Goal: Task Accomplishment & Management: Complete application form

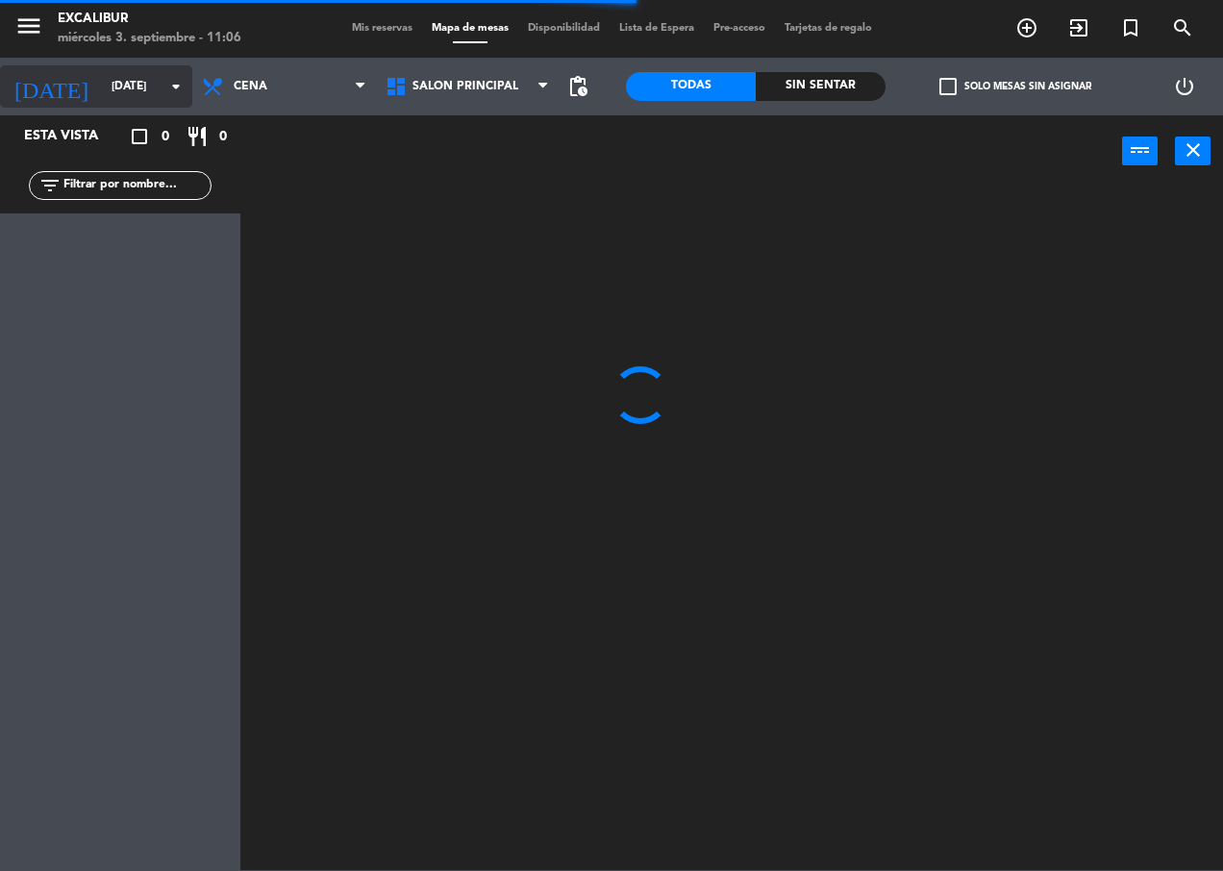
click at [102, 101] on input "mar. 2 sep." at bounding box center [178, 86] width 152 height 33
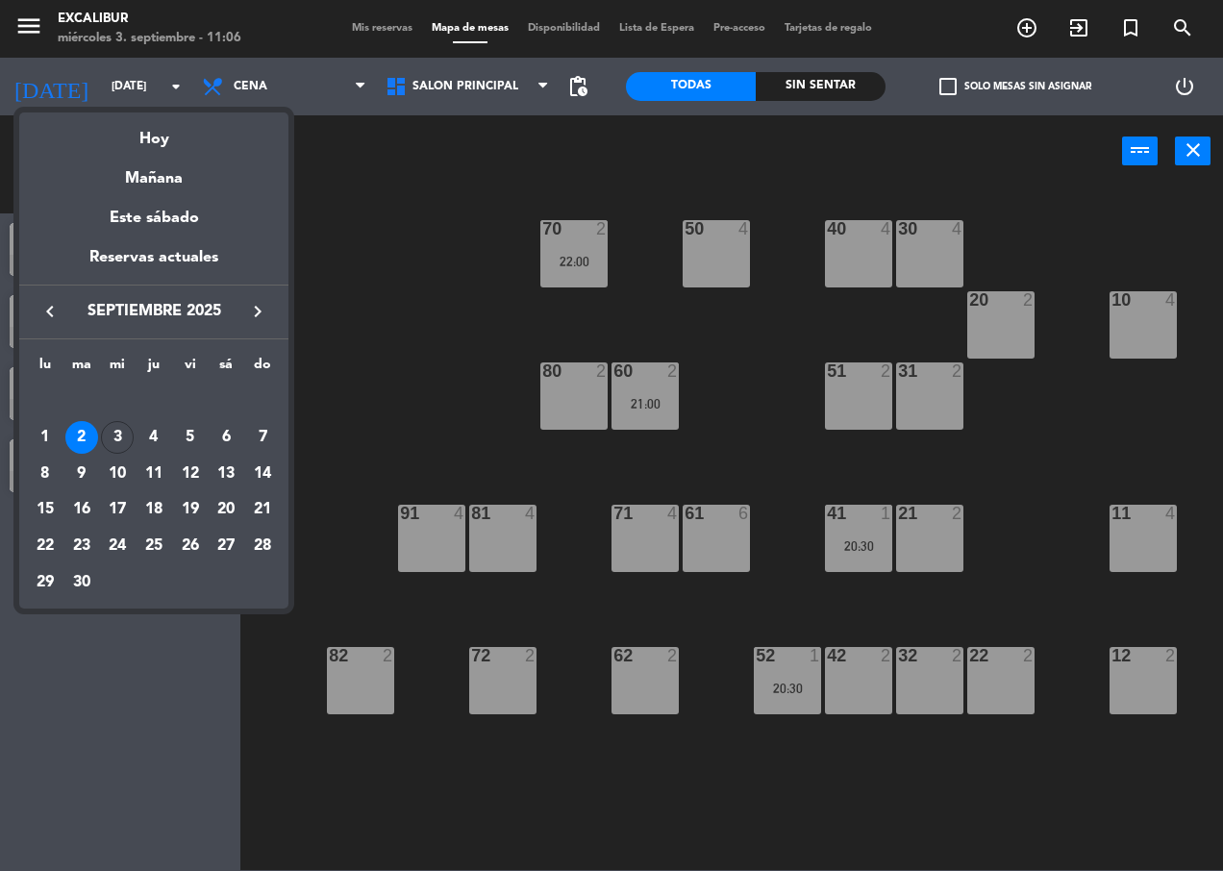
drag, startPoint x: 120, startPoint y: 433, endPoint x: 126, endPoint y: 424, distance: 10.4
click at [120, 433] on div "3" at bounding box center [117, 437] width 33 height 33
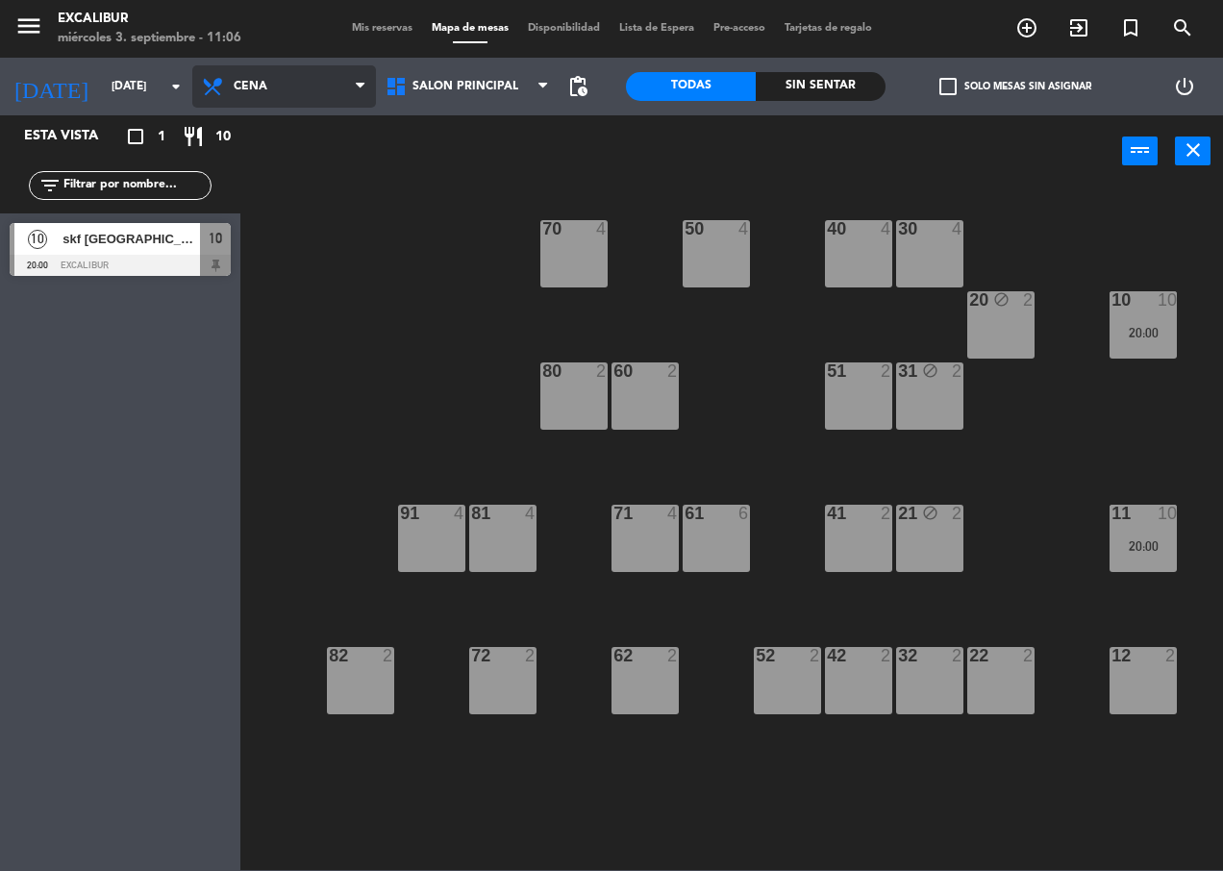
click at [285, 76] on span "Cena" at bounding box center [284, 86] width 184 height 42
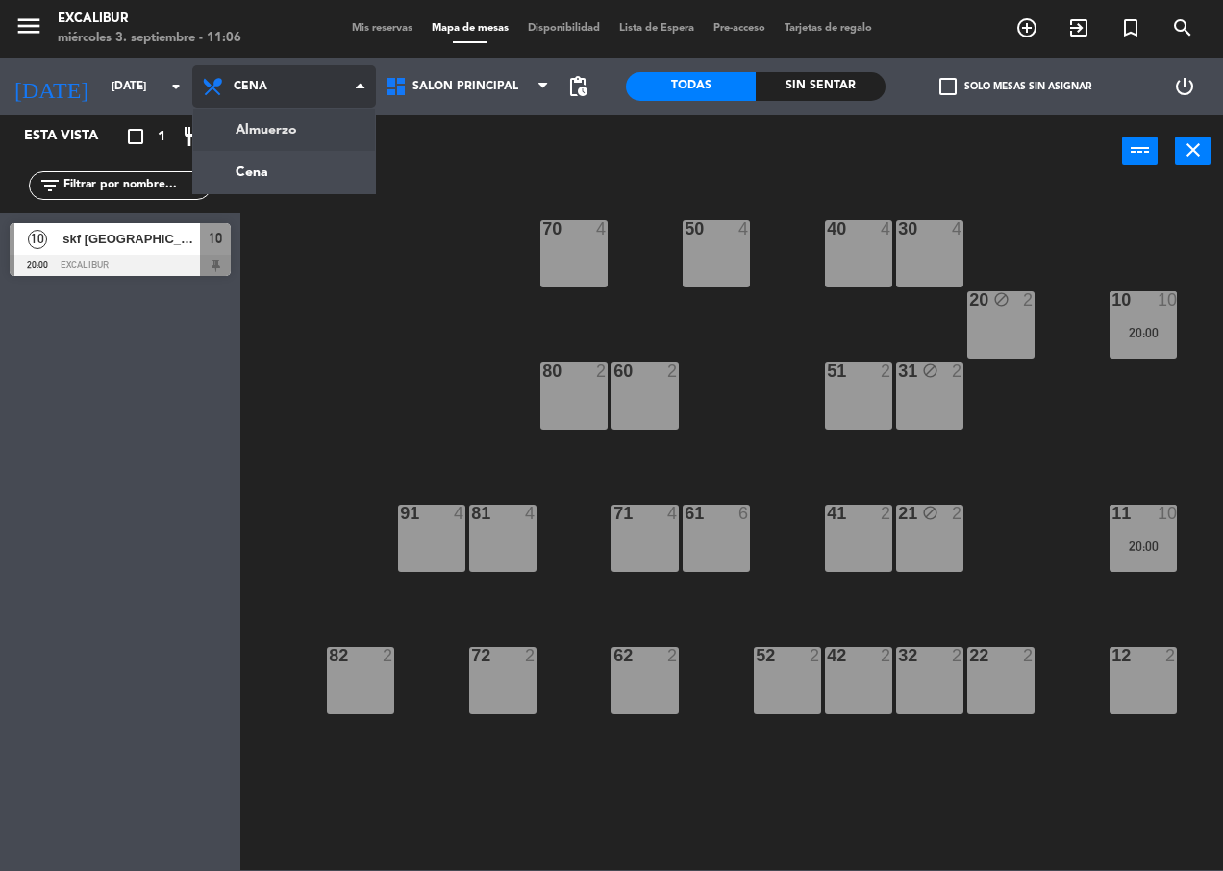
click at [290, 124] on ng-component "menu Excalibur miércoles 3. septiembre - 11:06 Mis reservas Mapa de mesas Dispo…" at bounding box center [611, 435] width 1223 height 870
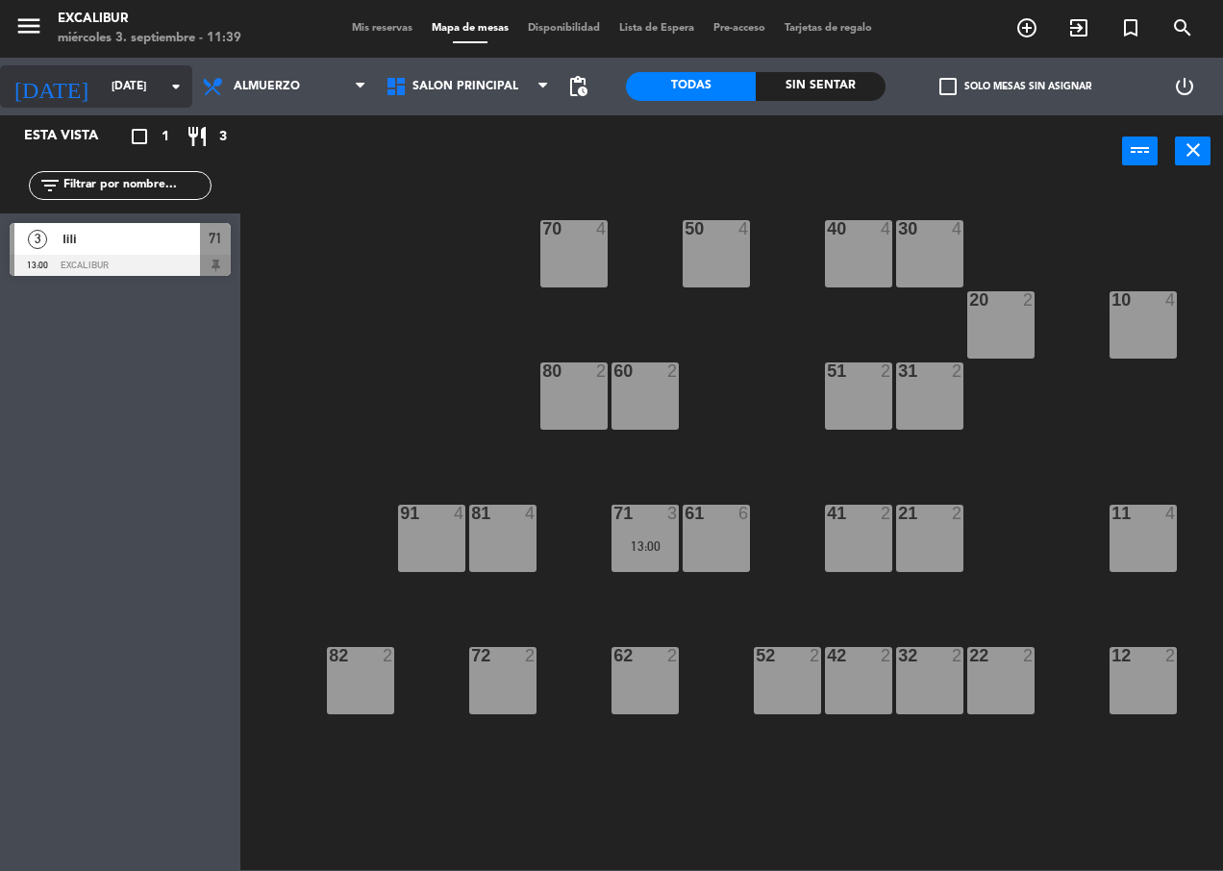
click at [133, 86] on input "[DATE]" at bounding box center [178, 86] width 152 height 33
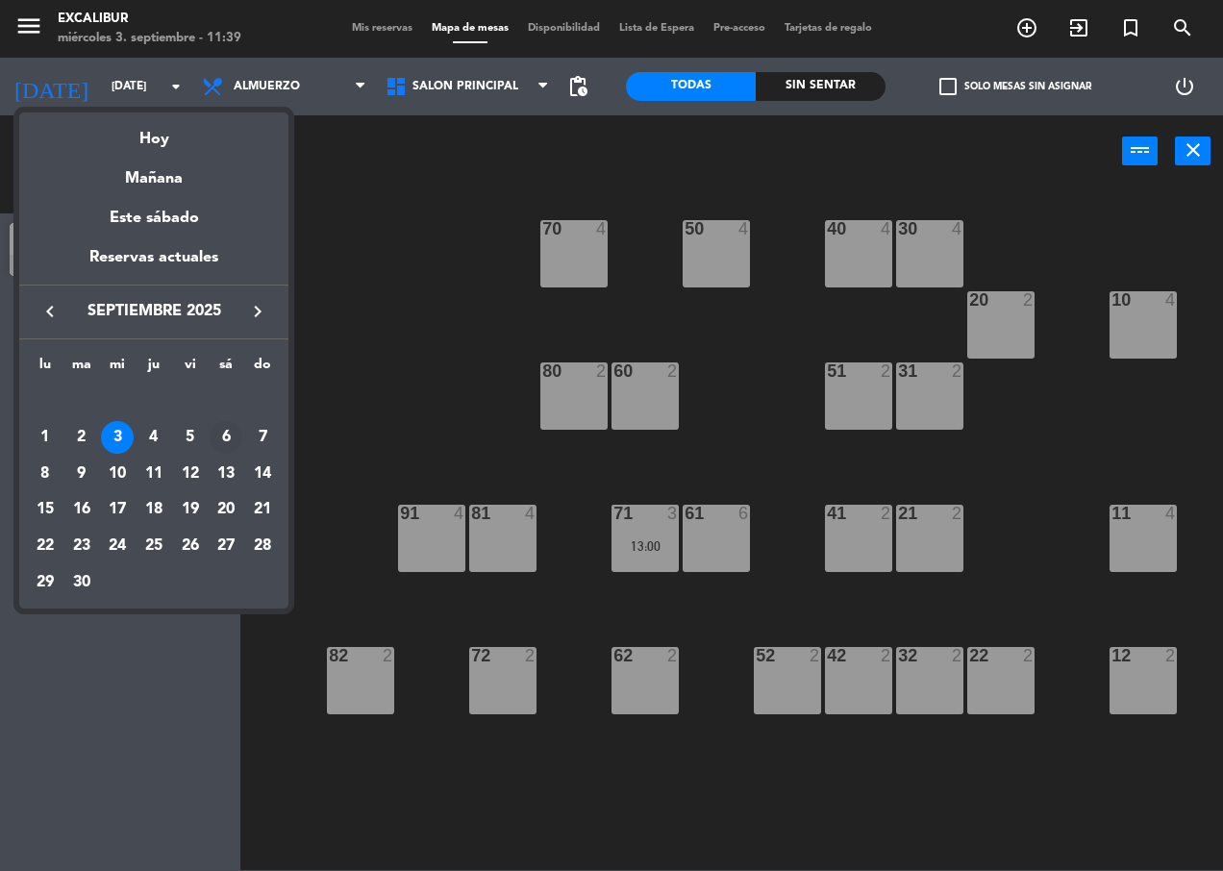
click at [211, 432] on div "6" at bounding box center [226, 437] width 33 height 33
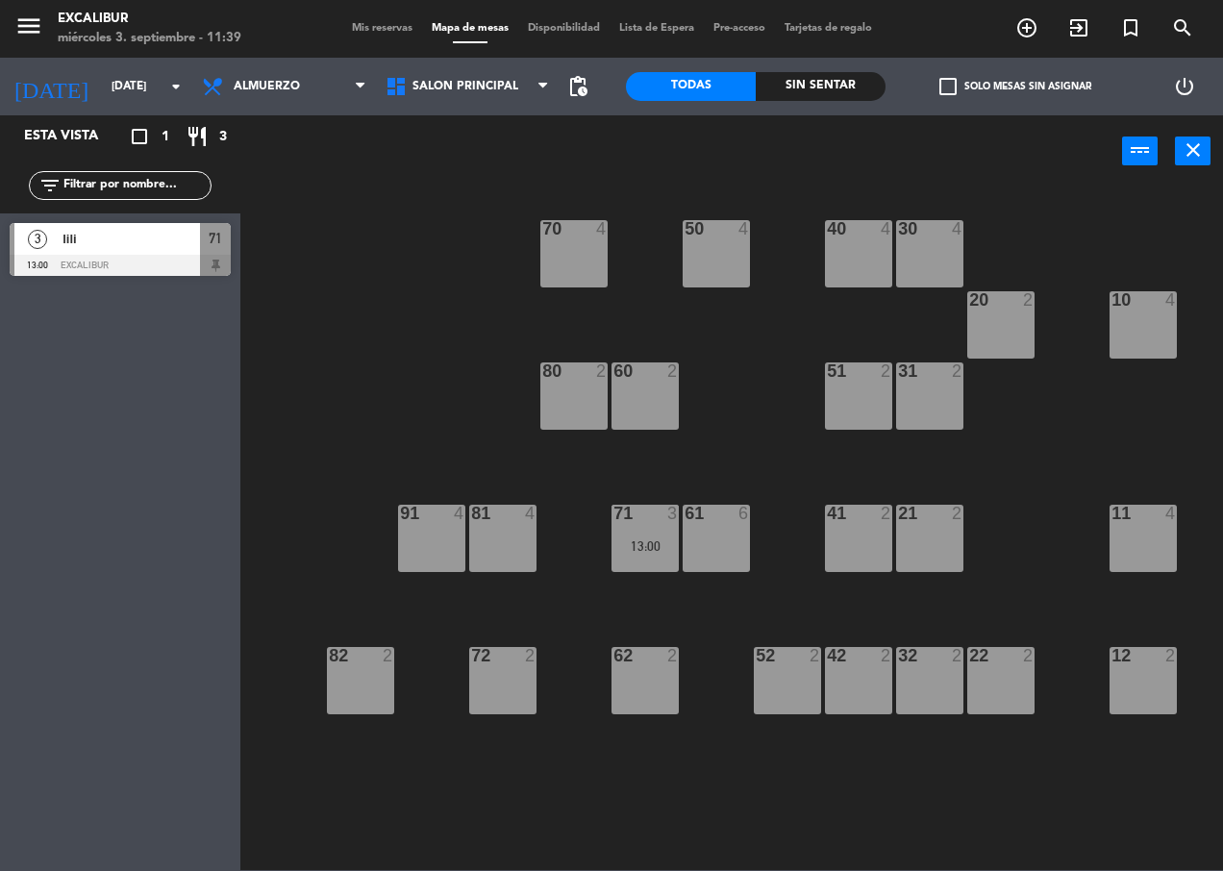
type input "[DATE]"
click at [220, 87] on icon at bounding box center [215, 86] width 28 height 23
click at [278, 200] on div "70 4 50 4 40 4 30 4 20 2 10 4 60 2 51 2 31 2 80 2 81 4 71 4 61 6 41 2 21 2 11 4…" at bounding box center [738, 529] width 970 height 684
click at [268, 86] on span "Almuerzo" at bounding box center [267, 86] width 66 height 13
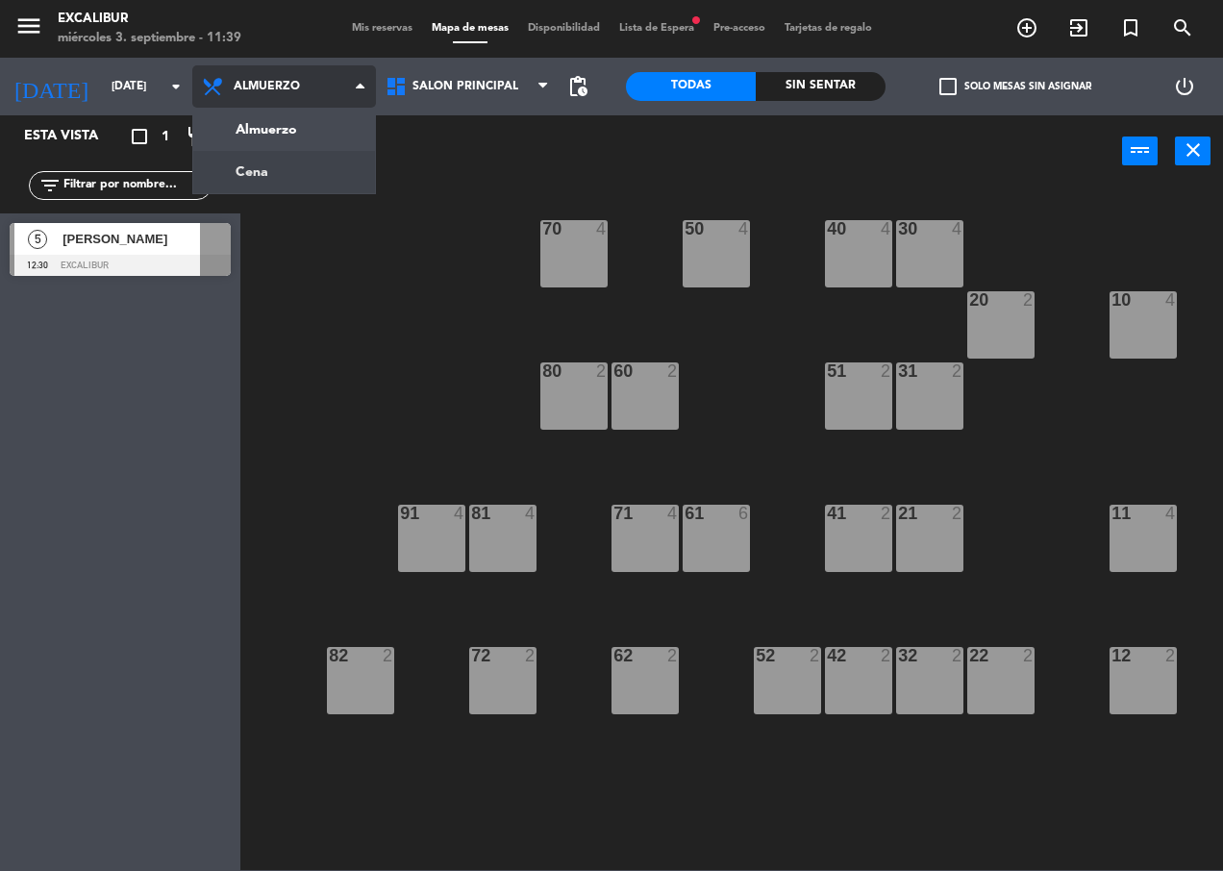
click at [278, 166] on ng-component "menu Excalibur miércoles 3. septiembre - 11:39 Mis reservas Mapa de mesas Dispo…" at bounding box center [611, 435] width 1223 height 870
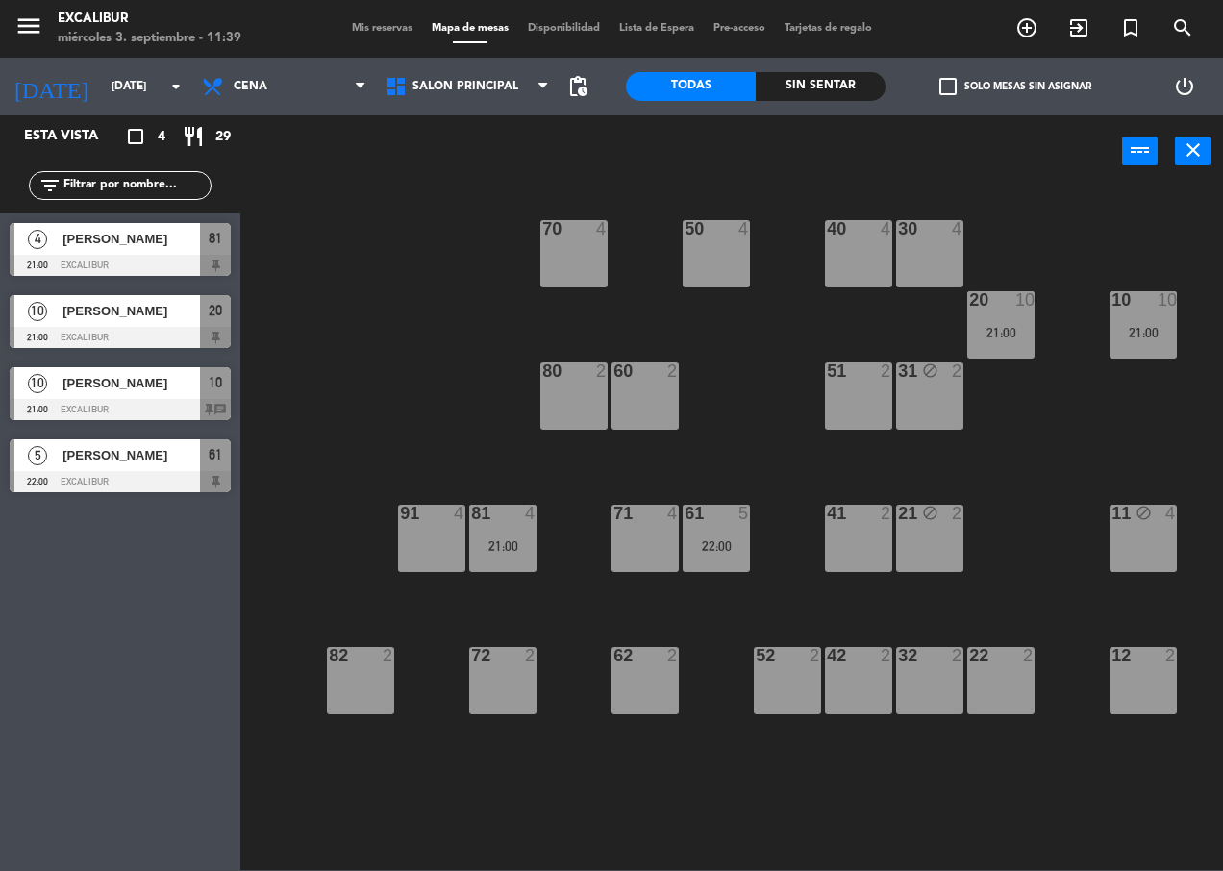
click at [126, 252] on div "[PERSON_NAME]" at bounding box center [130, 239] width 139 height 32
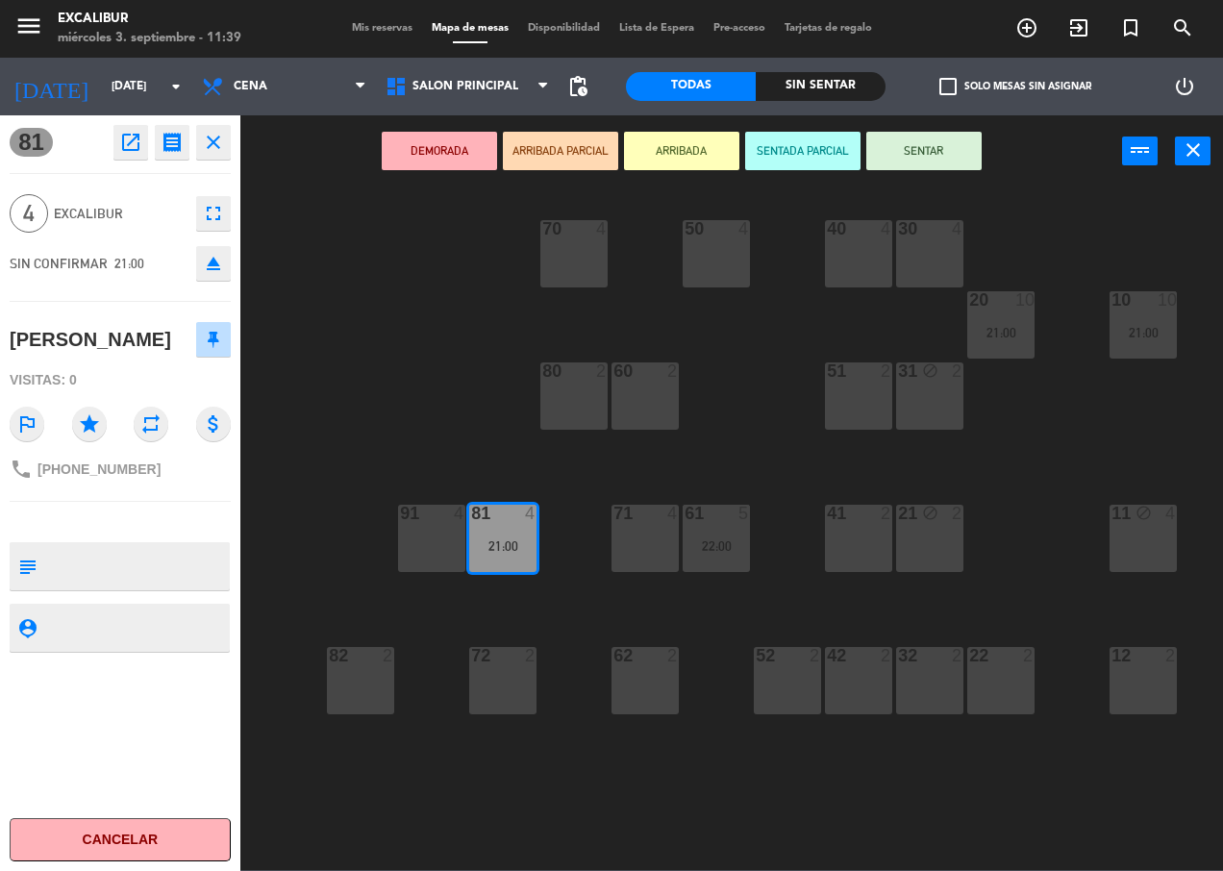
click at [140, 149] on icon "open_in_new" at bounding box center [130, 142] width 23 height 23
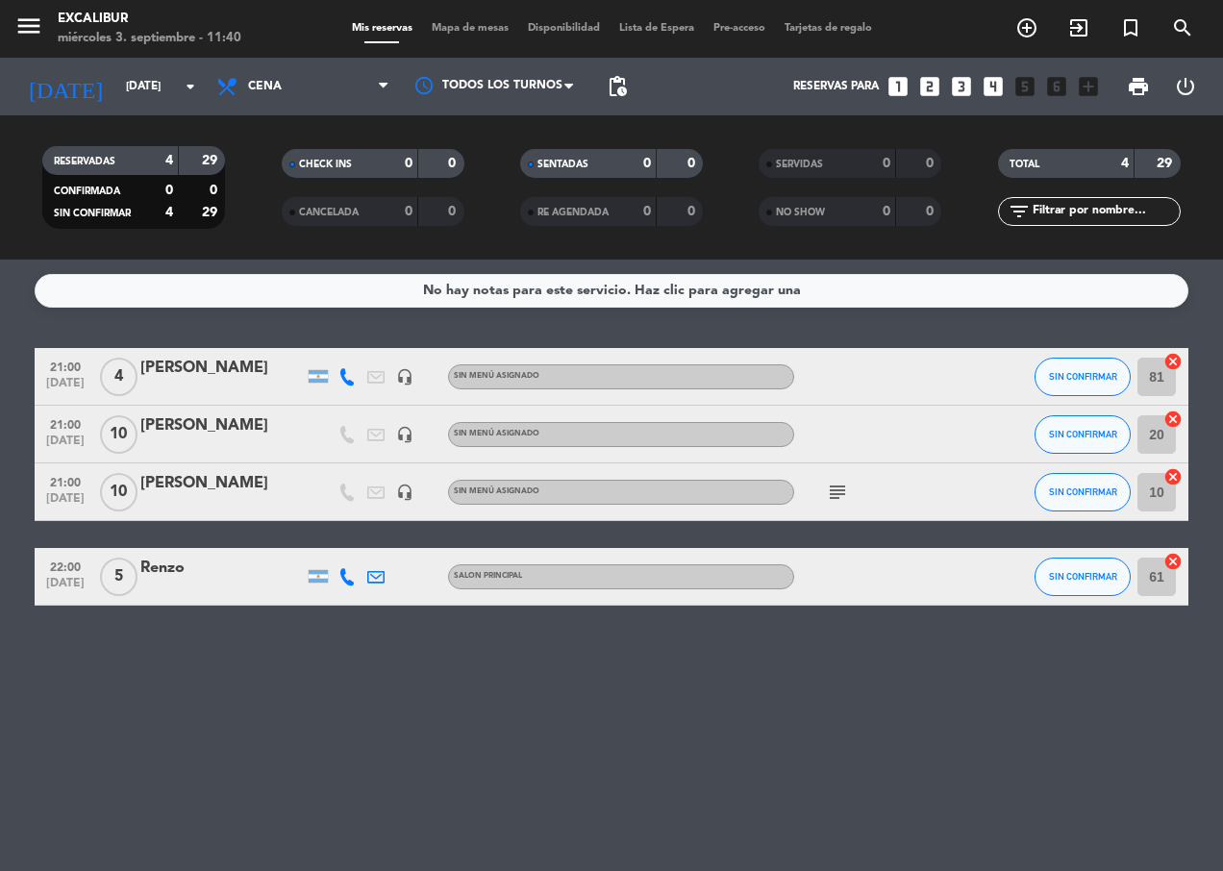
click at [62, 369] on span "21:00" at bounding box center [65, 366] width 48 height 22
click at [63, 390] on span "[DATE]" at bounding box center [65, 388] width 48 height 22
click at [758, 370] on div "Sin menú asignado" at bounding box center [621, 376] width 346 height 25
click at [273, 373] on div "[PERSON_NAME]" at bounding box center [221, 368] width 163 height 25
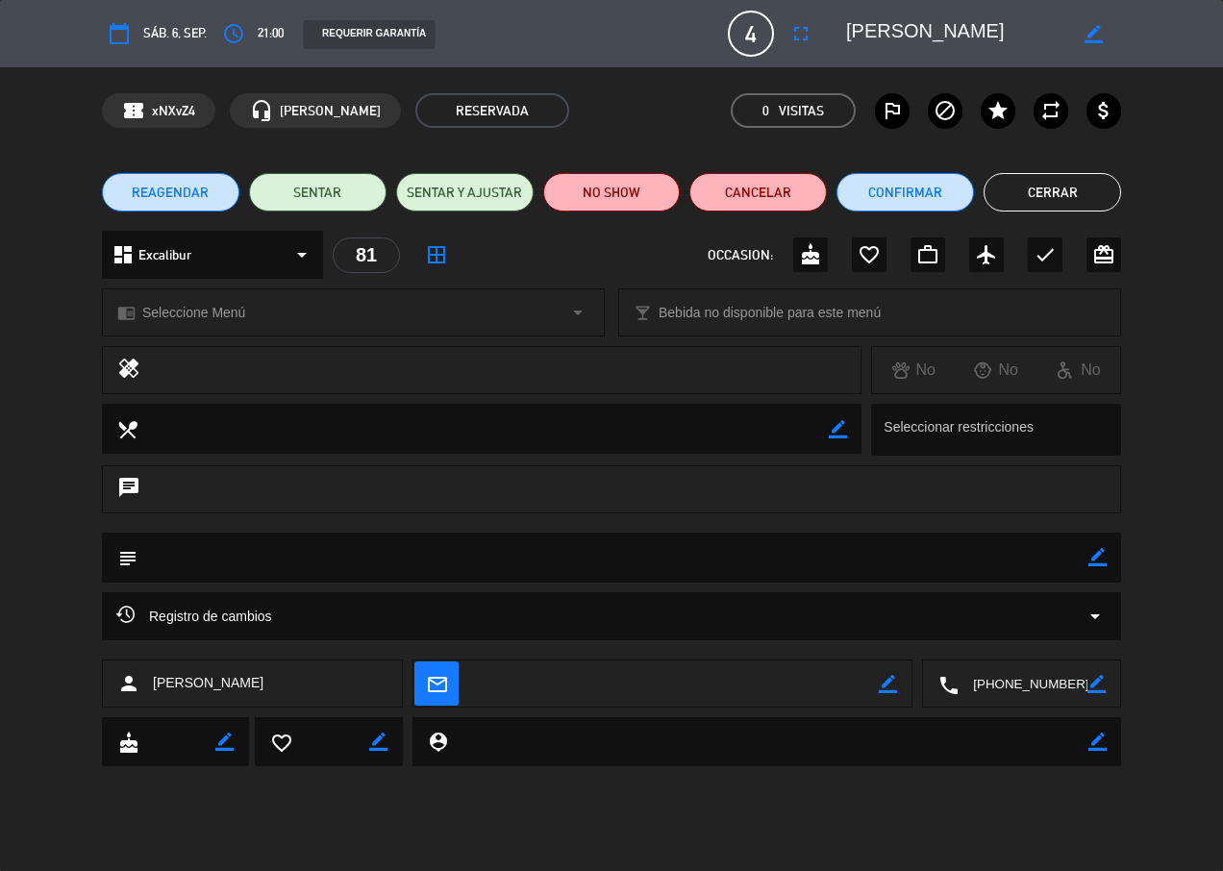
click at [266, 268] on div "dashboard Excalibur arrow_drop_down" at bounding box center [212, 255] width 221 height 48
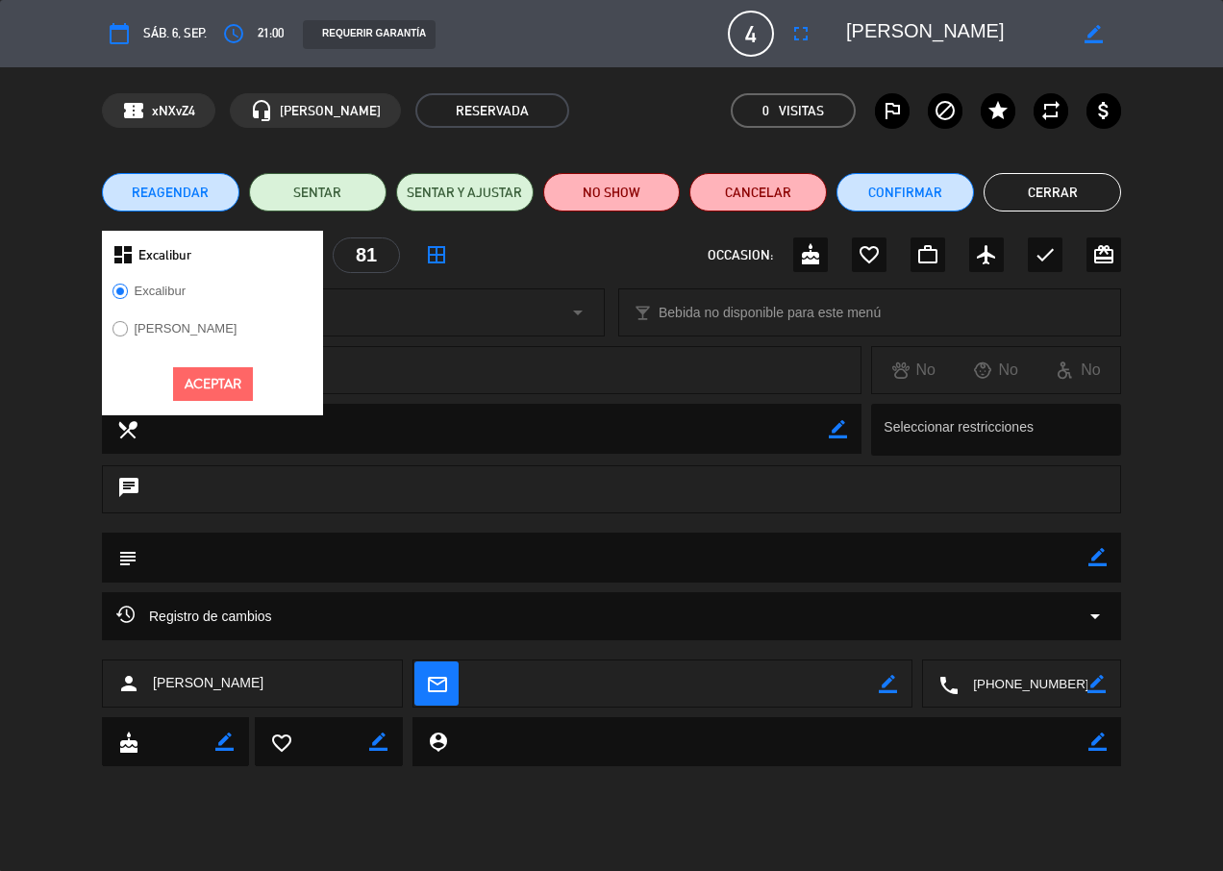
click at [62, 299] on div "chrome_reader_mode Seleccione Menú arrow_drop_down local_bar Bebida no disponib…" at bounding box center [611, 322] width 1223 height 48
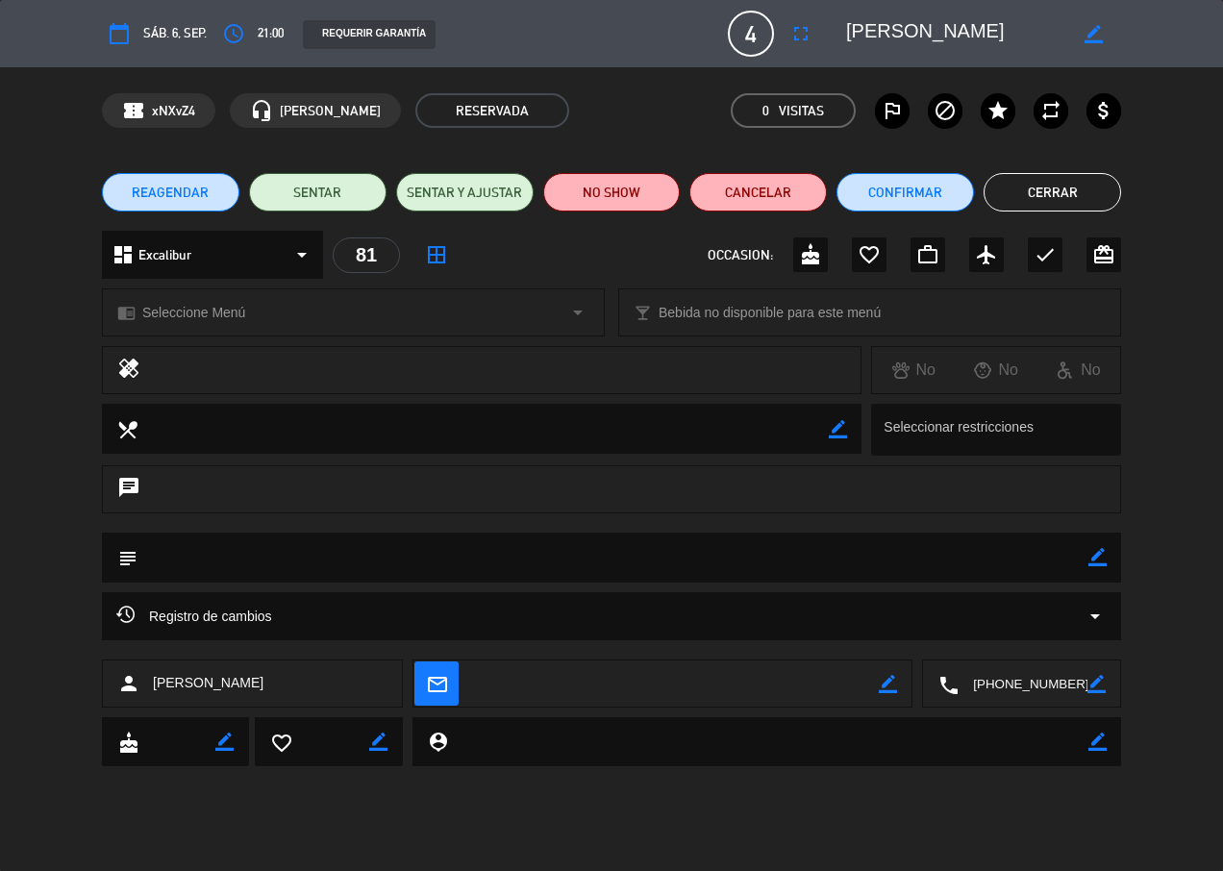
click at [426, 254] on icon "border_all" at bounding box center [436, 254] width 23 height 23
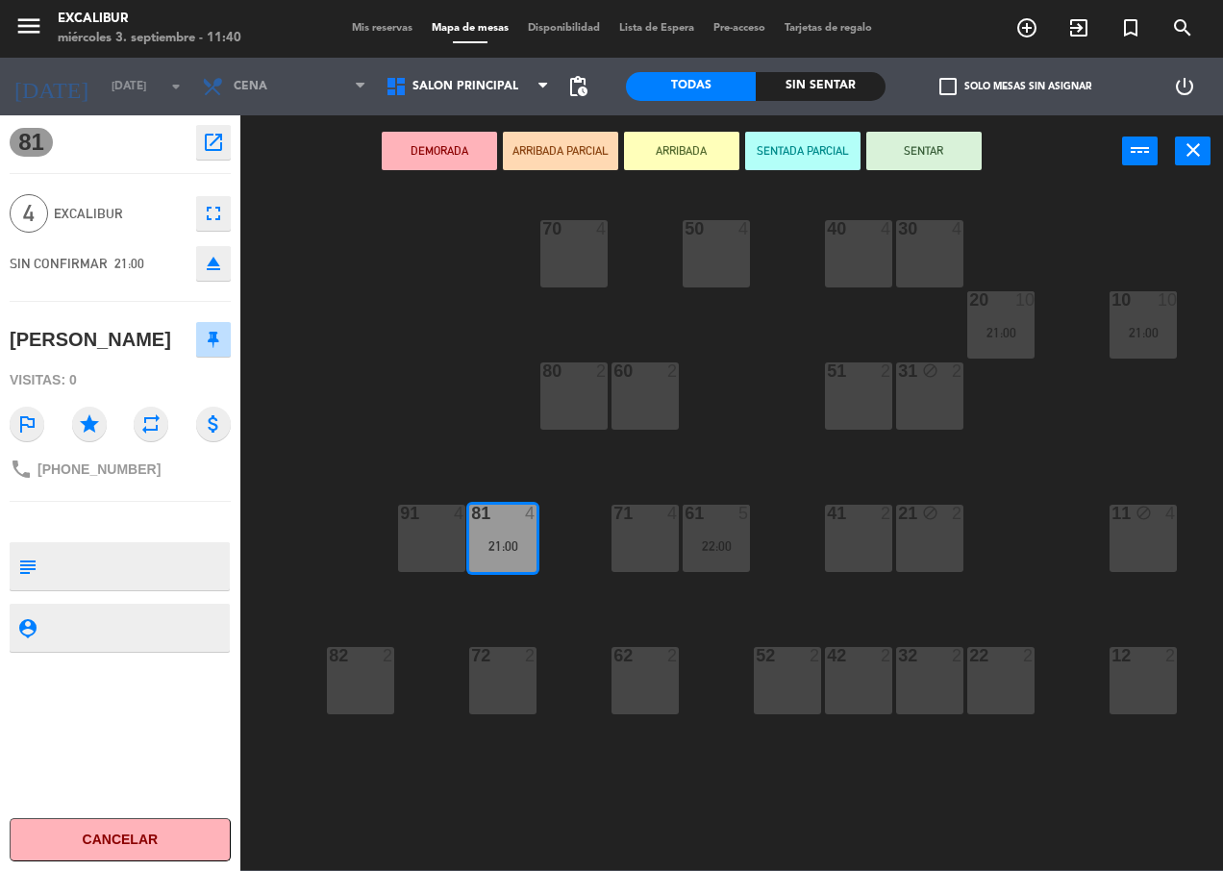
click at [221, 269] on icon "eject" at bounding box center [213, 263] width 23 height 23
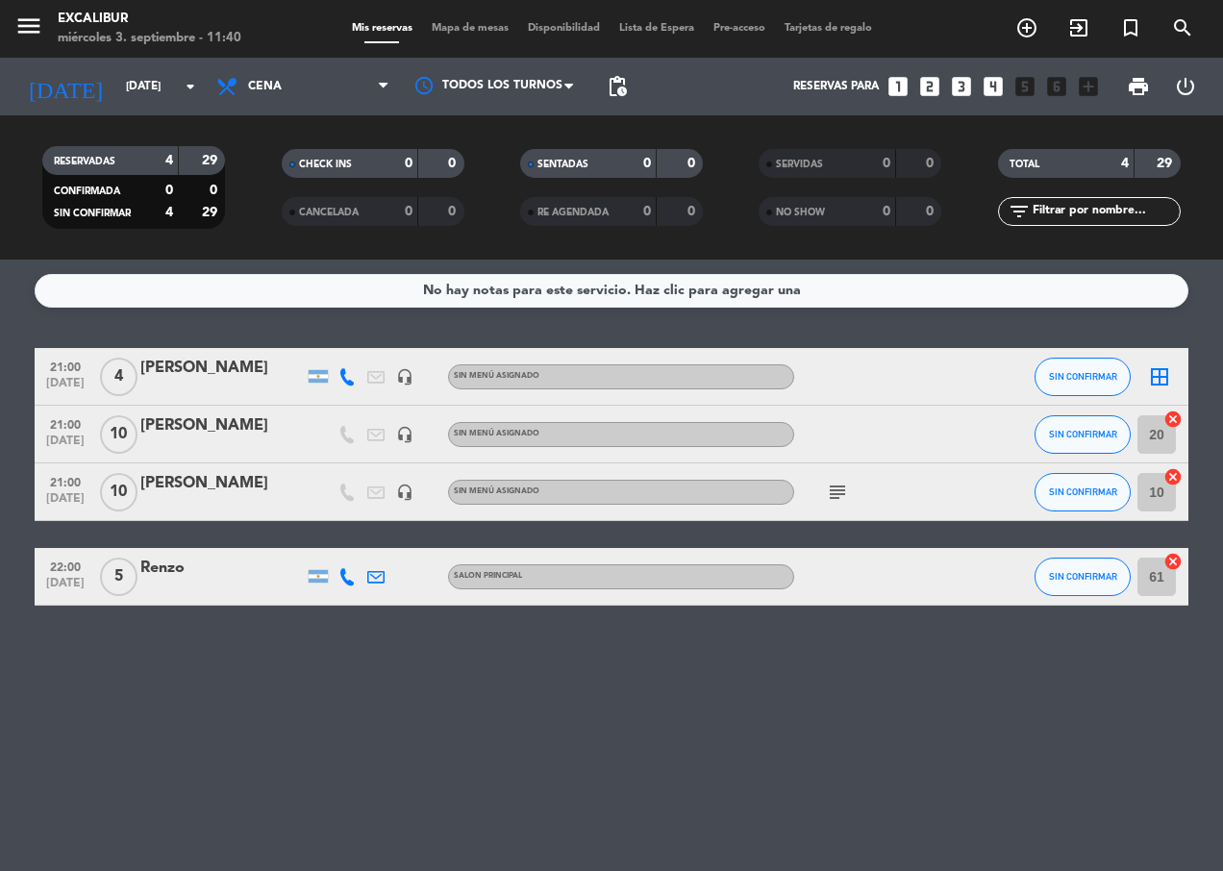
click at [203, 386] on div at bounding box center [221, 389] width 163 height 15
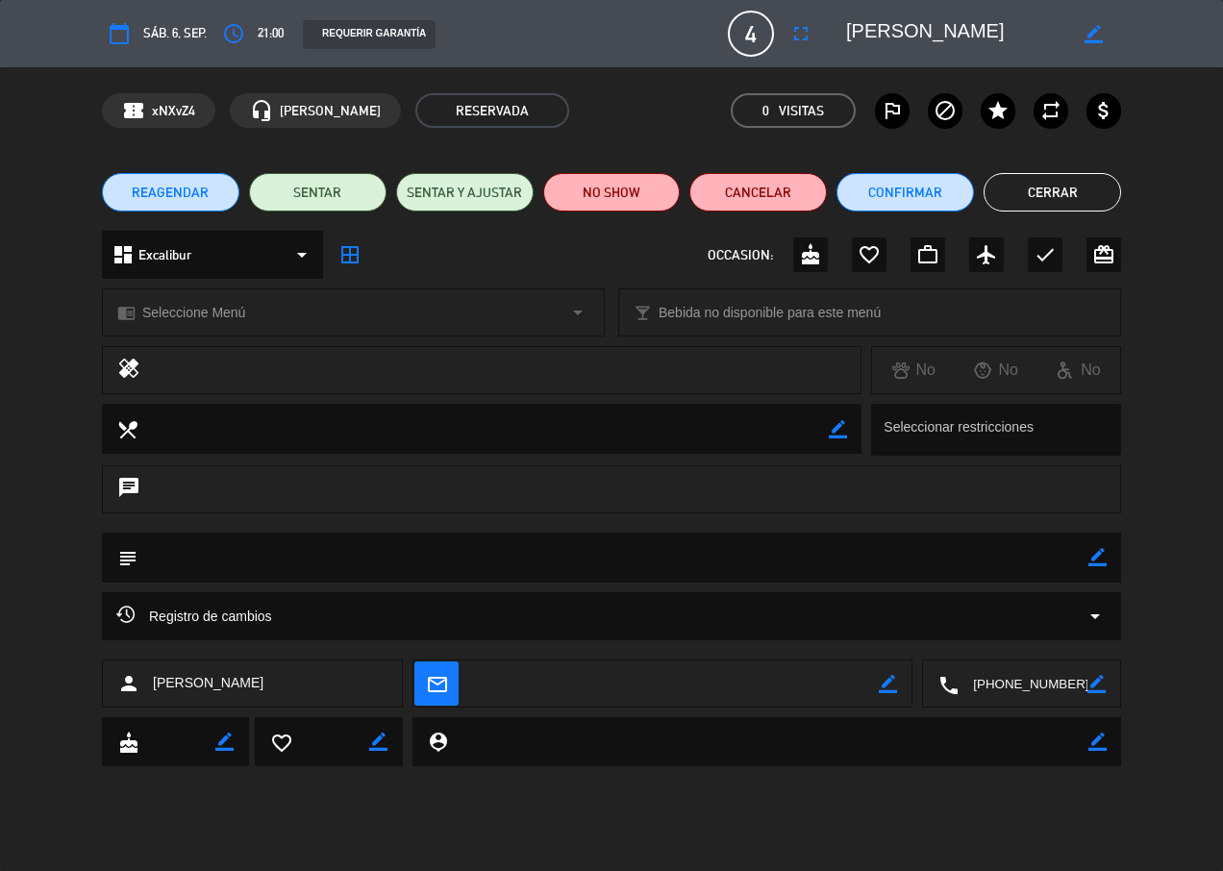
click at [178, 201] on span "REAGENDAR" at bounding box center [170, 193] width 77 height 20
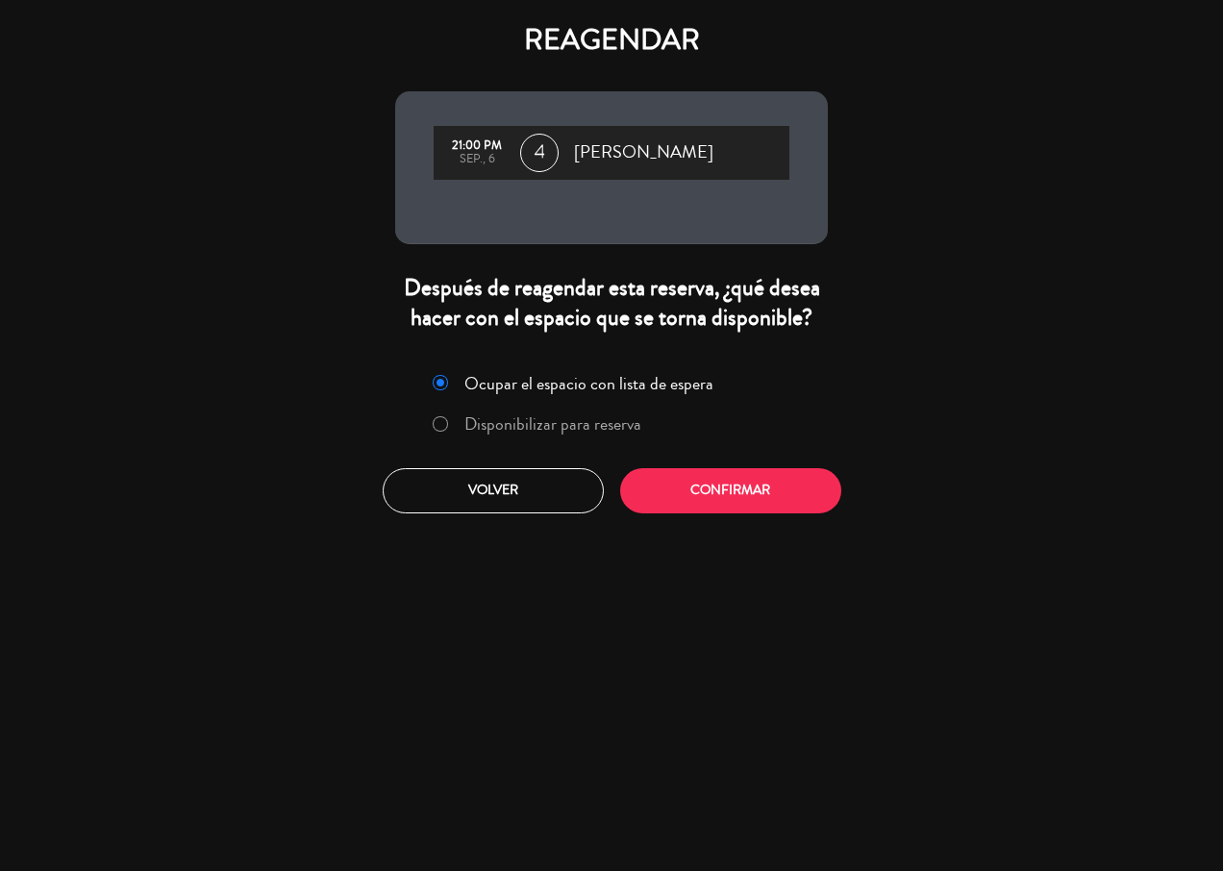
click at [485, 429] on label "Disponibilizar para reserva" at bounding box center [552, 423] width 177 height 17
click at [668, 485] on button "Confirmar" at bounding box center [730, 490] width 221 height 45
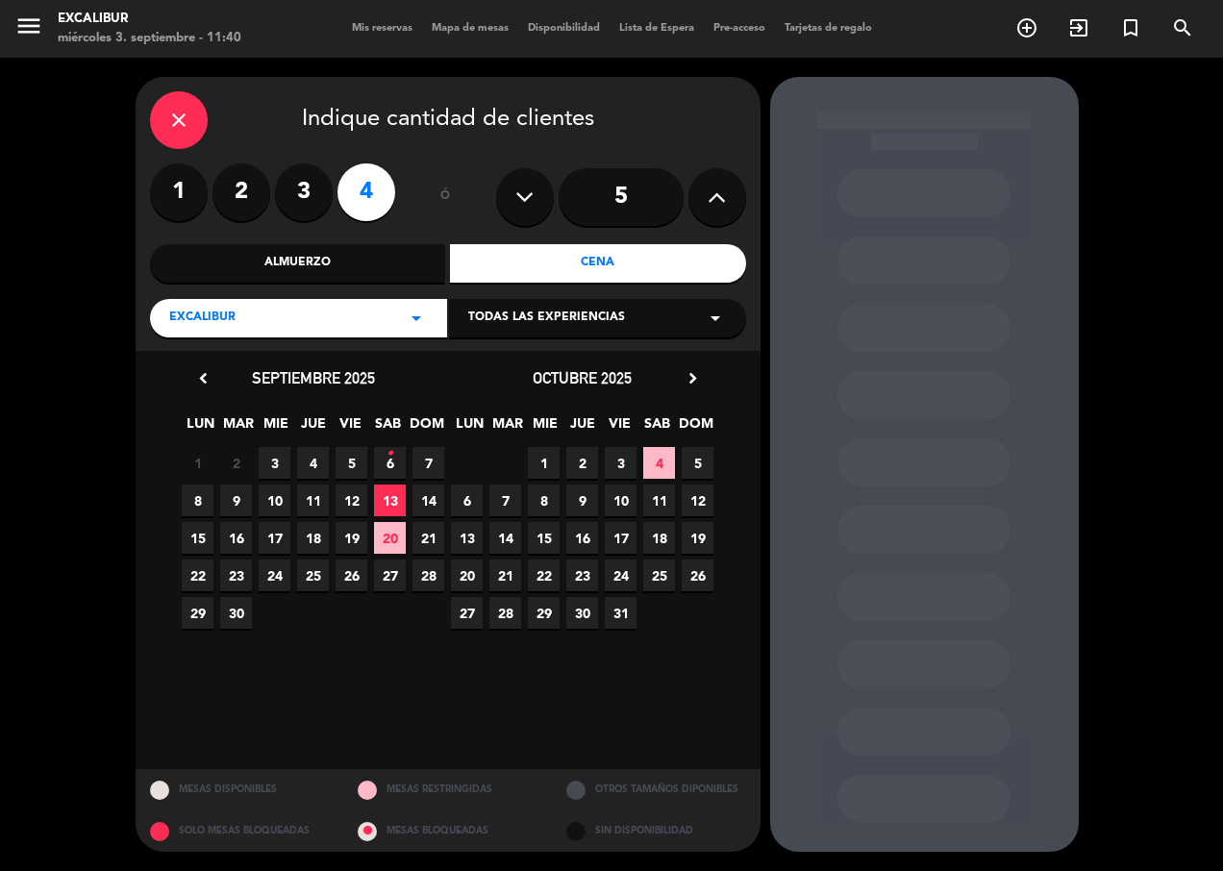
click at [361, 465] on span "5" at bounding box center [352, 463] width 32 height 32
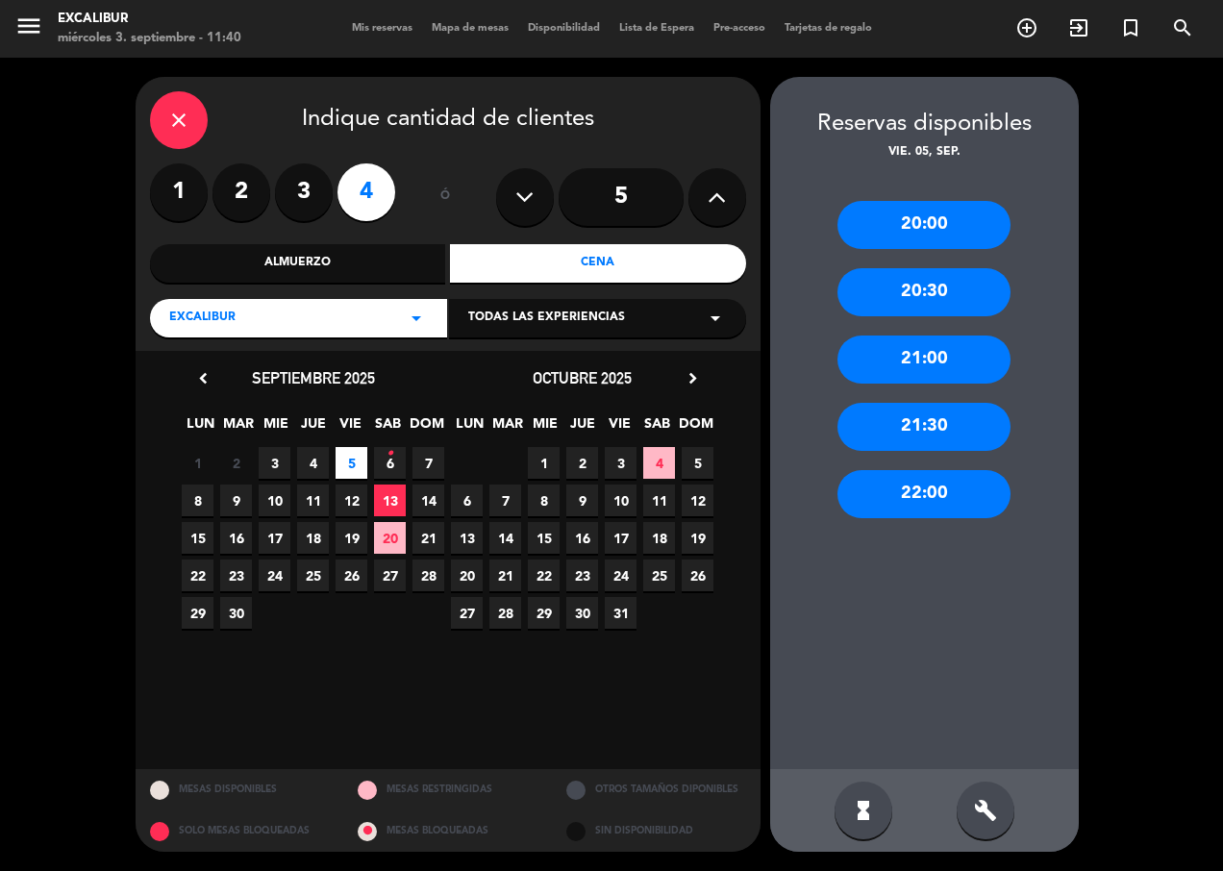
click at [918, 368] on div "21:00" at bounding box center [923, 360] width 173 height 48
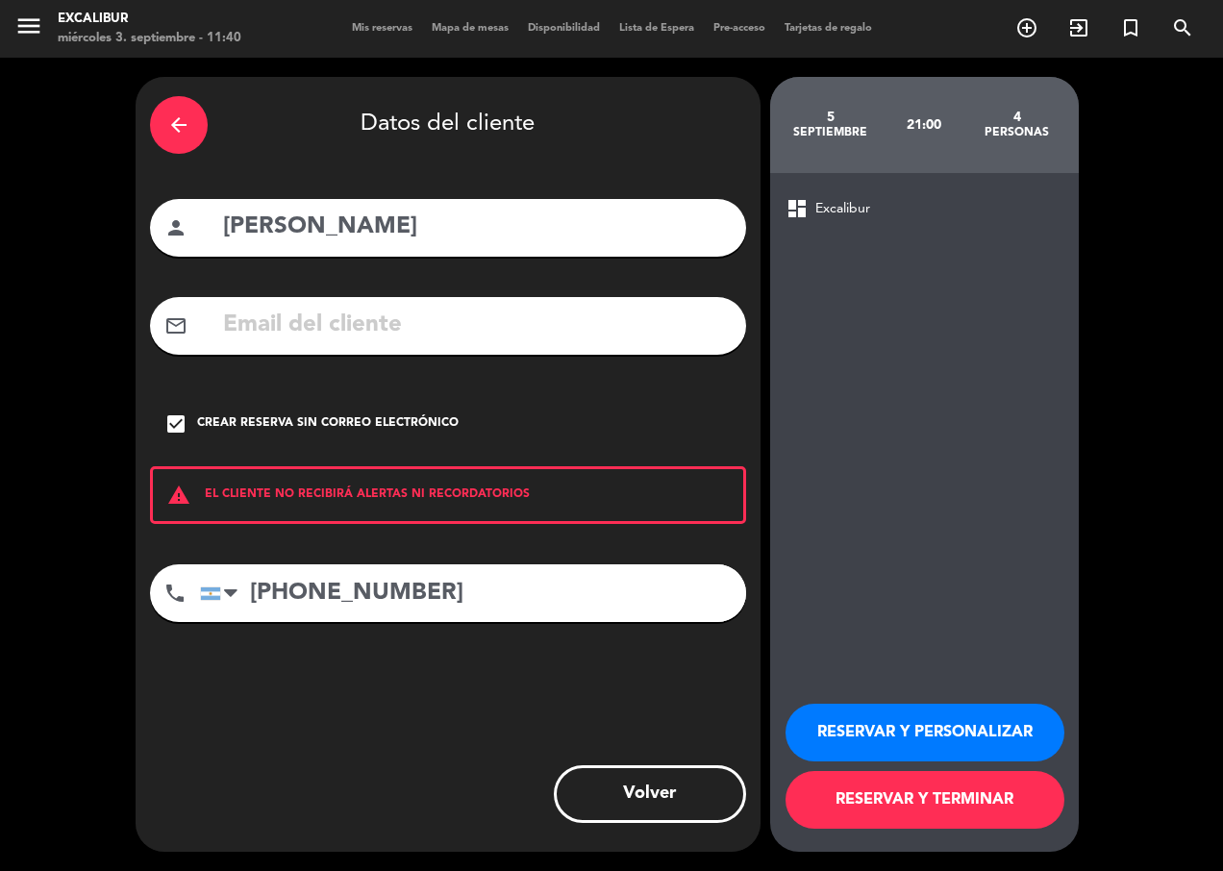
click at [917, 728] on button "RESERVAR Y PERSONALIZAR" at bounding box center [924, 733] width 279 height 58
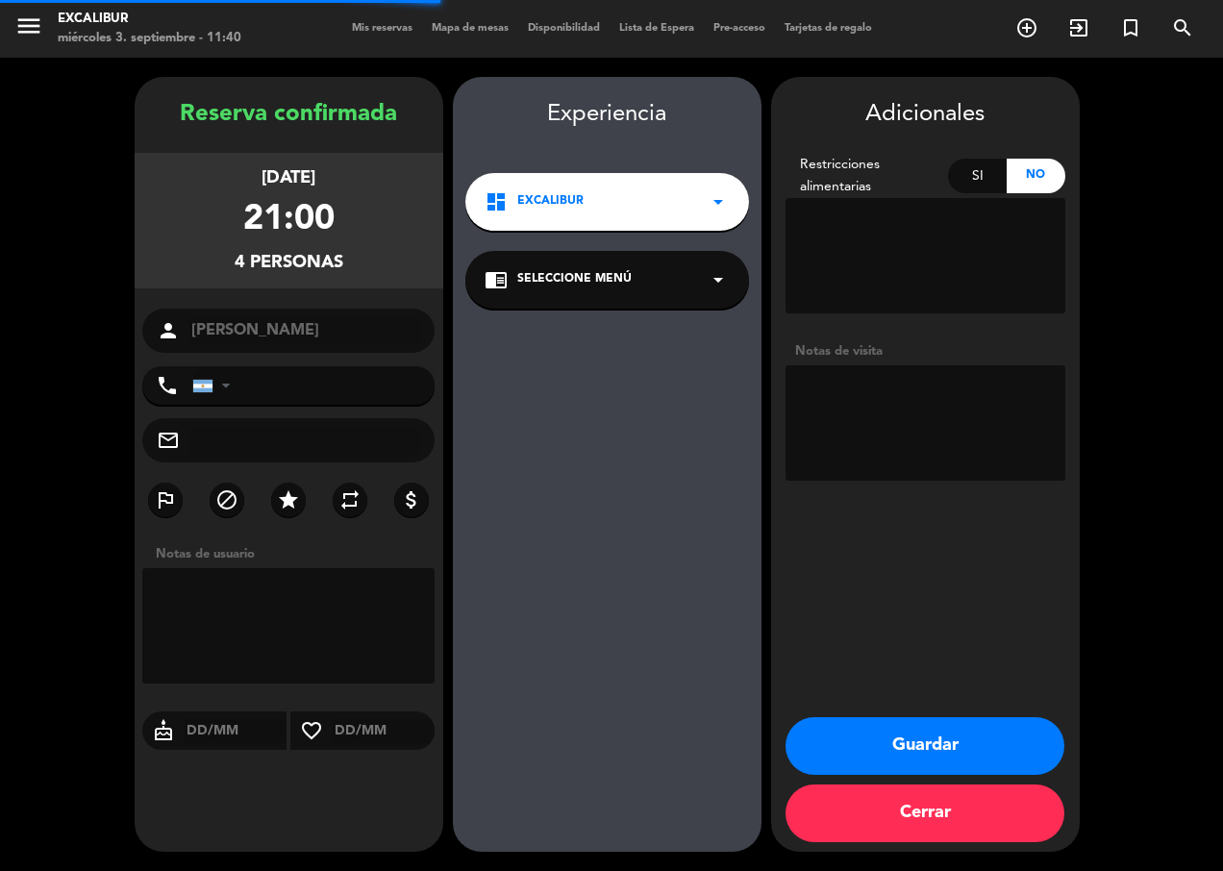
type input "[PHONE_NUMBER]"
click at [872, 759] on button "Guardar" at bounding box center [924, 746] width 279 height 58
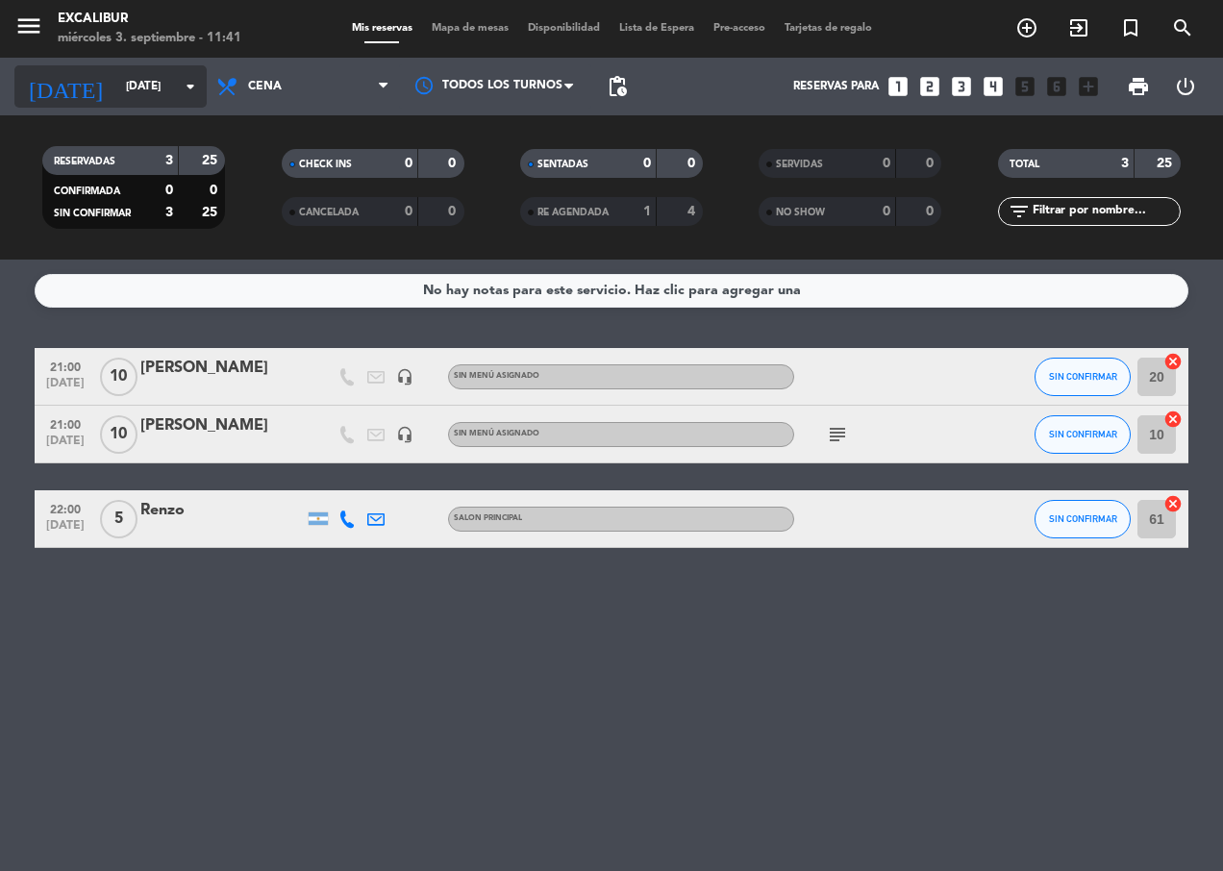
click at [180, 86] on icon "arrow_drop_down" at bounding box center [190, 86] width 23 height 23
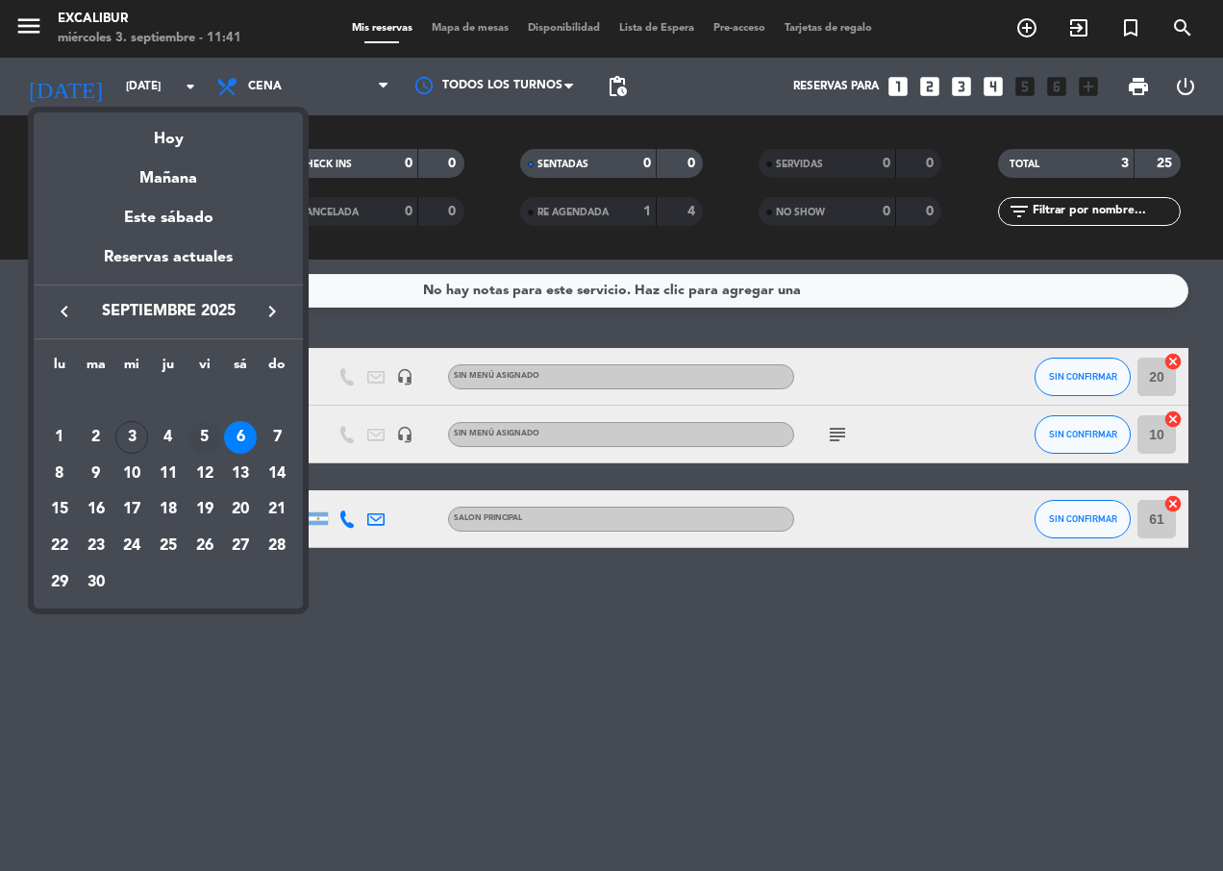
click at [206, 435] on div "5" at bounding box center [204, 437] width 33 height 33
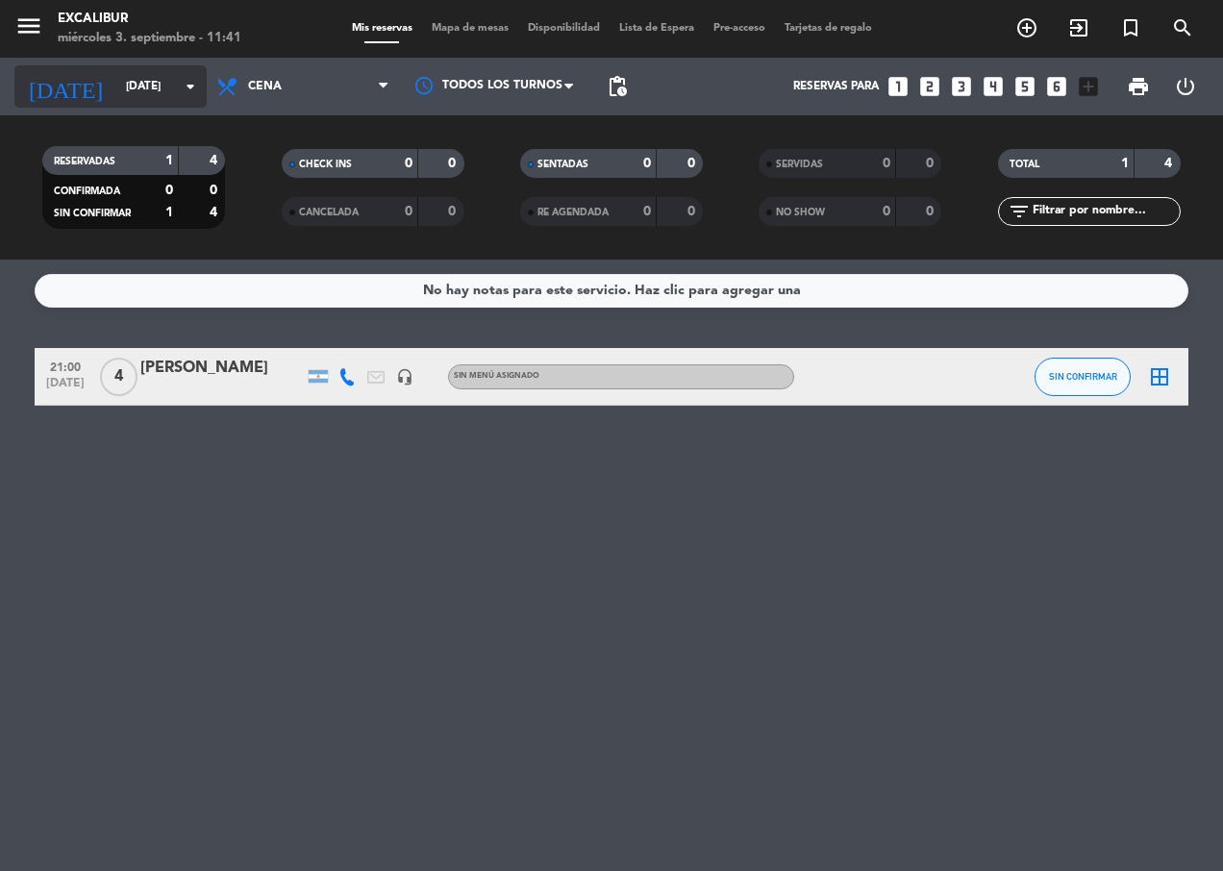
click at [159, 79] on input "[DATE]" at bounding box center [192, 86] width 152 height 33
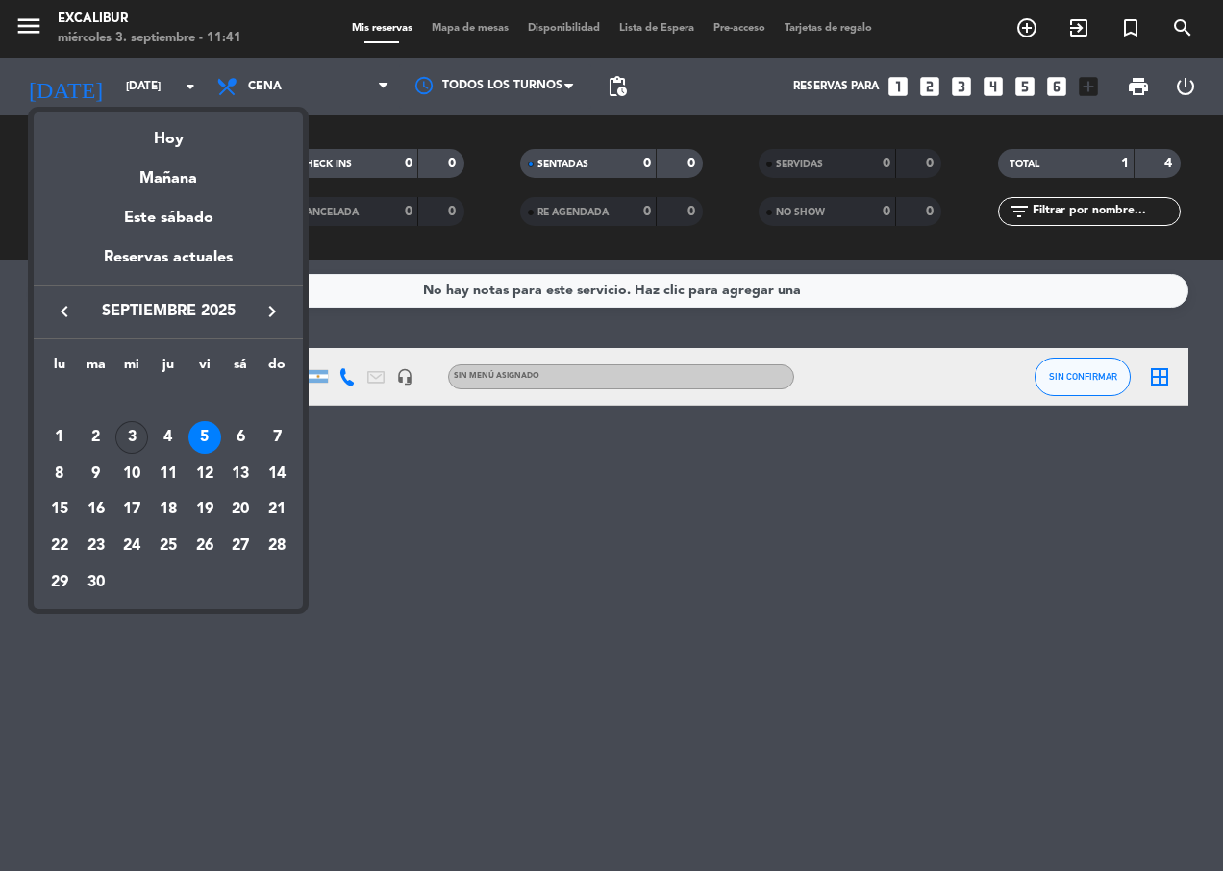
click at [125, 435] on div "3" at bounding box center [131, 437] width 33 height 33
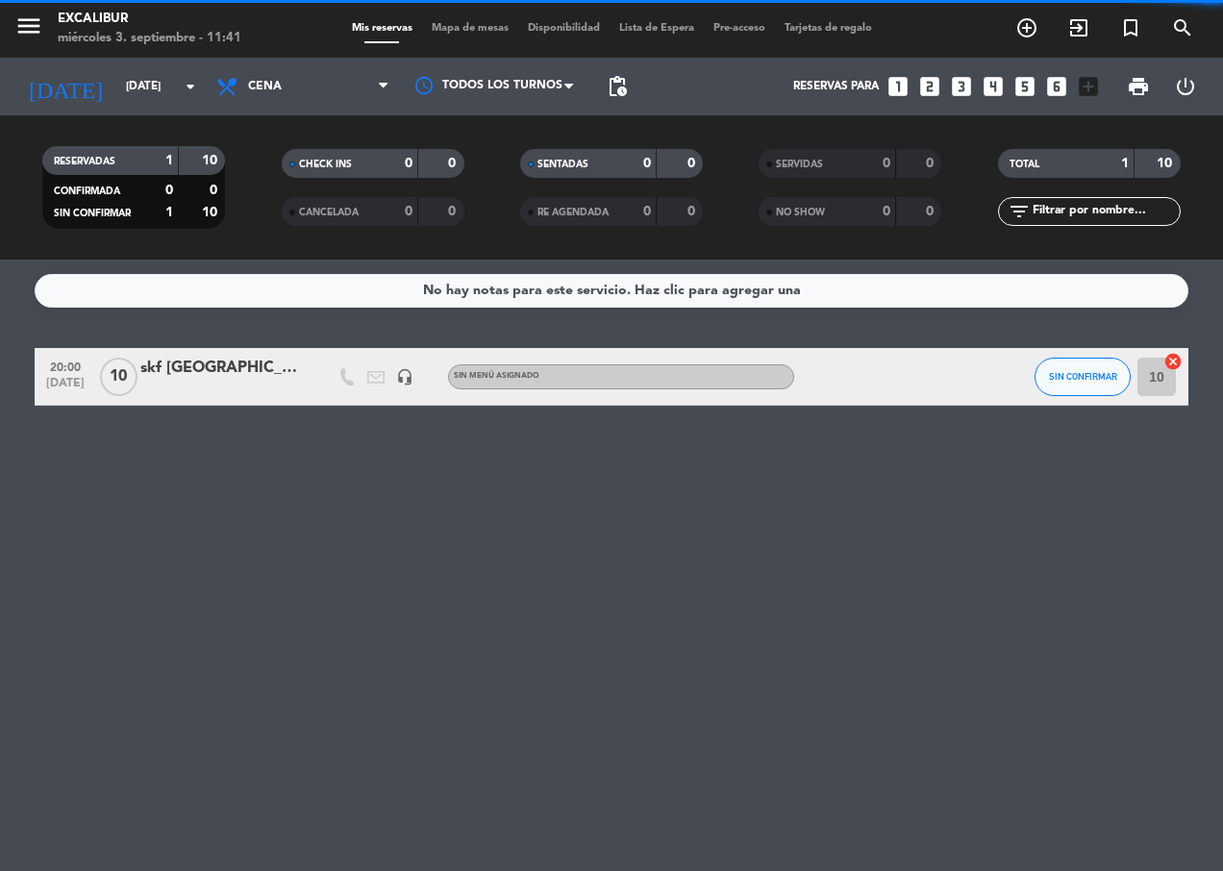
click at [245, 89] on span "Cena" at bounding box center [303, 86] width 192 height 42
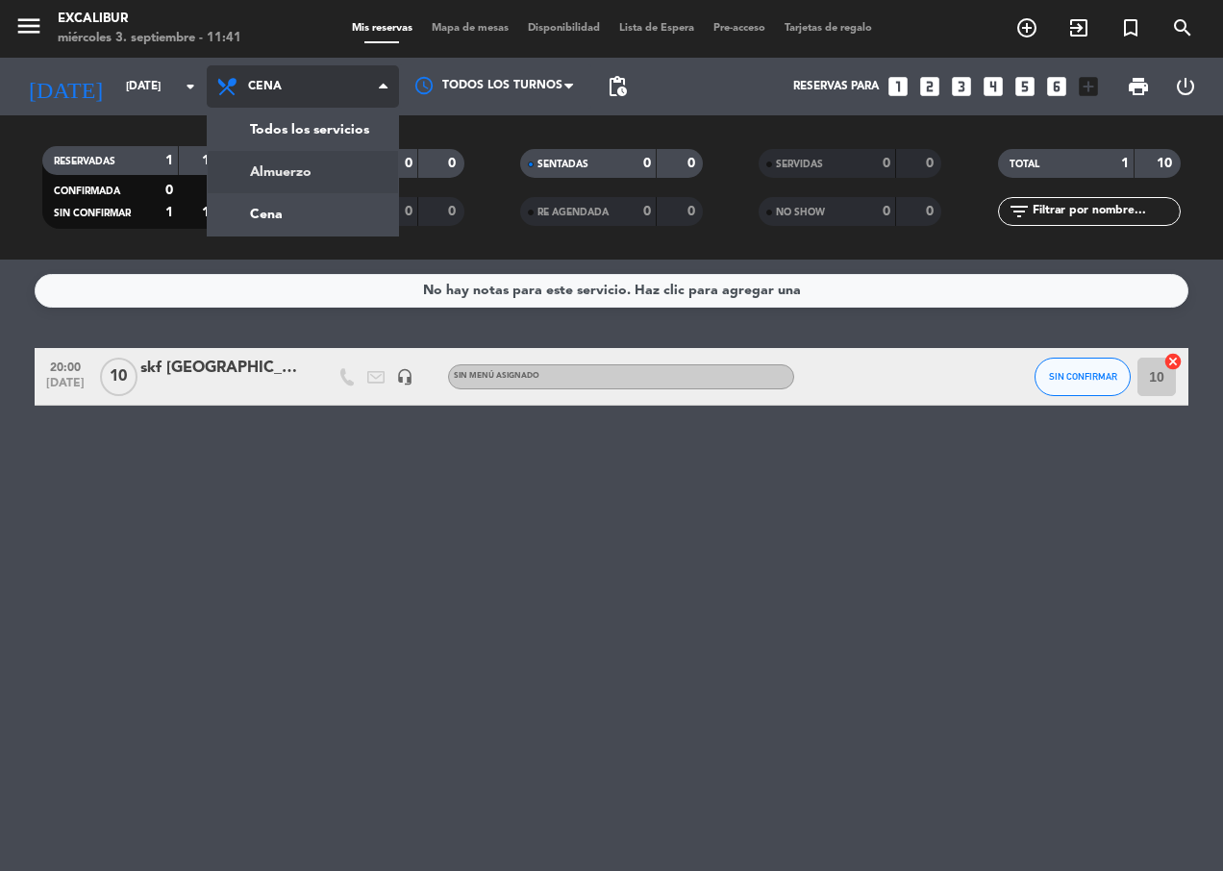
click at [250, 167] on div "menu Excalibur [DATE] 3. septiembre - 11:41 Mis reservas Mapa de mesas Disponib…" at bounding box center [611, 130] width 1223 height 260
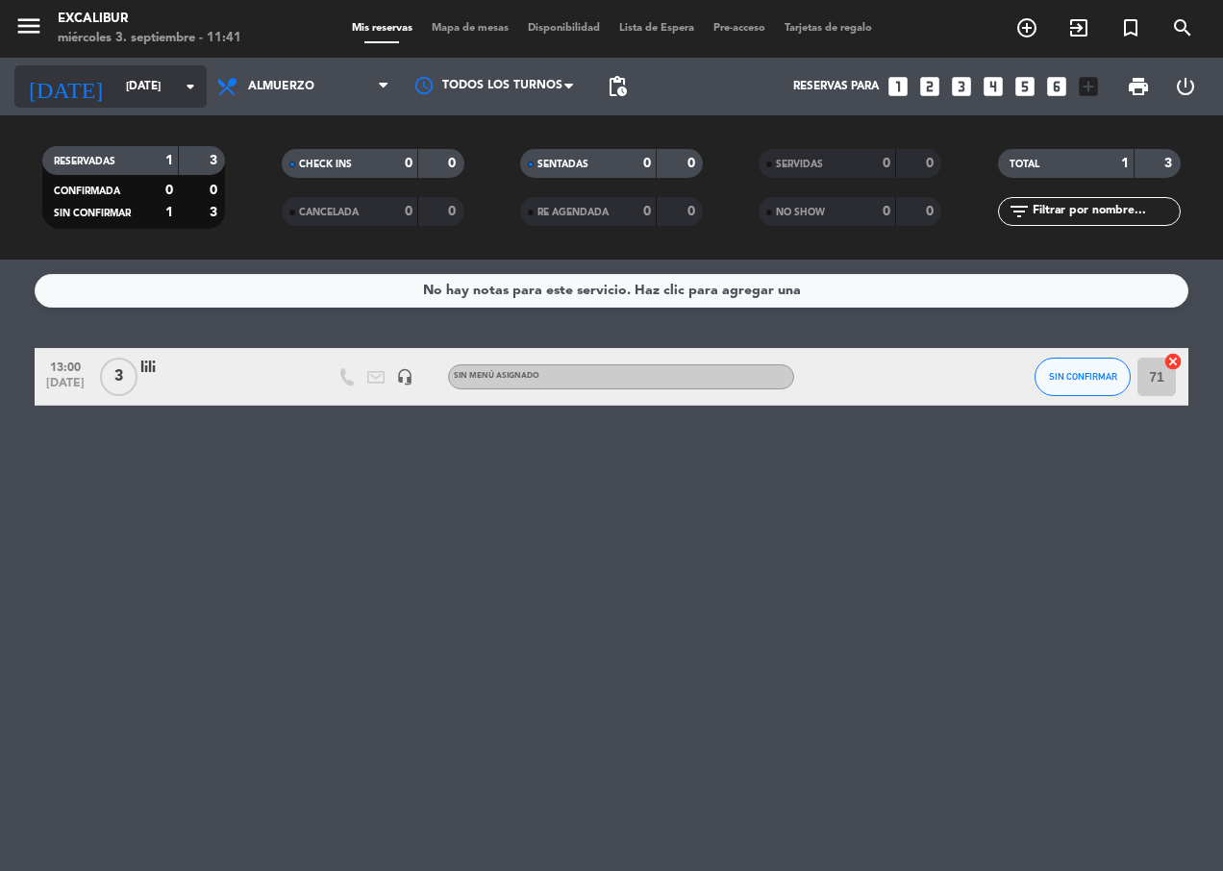
click at [143, 71] on input "[DATE]" at bounding box center [192, 86] width 152 height 33
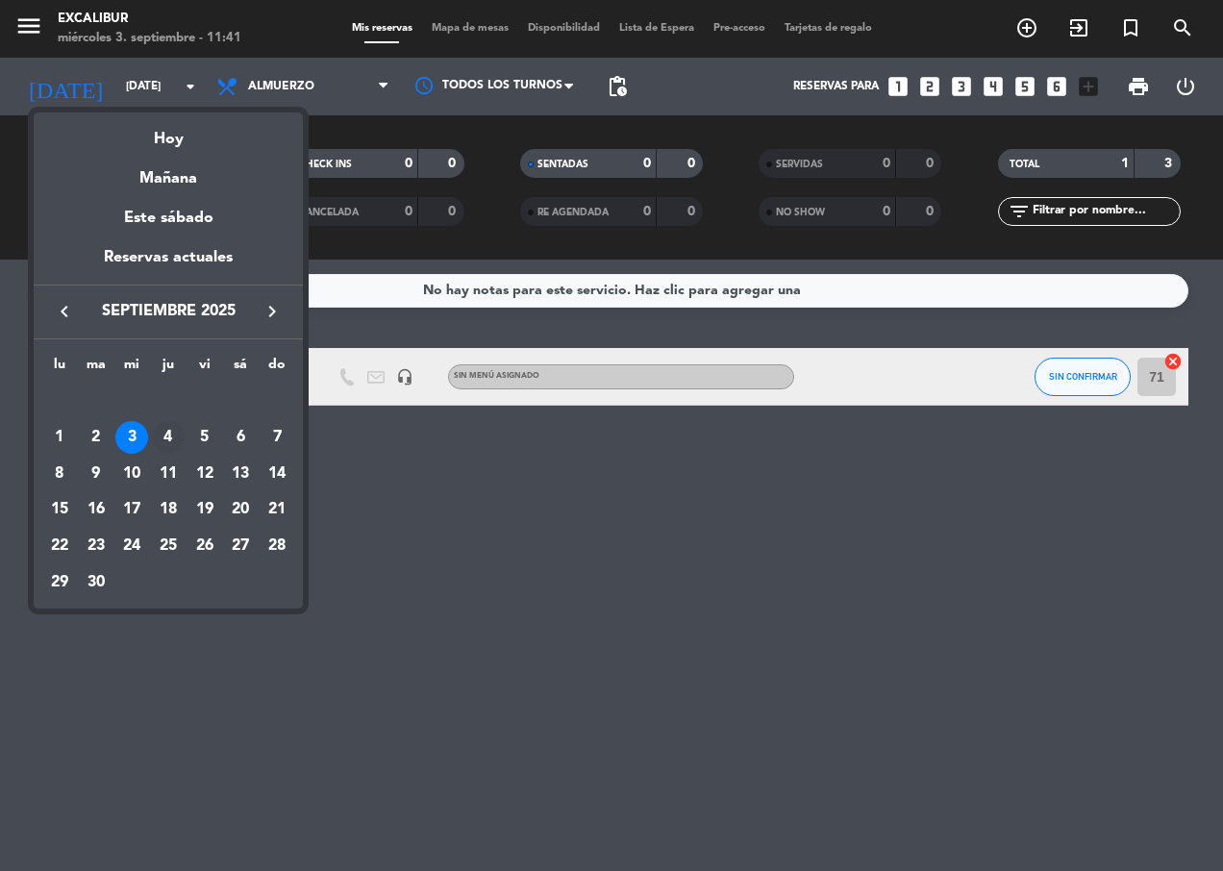
click at [176, 431] on div "4" at bounding box center [168, 437] width 33 height 33
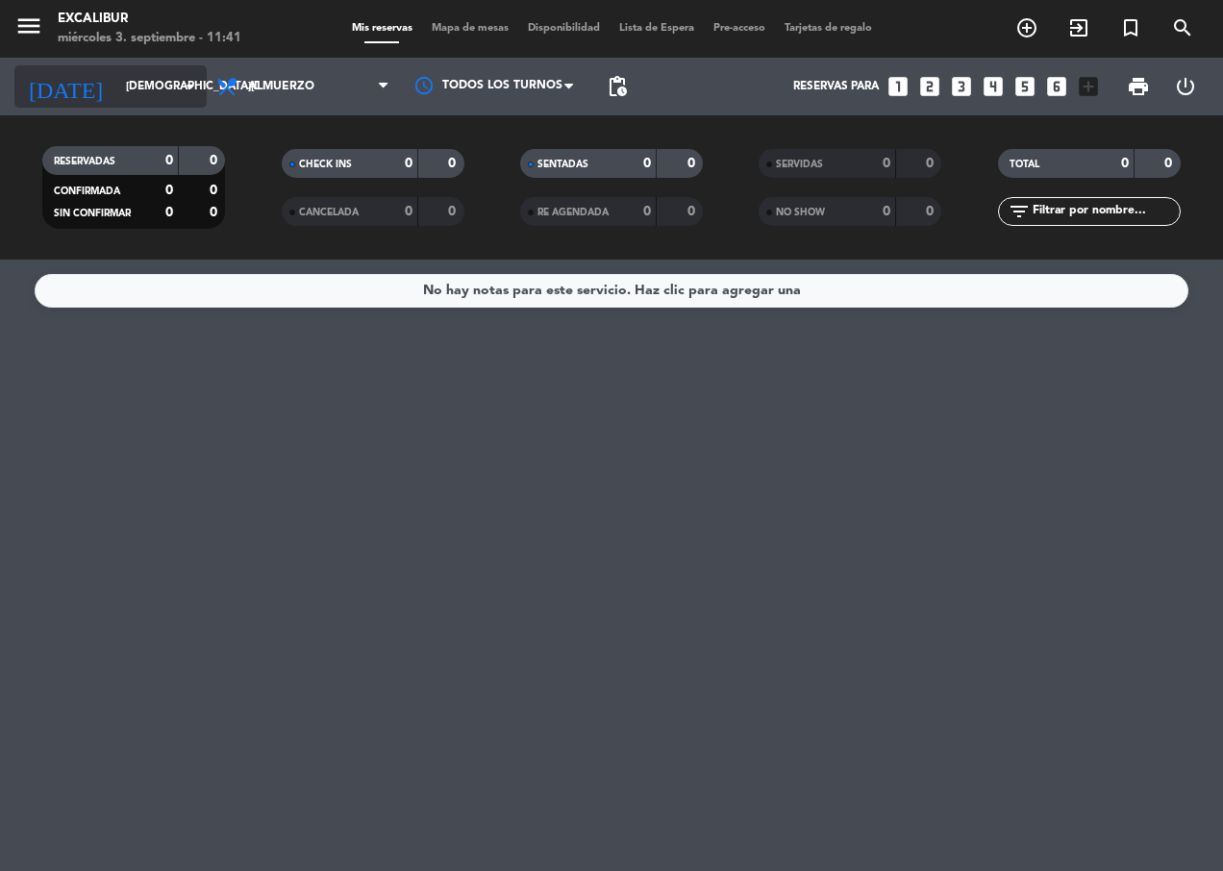
click at [178, 73] on input "[DEMOGRAPHIC_DATA][DATE]" at bounding box center [192, 86] width 152 height 33
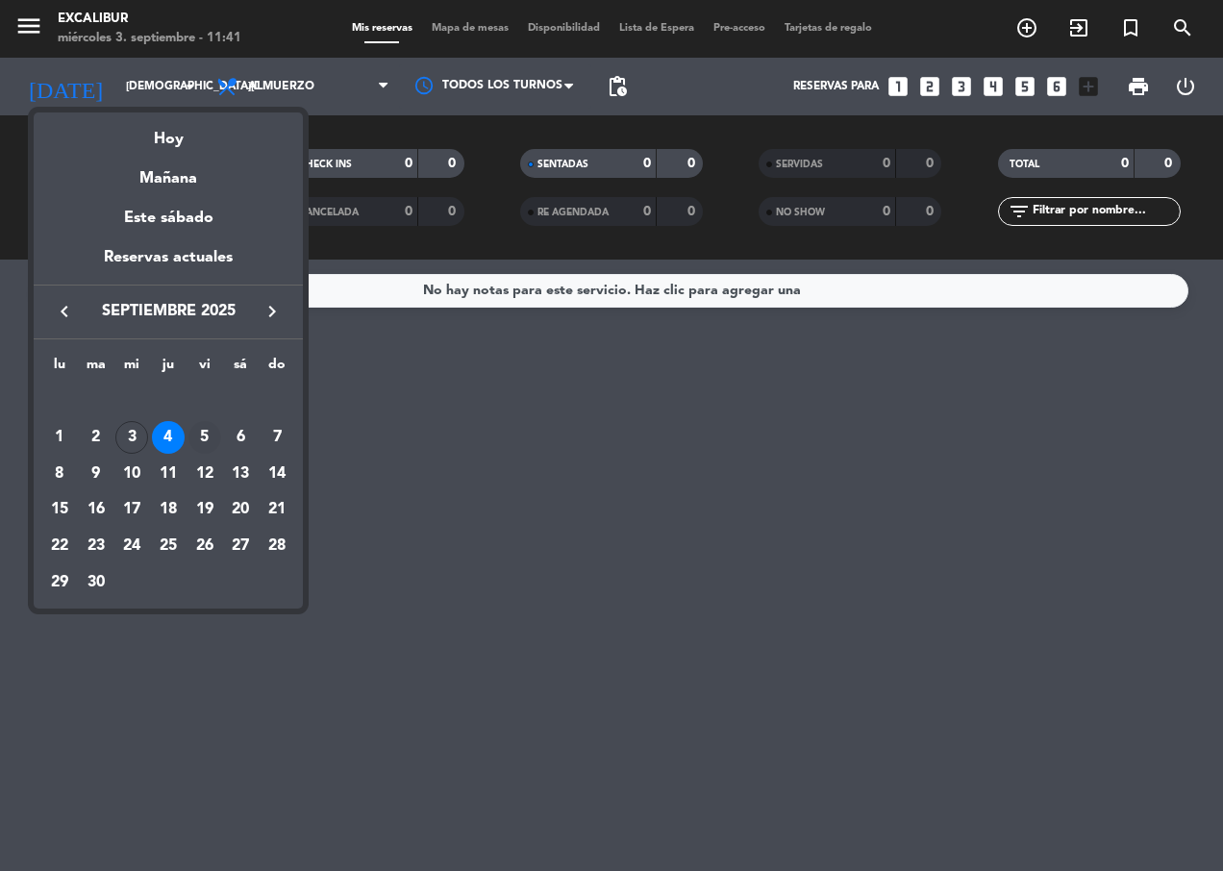
click at [197, 438] on div "5" at bounding box center [204, 437] width 33 height 33
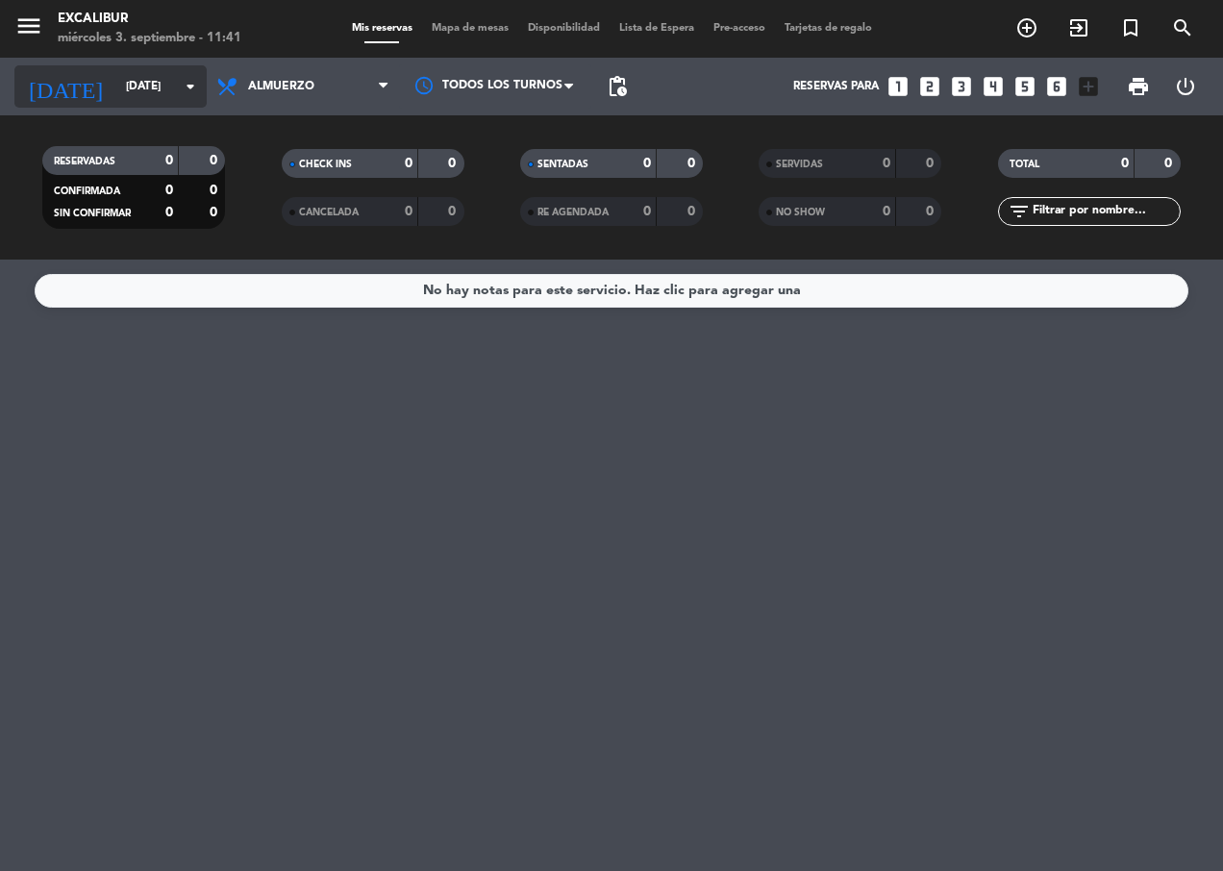
click at [171, 89] on input "[DATE]" at bounding box center [192, 86] width 152 height 33
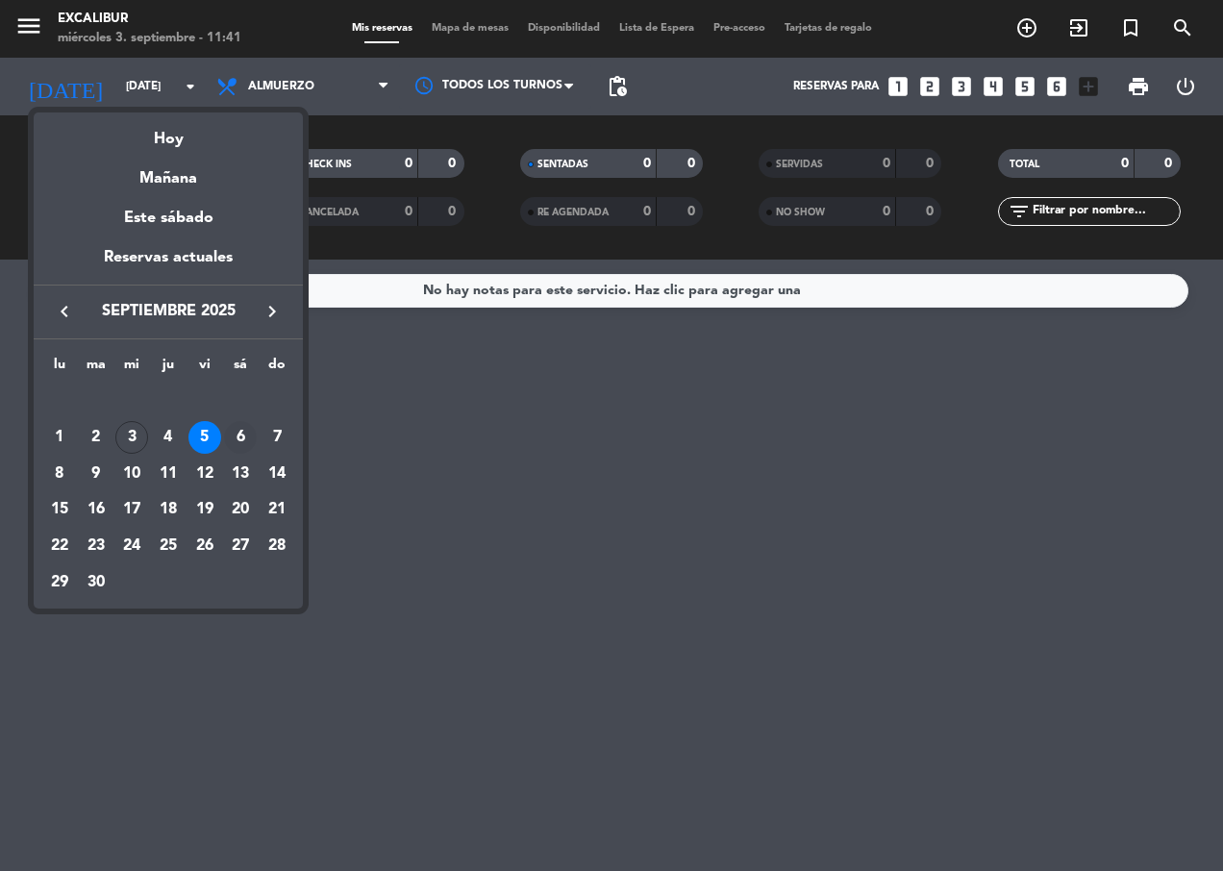
click at [233, 429] on div "6" at bounding box center [240, 437] width 33 height 33
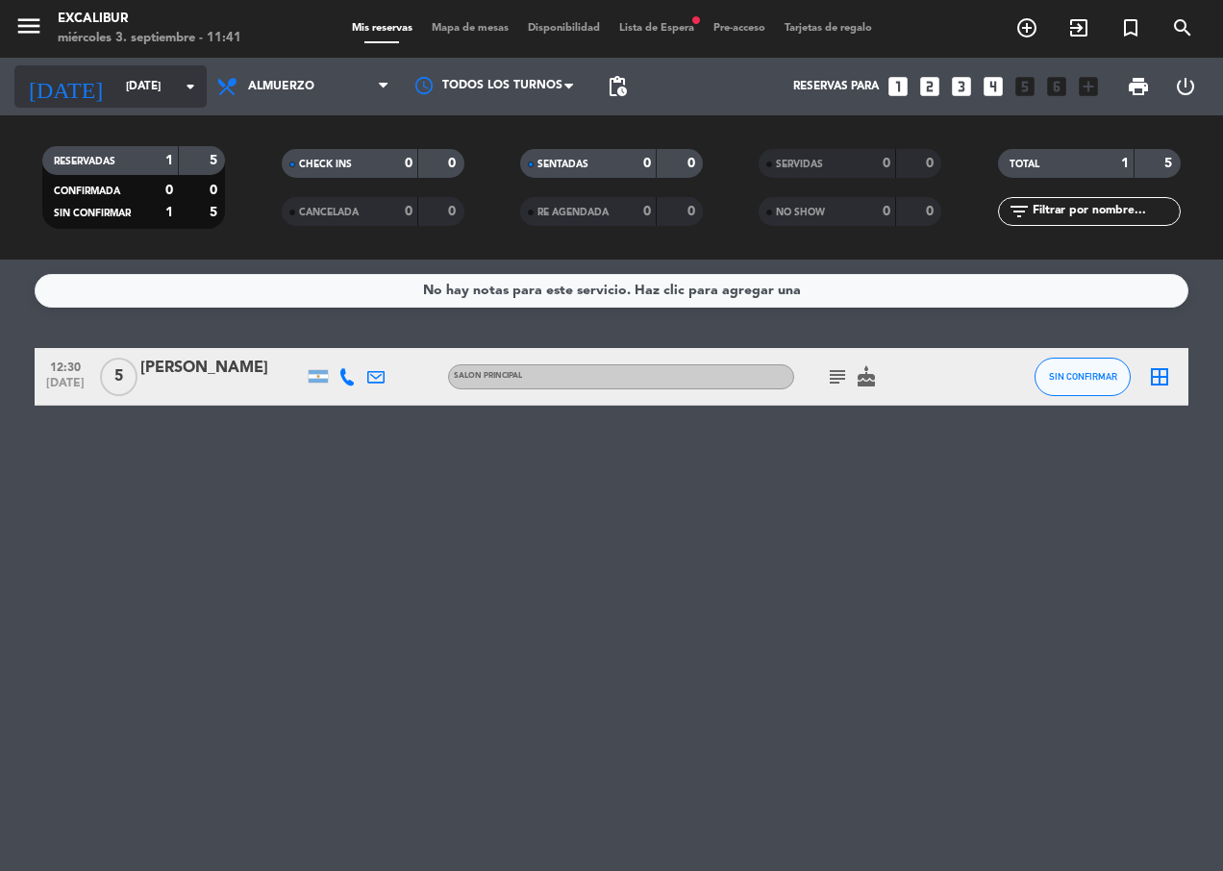
click at [173, 86] on input "[DATE]" at bounding box center [192, 86] width 152 height 33
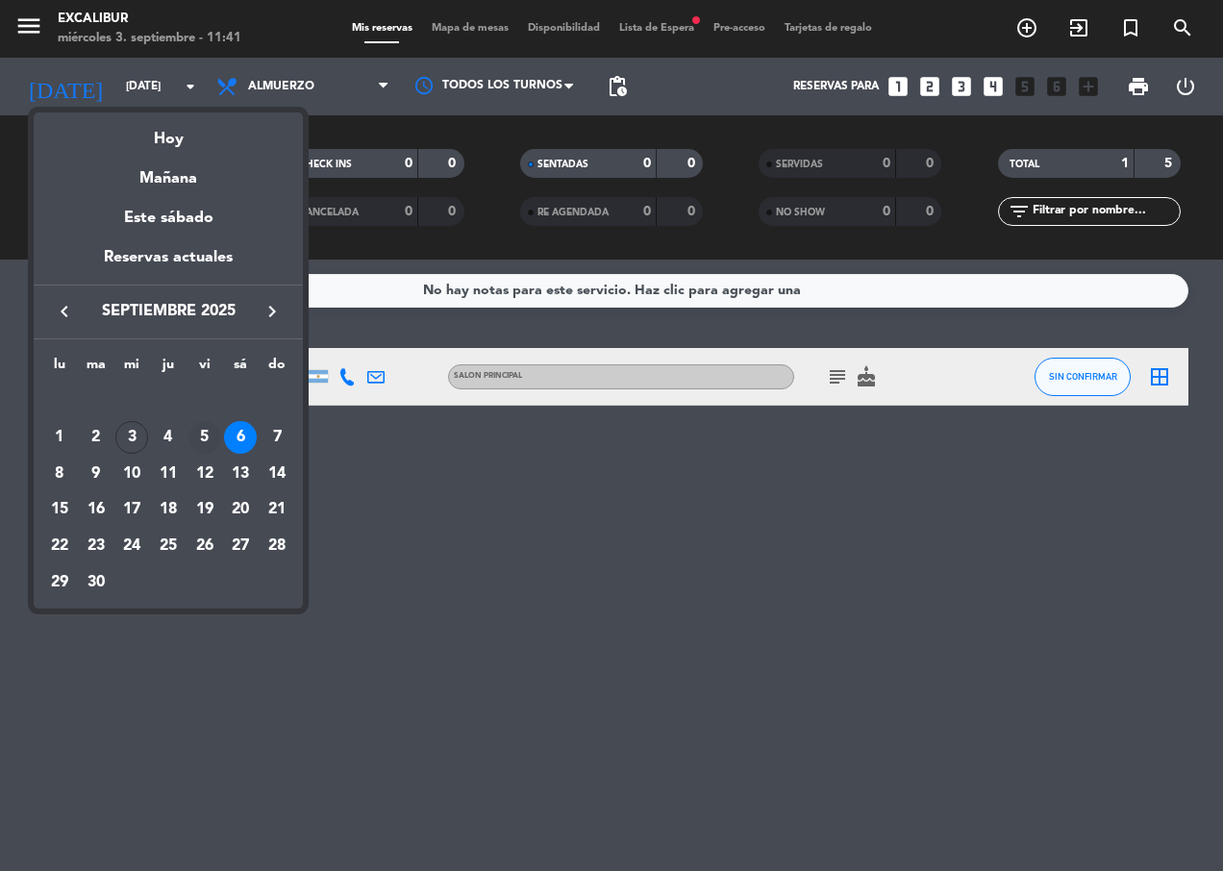
click at [195, 434] on div "5" at bounding box center [204, 437] width 33 height 33
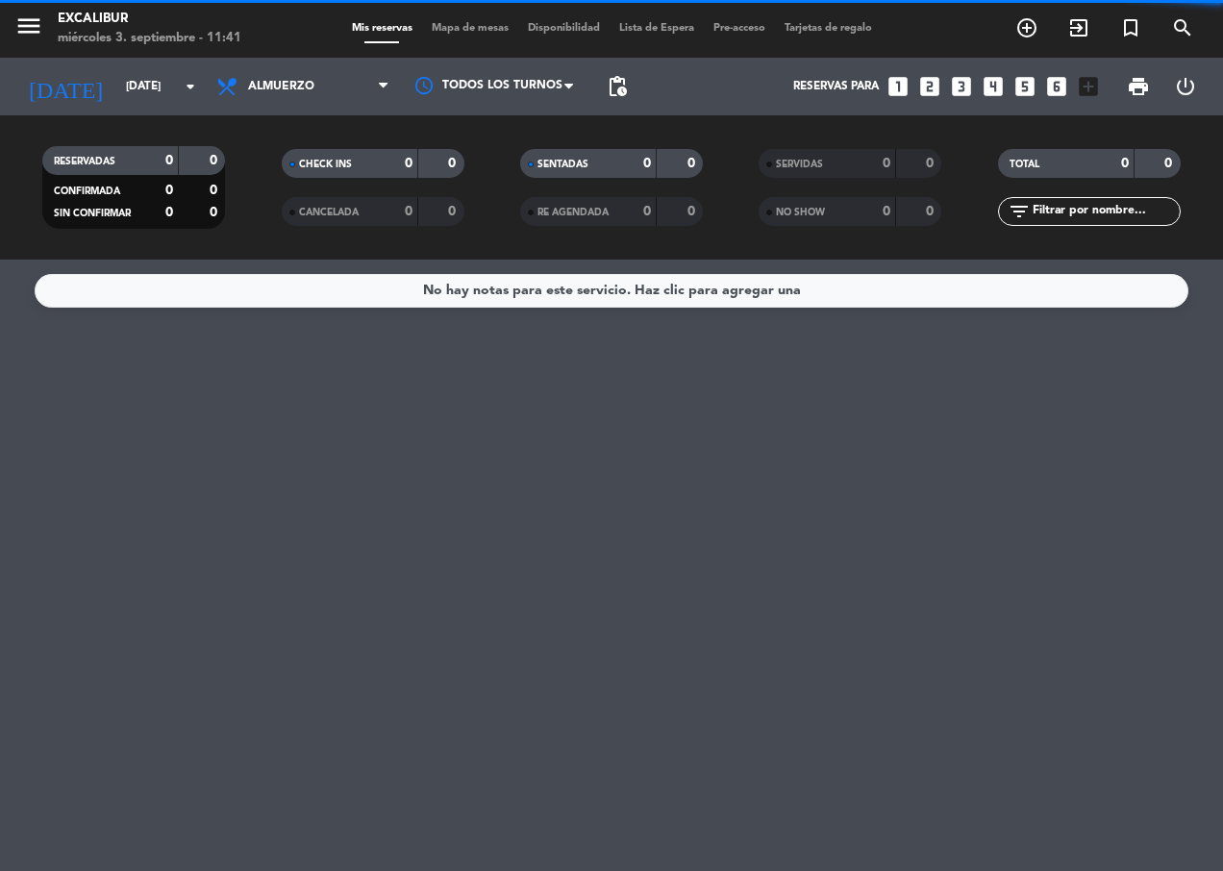
click at [282, 95] on span "Almuerzo" at bounding box center [303, 86] width 192 height 42
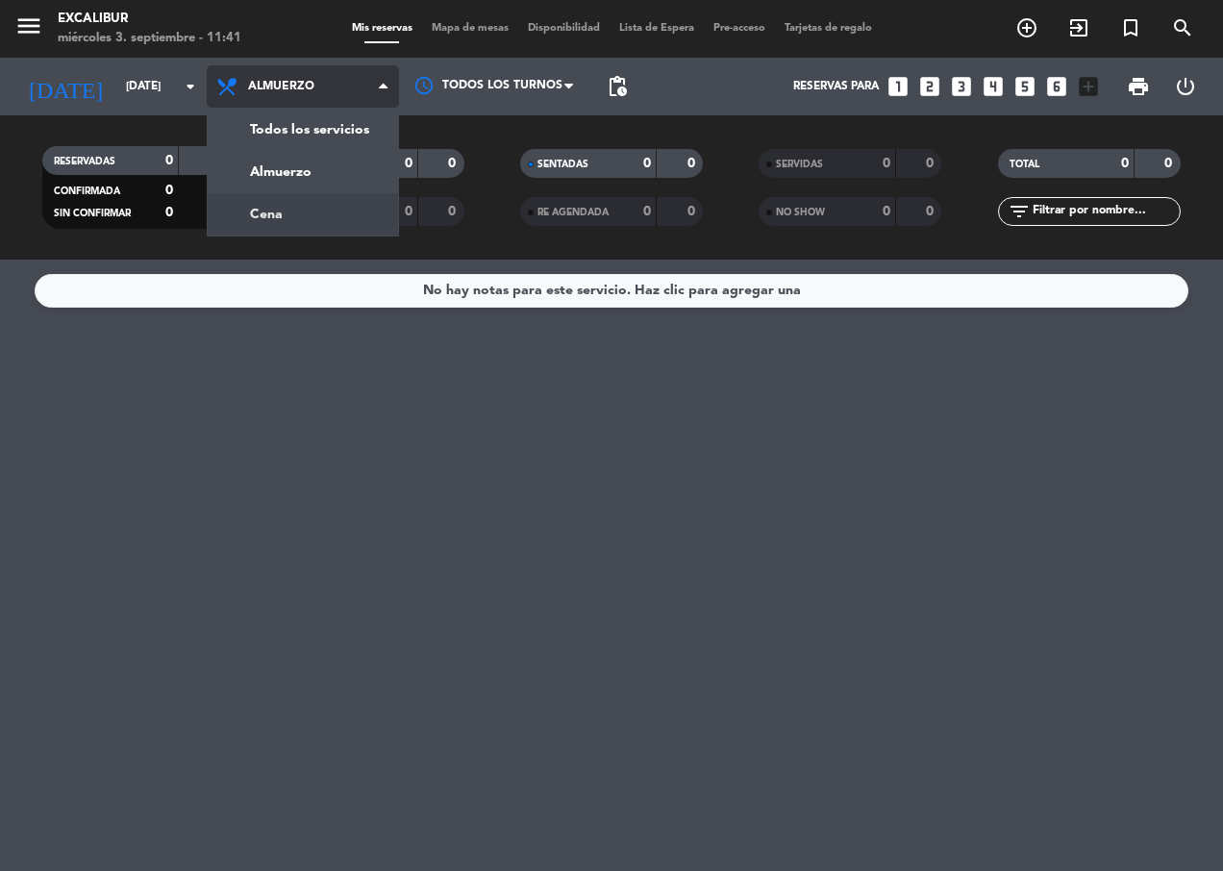
click at [295, 209] on div "menu Excalibur [DATE] 3. septiembre - 11:41 Mis reservas Mapa de mesas Disponib…" at bounding box center [611, 130] width 1223 height 260
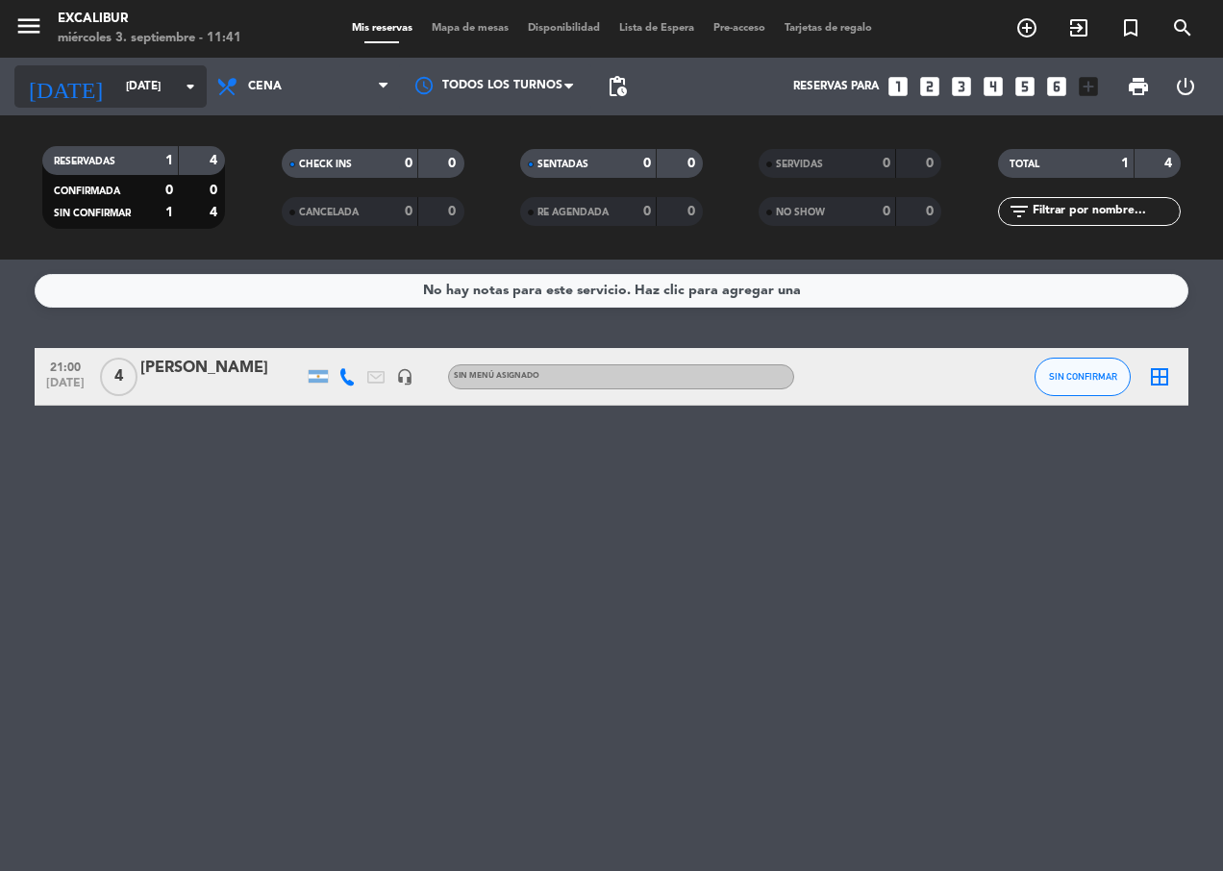
click at [184, 83] on icon "arrow_drop_down" at bounding box center [190, 86] width 23 height 23
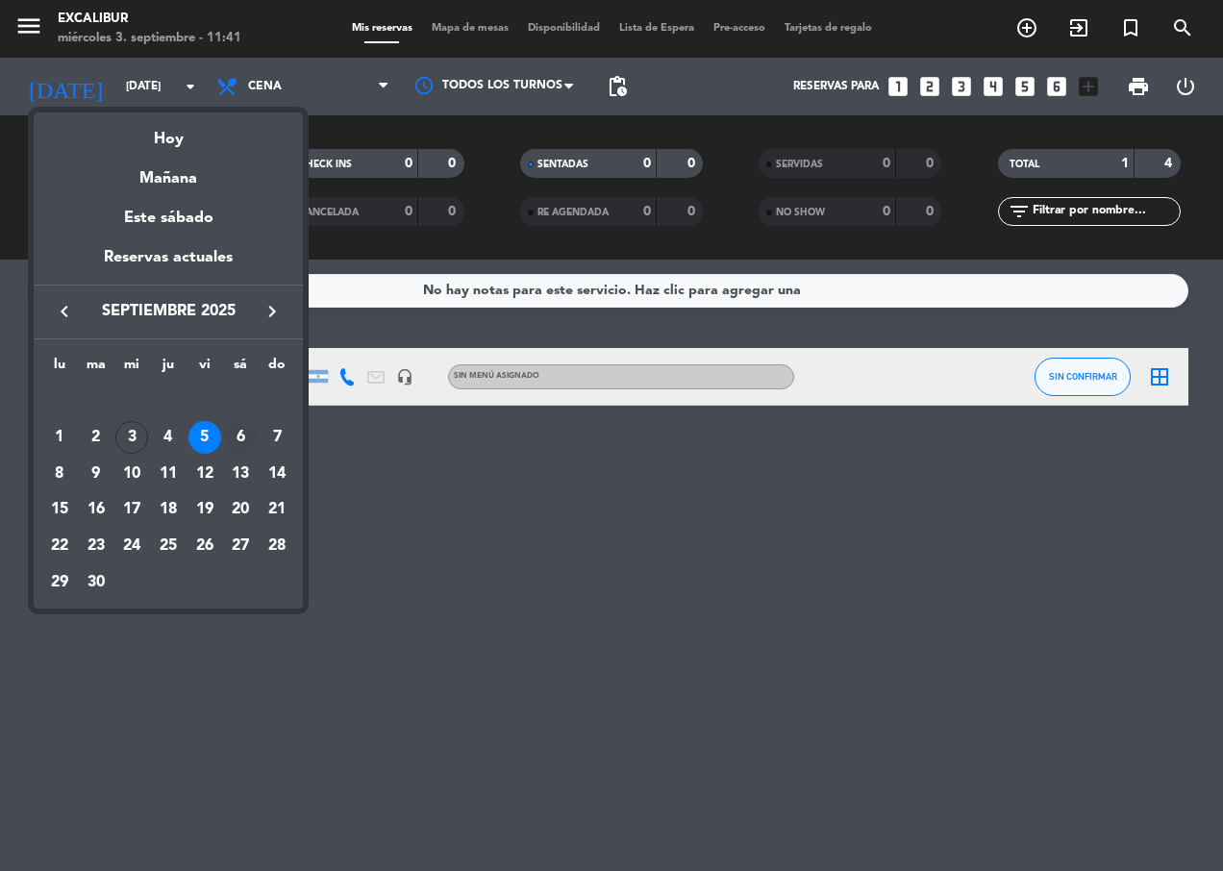
click at [246, 433] on div "6" at bounding box center [240, 437] width 33 height 33
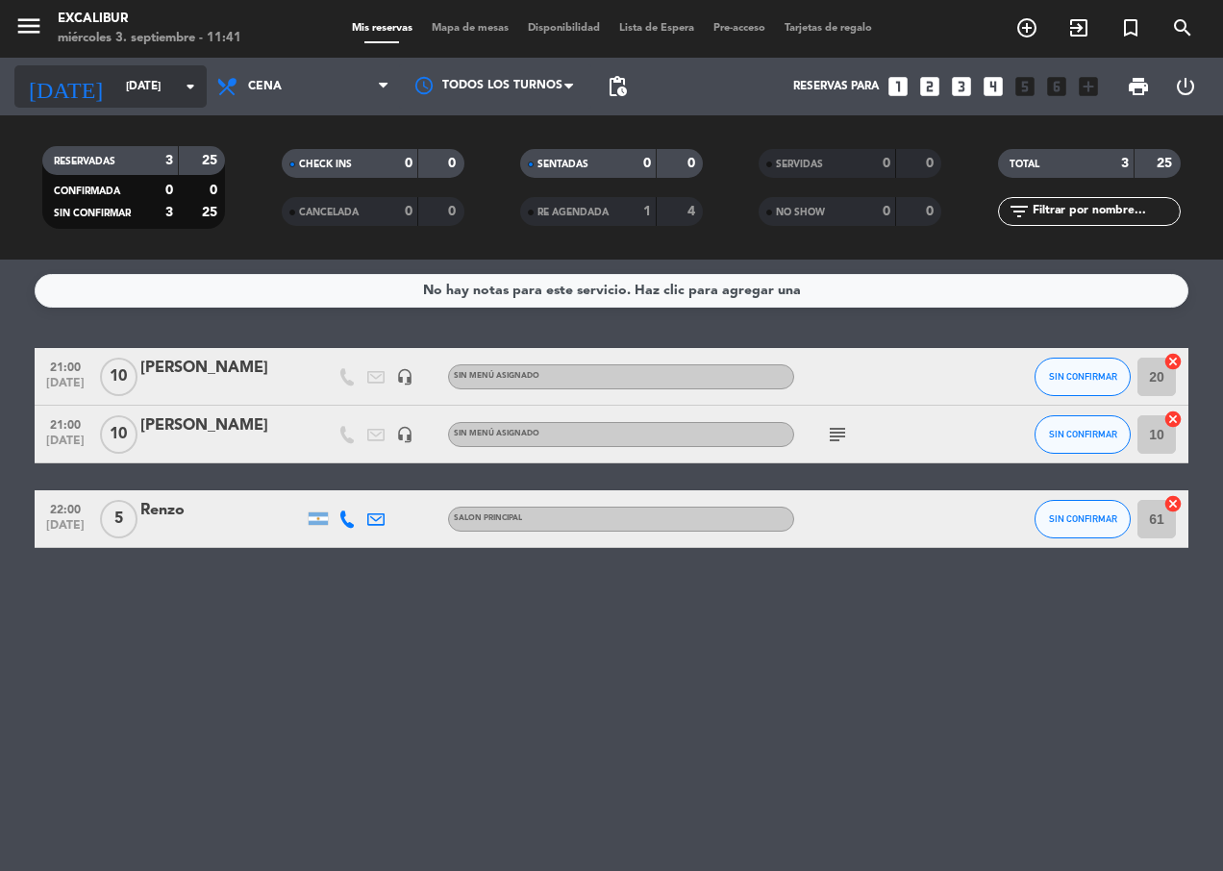
click at [196, 95] on icon "arrow_drop_down" at bounding box center [190, 86] width 23 height 23
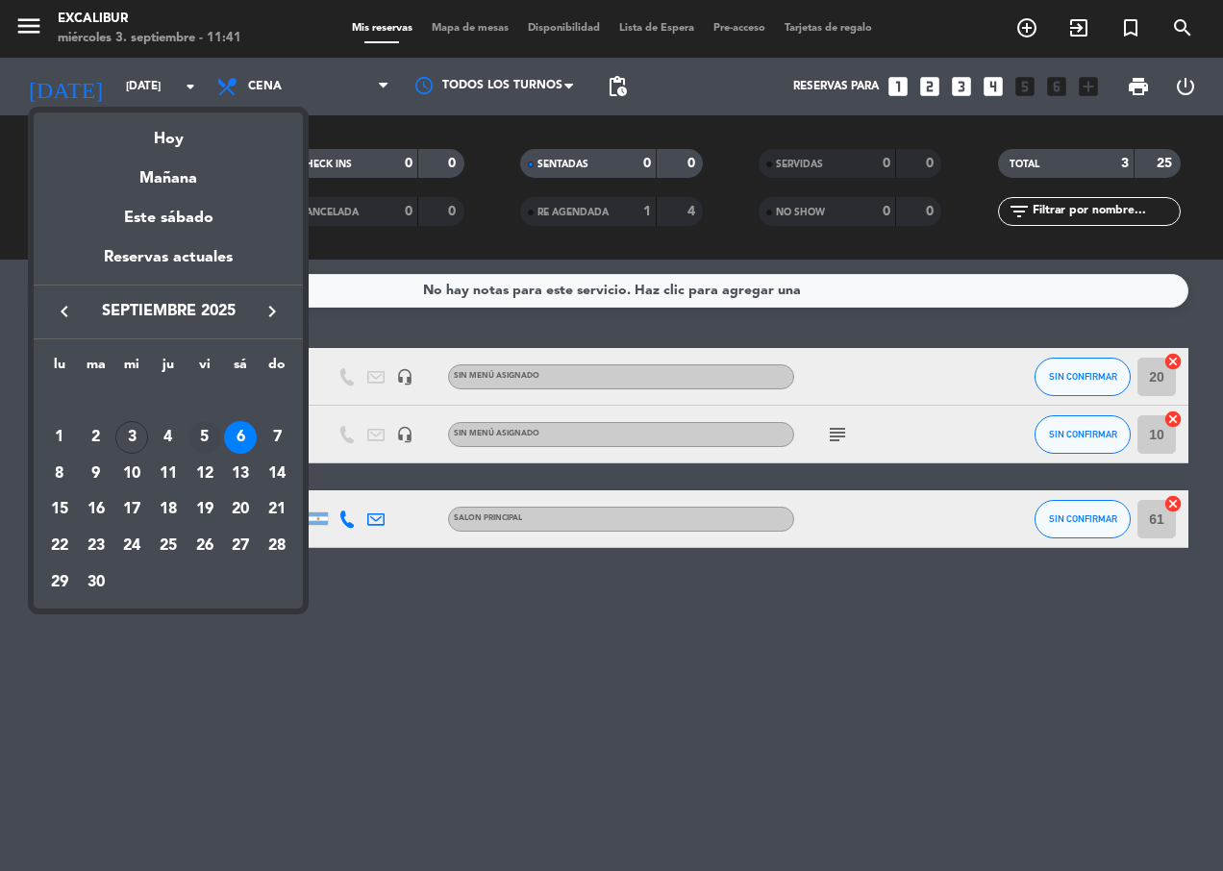
click at [198, 436] on div "5" at bounding box center [204, 437] width 33 height 33
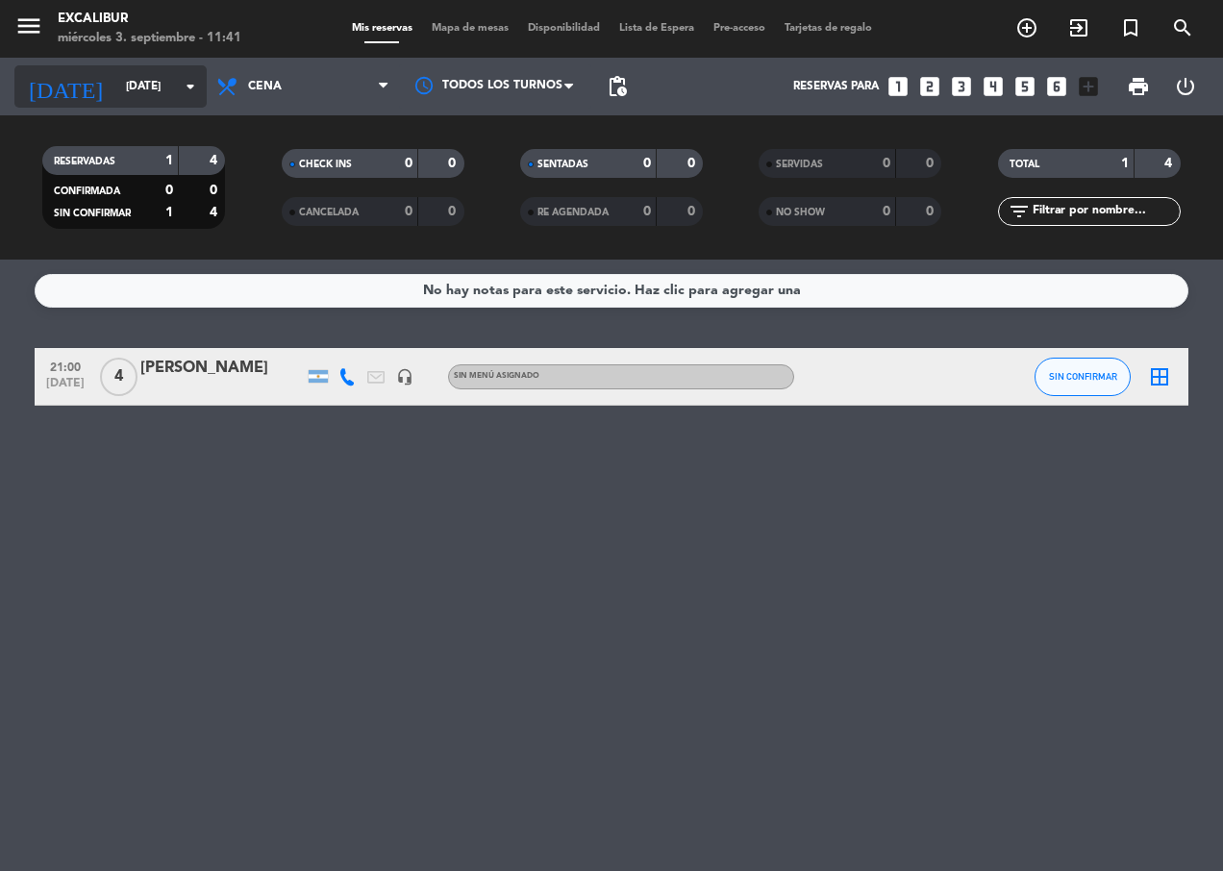
click at [143, 93] on input "[DATE]" at bounding box center [192, 86] width 152 height 33
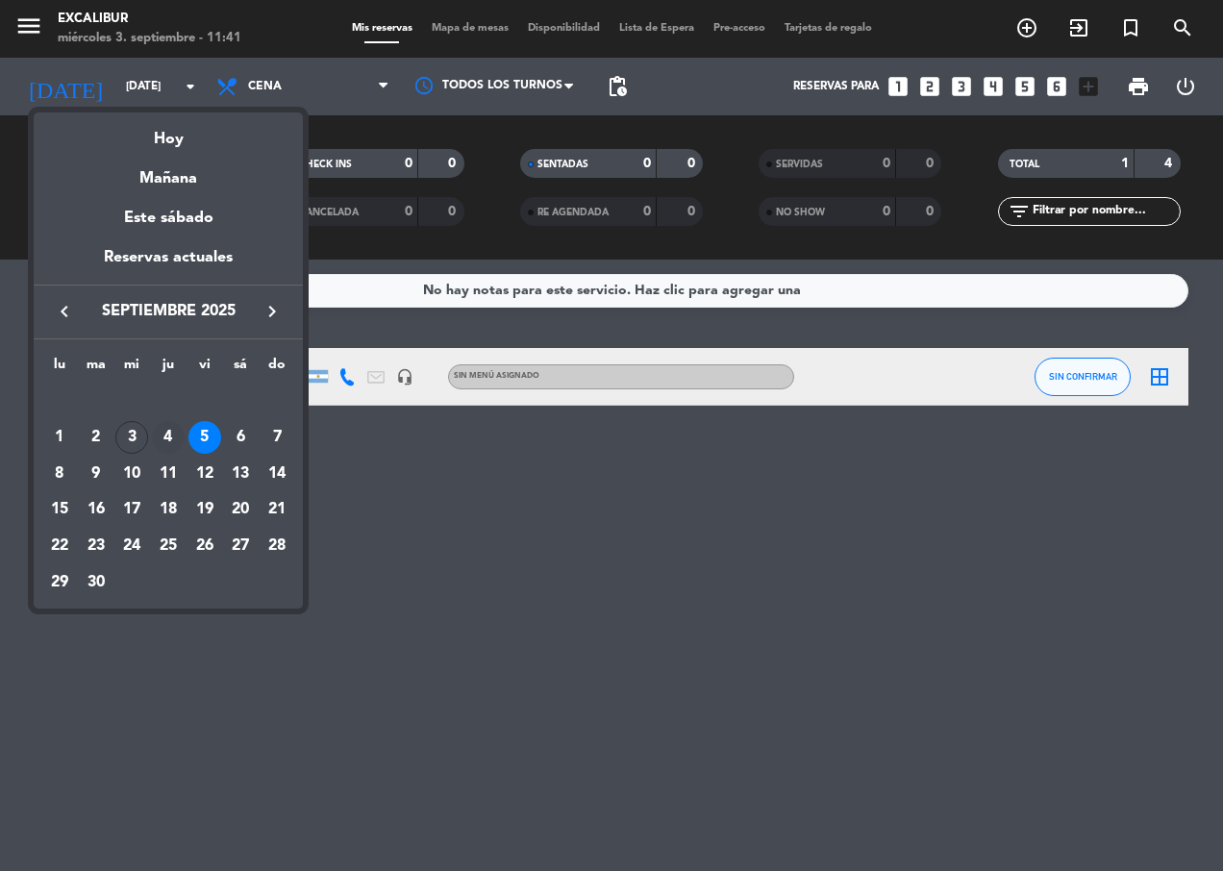
click at [161, 435] on div "4" at bounding box center [168, 437] width 33 height 33
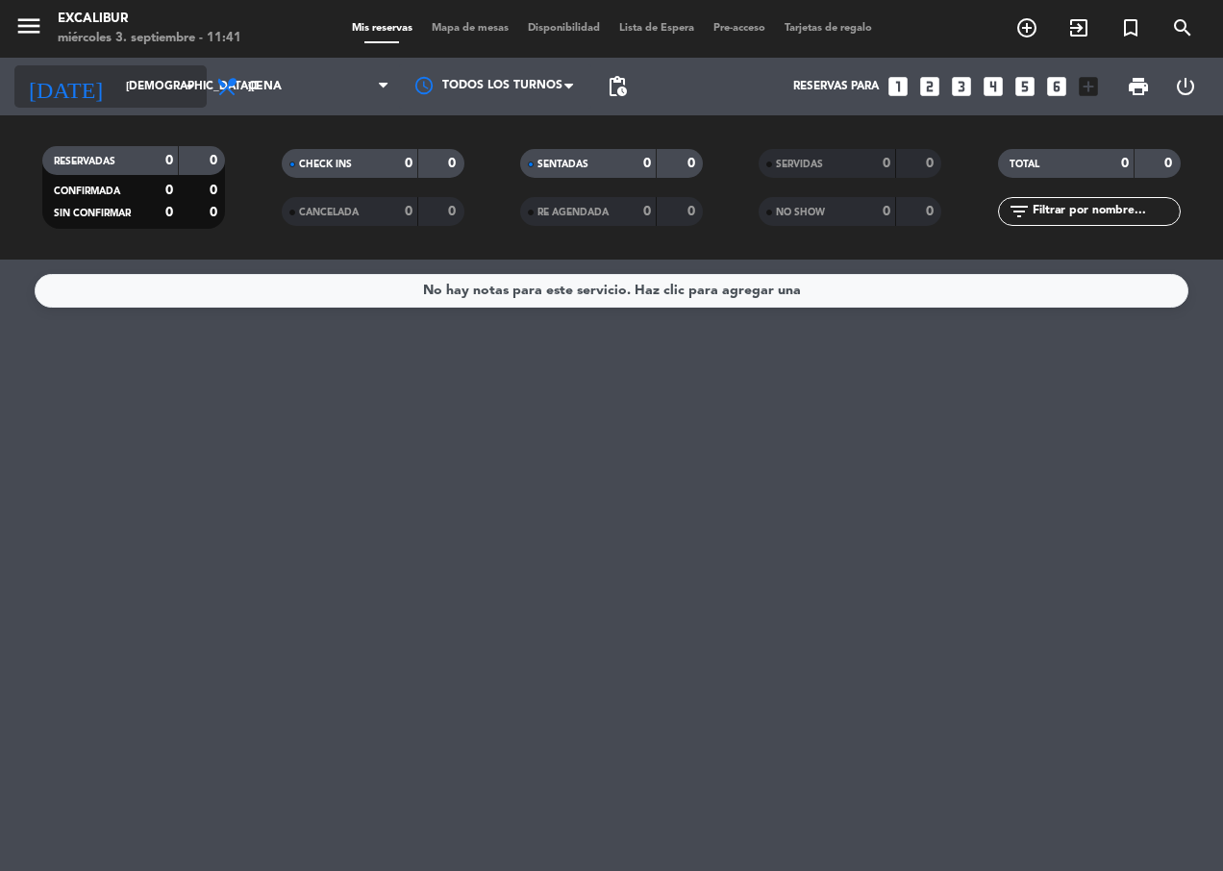
click at [176, 87] on input "[DEMOGRAPHIC_DATA][DATE]" at bounding box center [192, 86] width 152 height 33
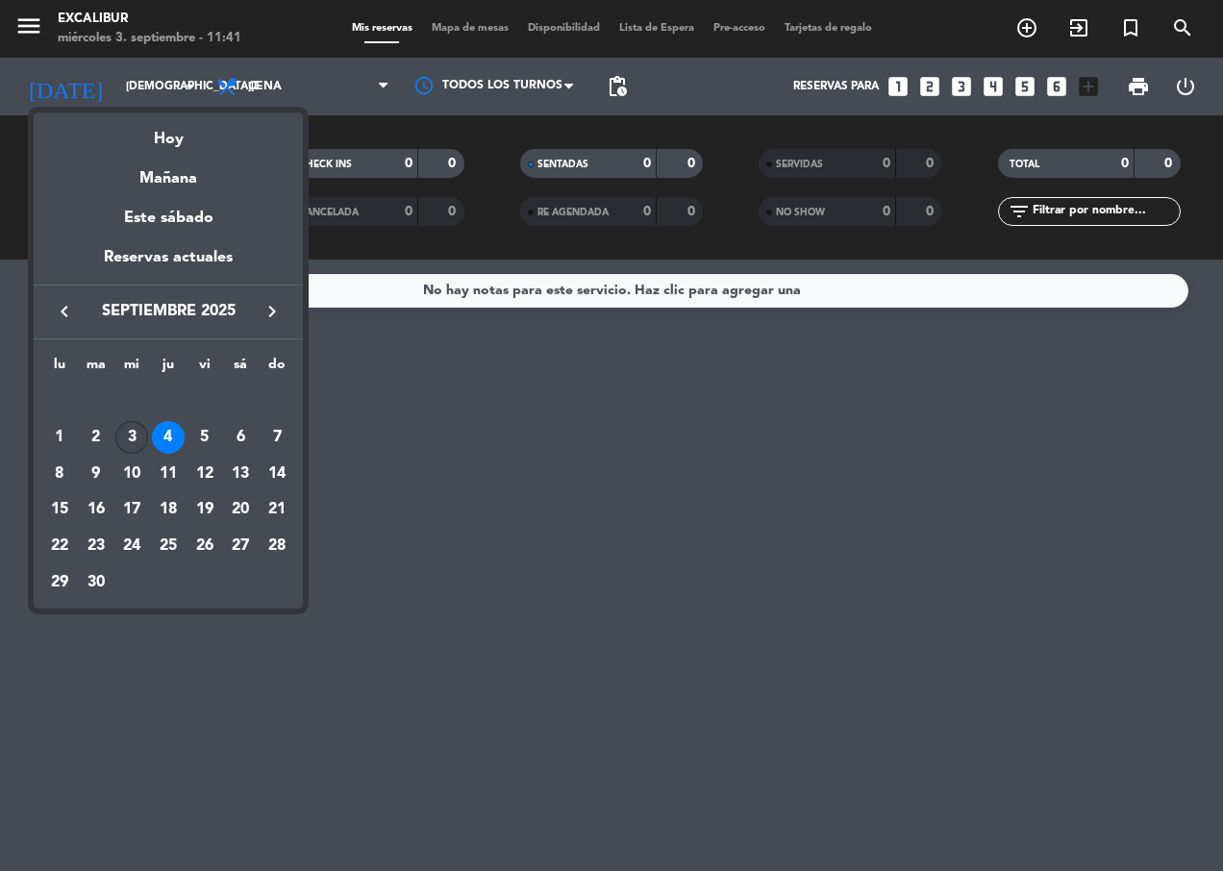
click at [140, 441] on div "3" at bounding box center [131, 437] width 33 height 33
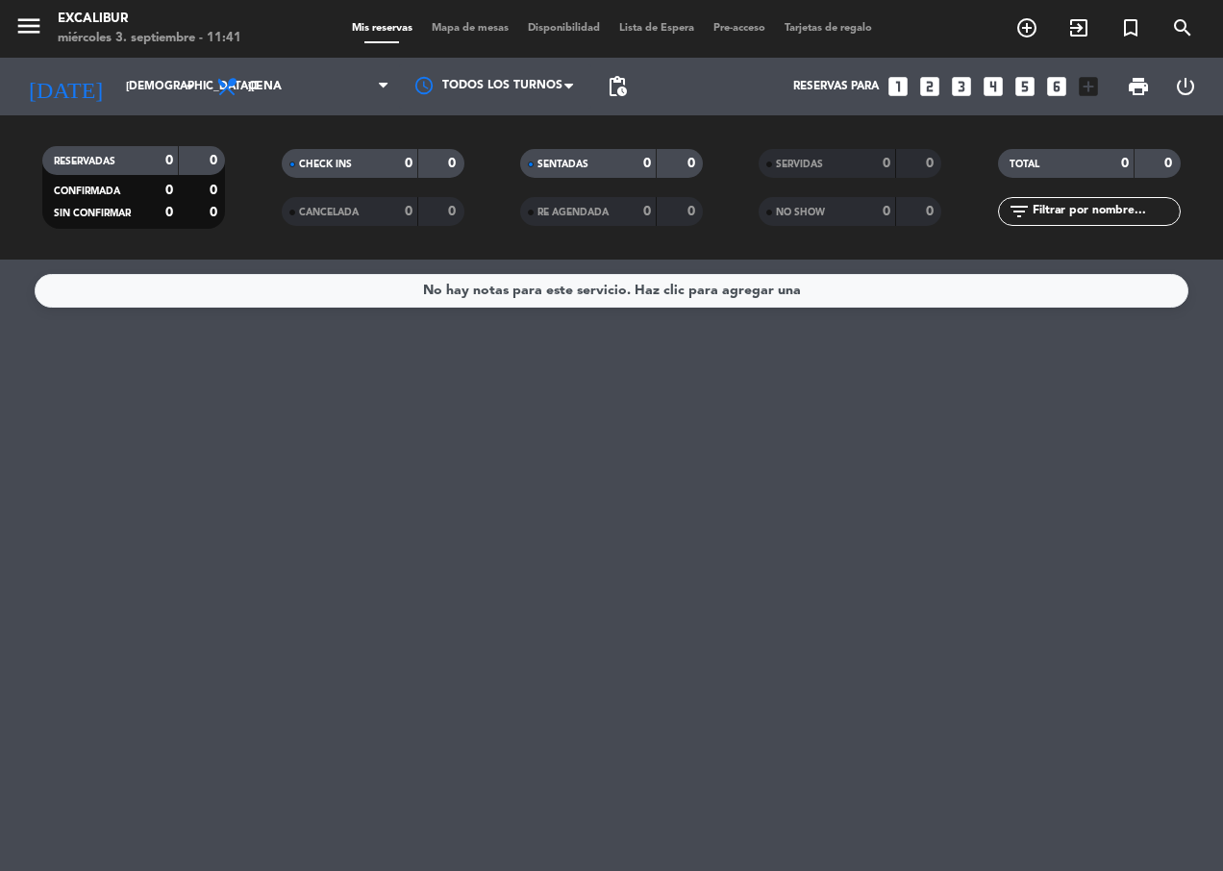
type input "[DATE]"
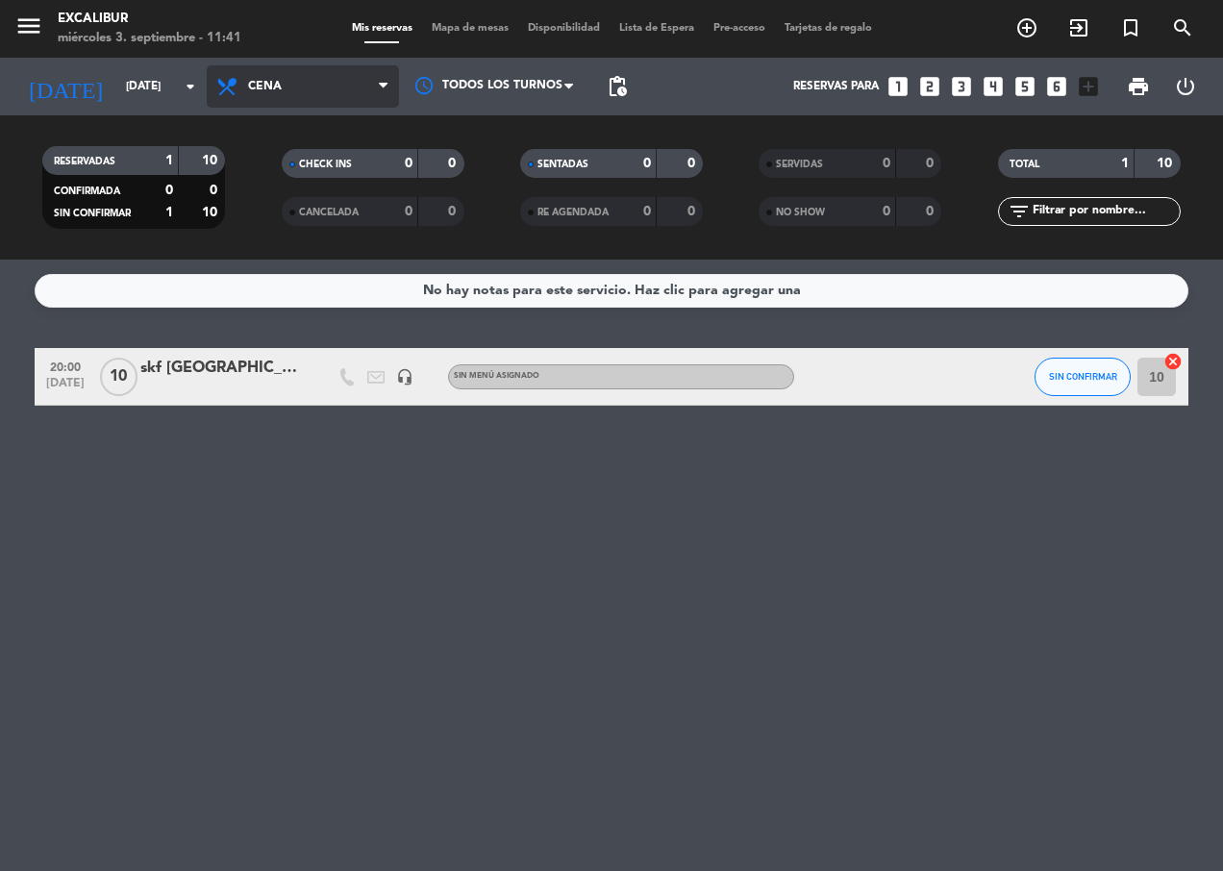
click at [292, 76] on span "Cena" at bounding box center [303, 86] width 192 height 42
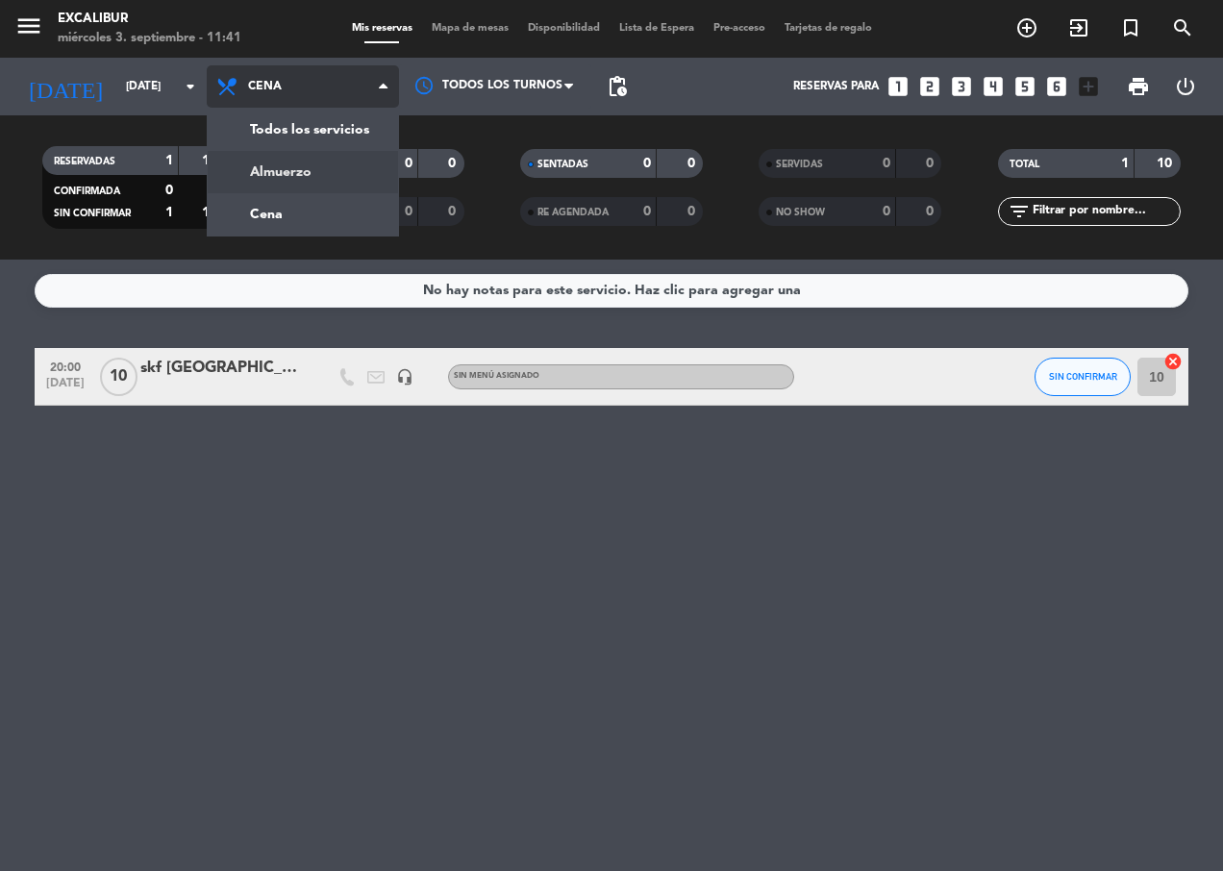
click at [325, 170] on div "menu Excalibur [DATE] 3. septiembre - 11:41 Mis reservas Mapa de mesas Disponib…" at bounding box center [611, 130] width 1223 height 260
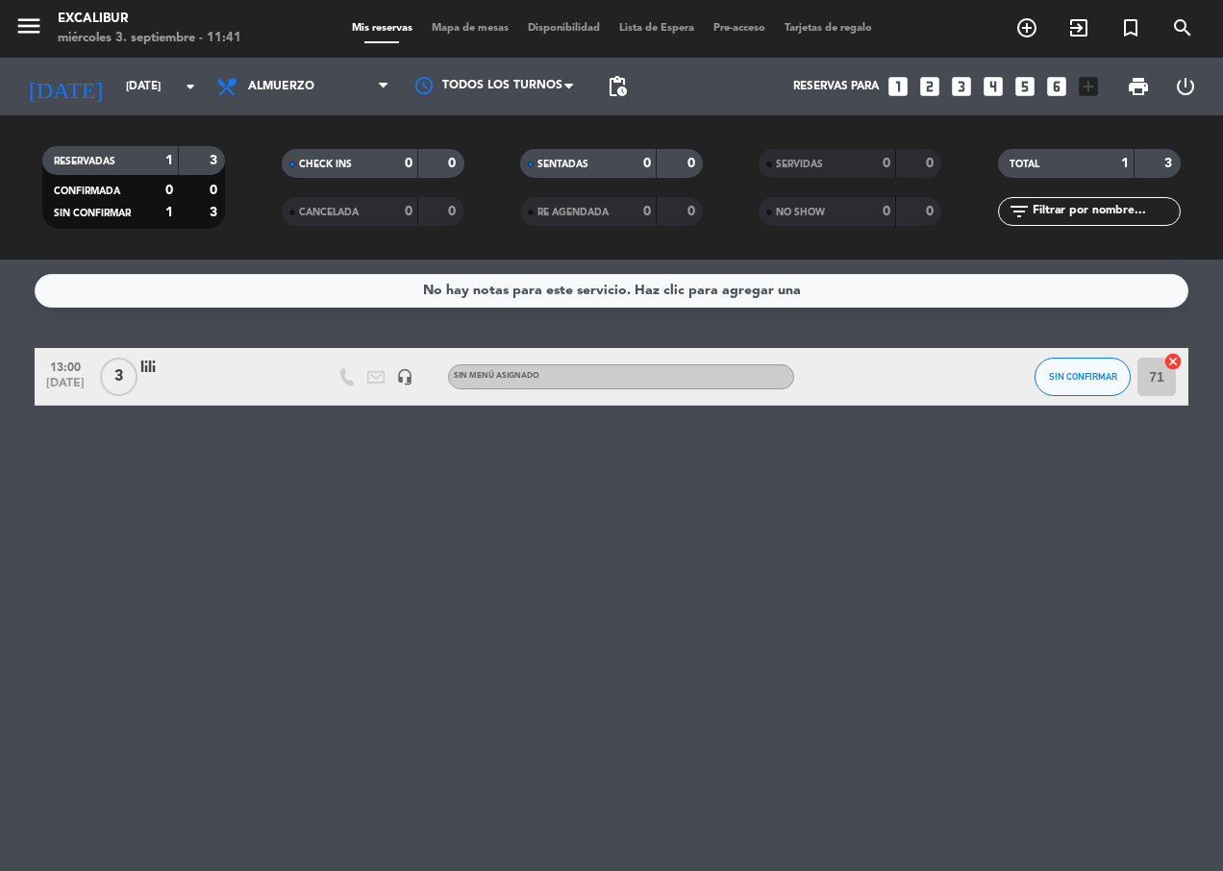
click at [151, 388] on div at bounding box center [221, 389] width 163 height 15
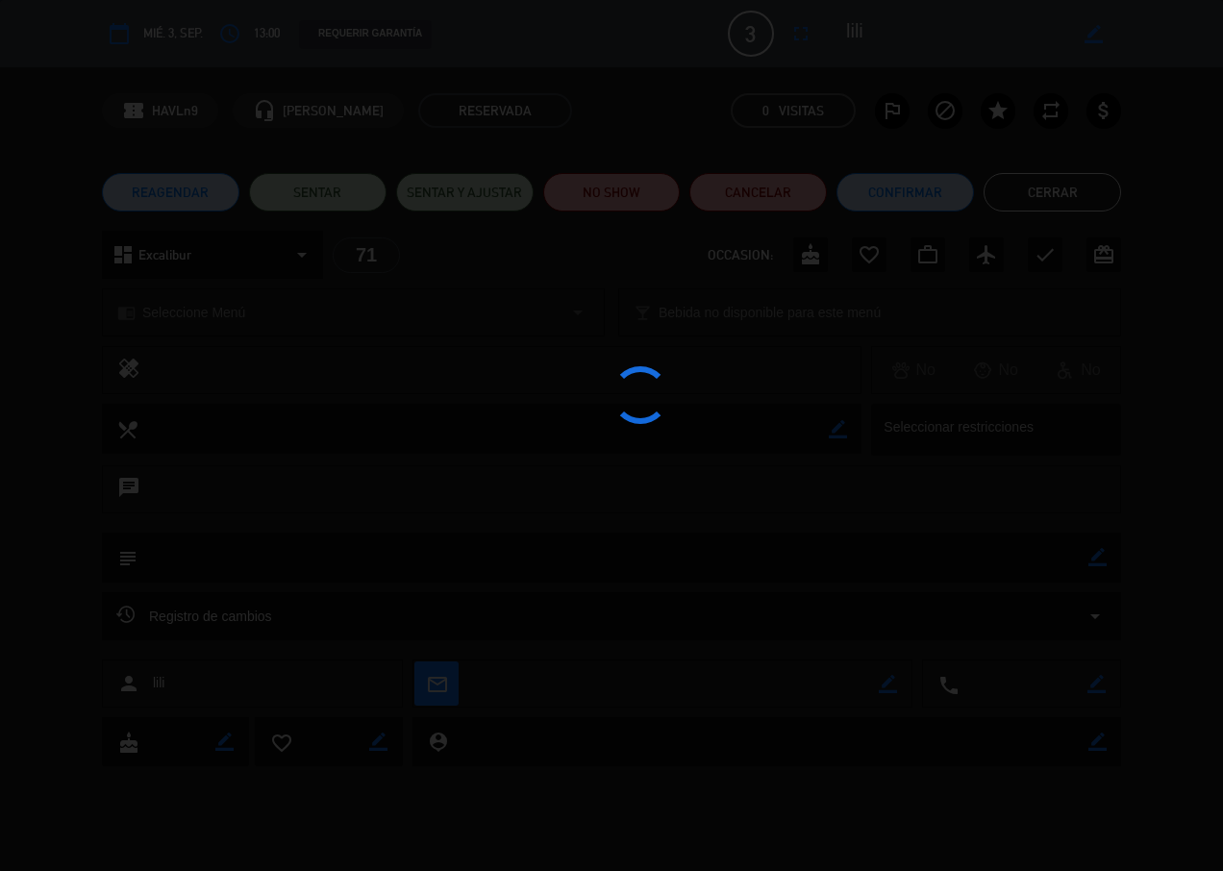
type input "[DATE]"
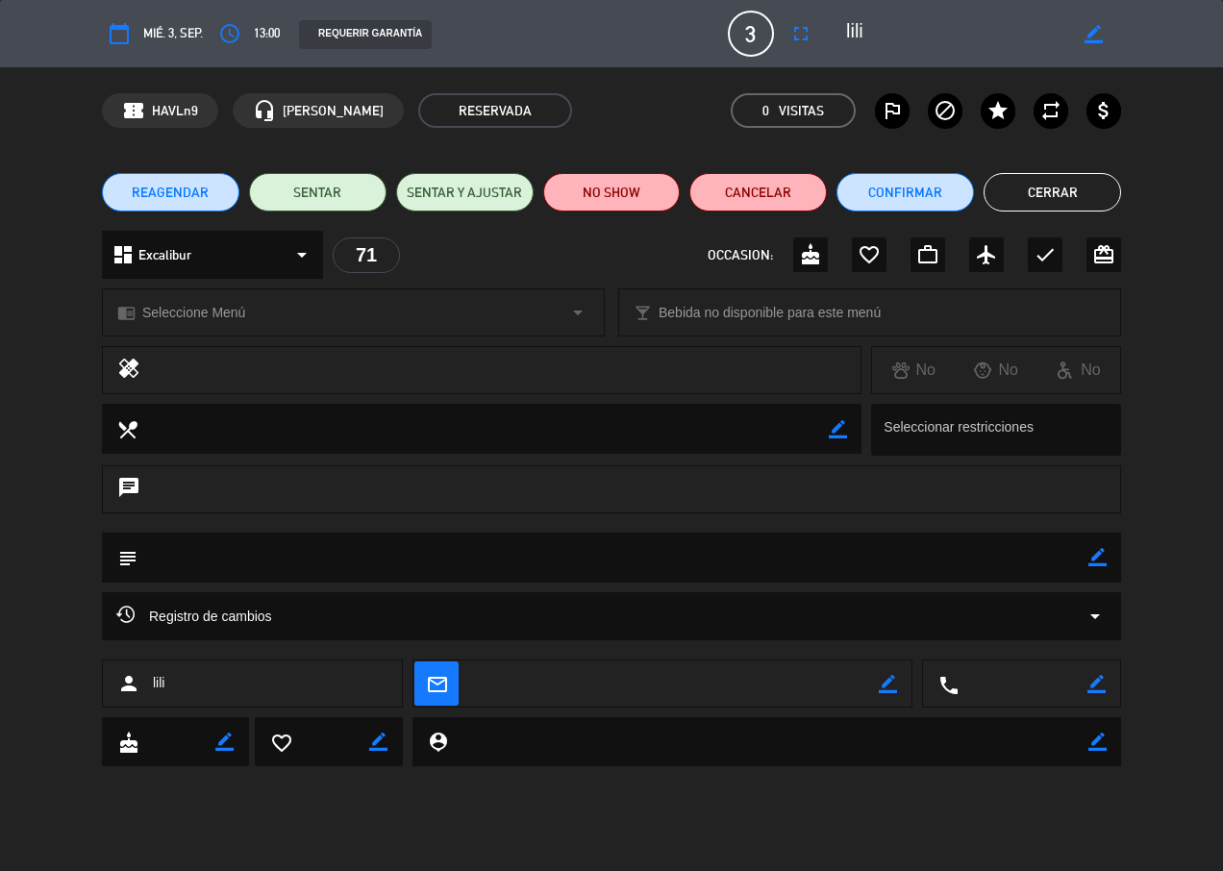
click at [182, 44] on div "calendar_today mié. 3, sep." at bounding box center [152, 33] width 101 height 35
click at [76, 137] on div "confirmation_number HAVLn9 headset_mic [PERSON_NAME] RESERVADA 0 Visitas outlin…" at bounding box center [611, 110] width 1223 height 87
click at [1060, 194] on button "Cerrar" at bounding box center [1051, 192] width 137 height 38
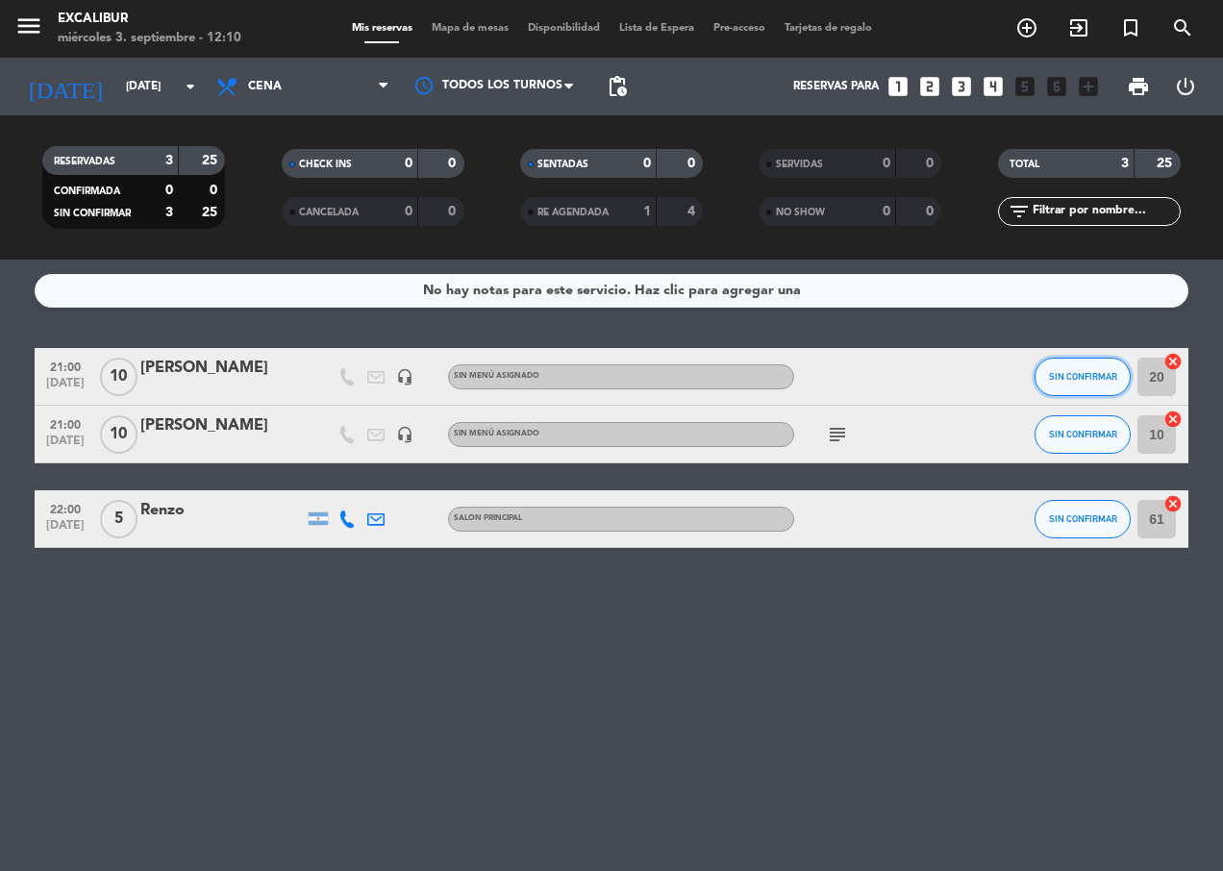
click at [1059, 365] on button "SIN CONFIRMAR" at bounding box center [1082, 377] width 96 height 38
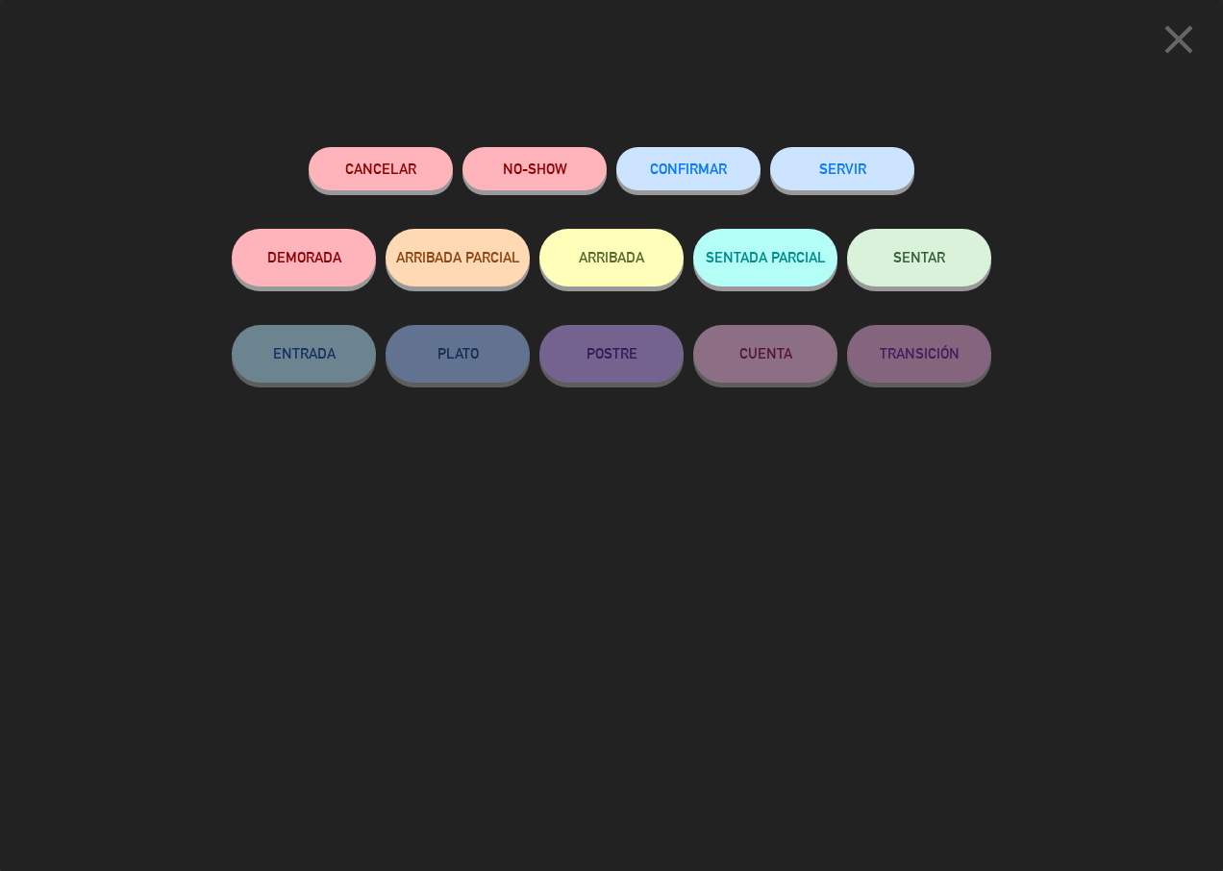
click at [687, 193] on div "CONFIRMAR" at bounding box center [688, 188] width 144 height 82
click at [687, 184] on button "CONFIRMAR" at bounding box center [688, 168] width 144 height 43
click at [699, 176] on span "CONFIRMAR" at bounding box center [688, 169] width 77 height 16
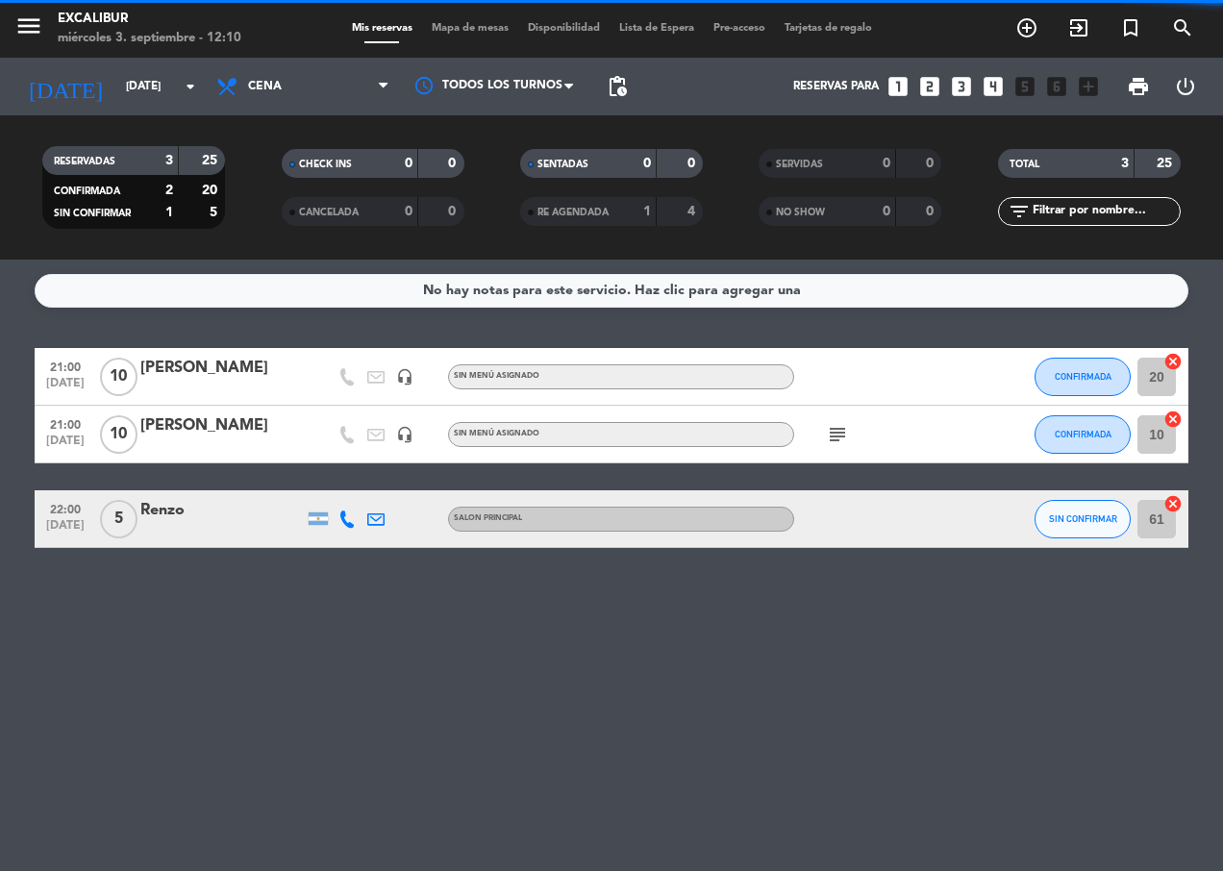
click at [834, 429] on icon "subject" at bounding box center [837, 434] width 23 height 23
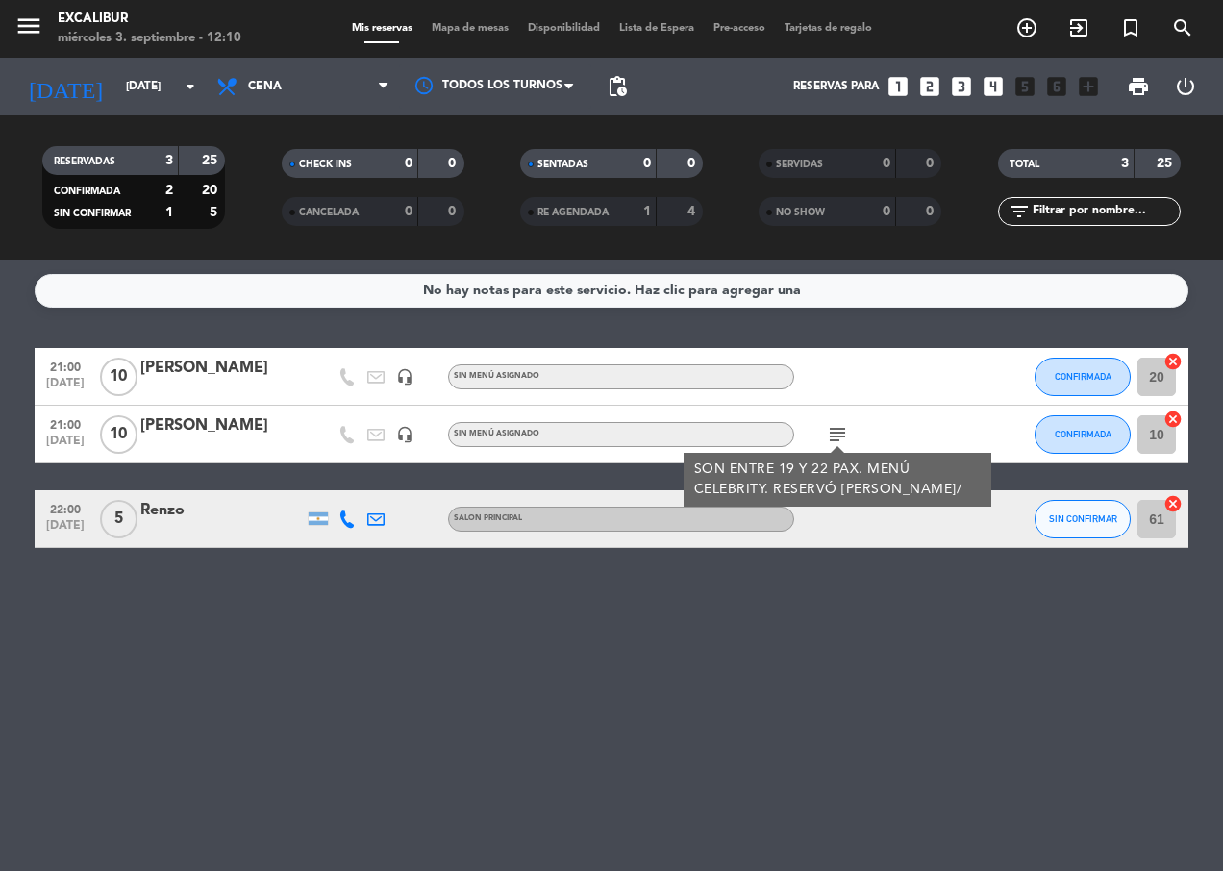
click at [834, 432] on icon "subject" at bounding box center [837, 434] width 23 height 23
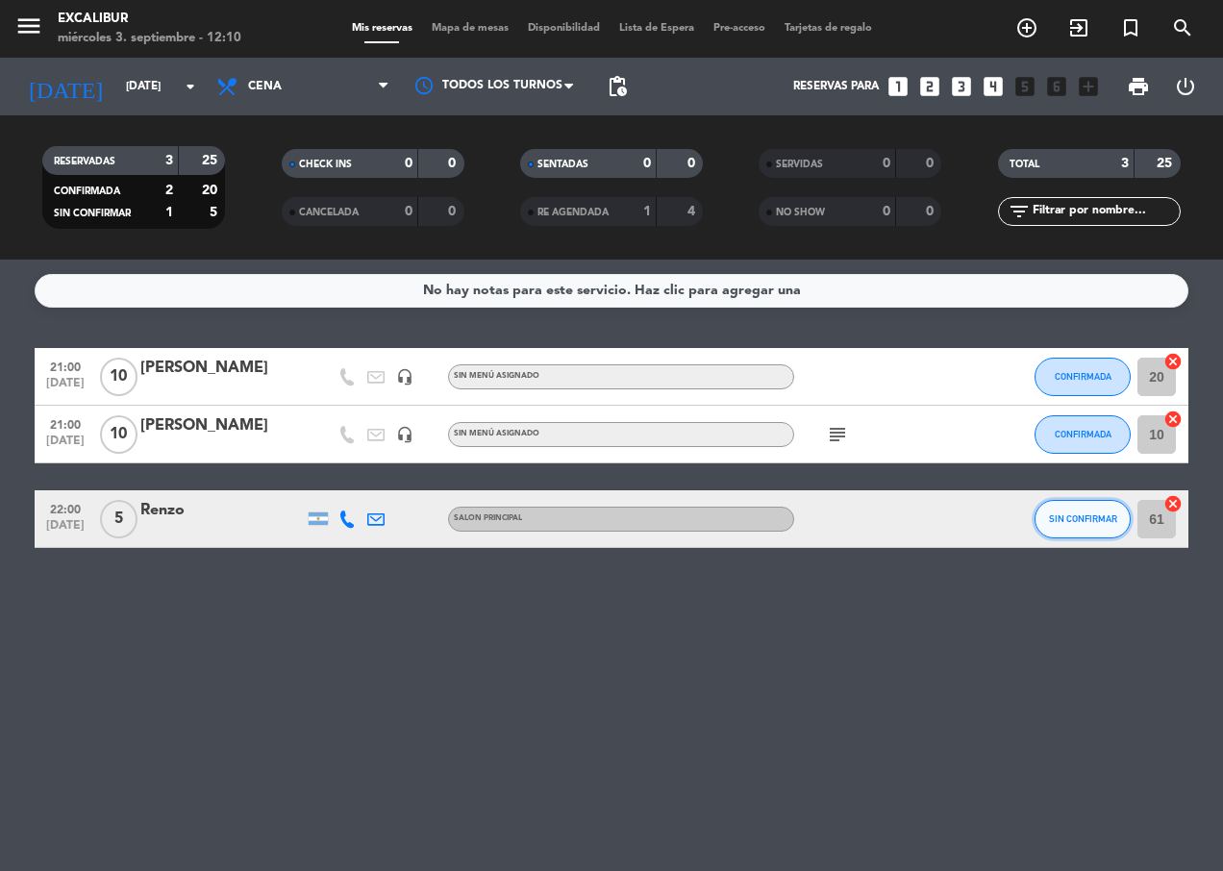
click at [1064, 523] on span "SIN CONFIRMAR" at bounding box center [1083, 518] width 68 height 11
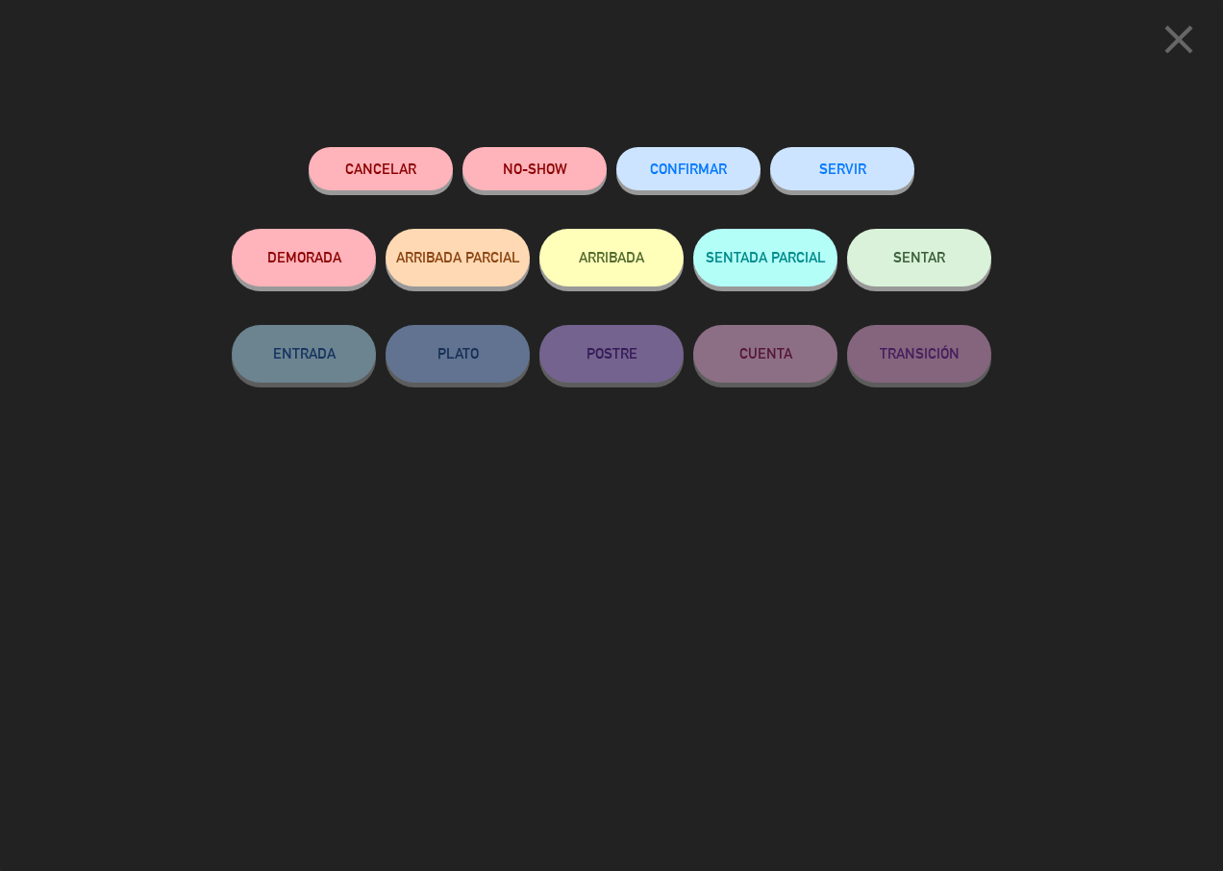
click at [704, 196] on div "CONFIRMAR" at bounding box center [688, 188] width 144 height 82
click at [700, 178] on button "CONFIRMAR" at bounding box center [688, 168] width 144 height 43
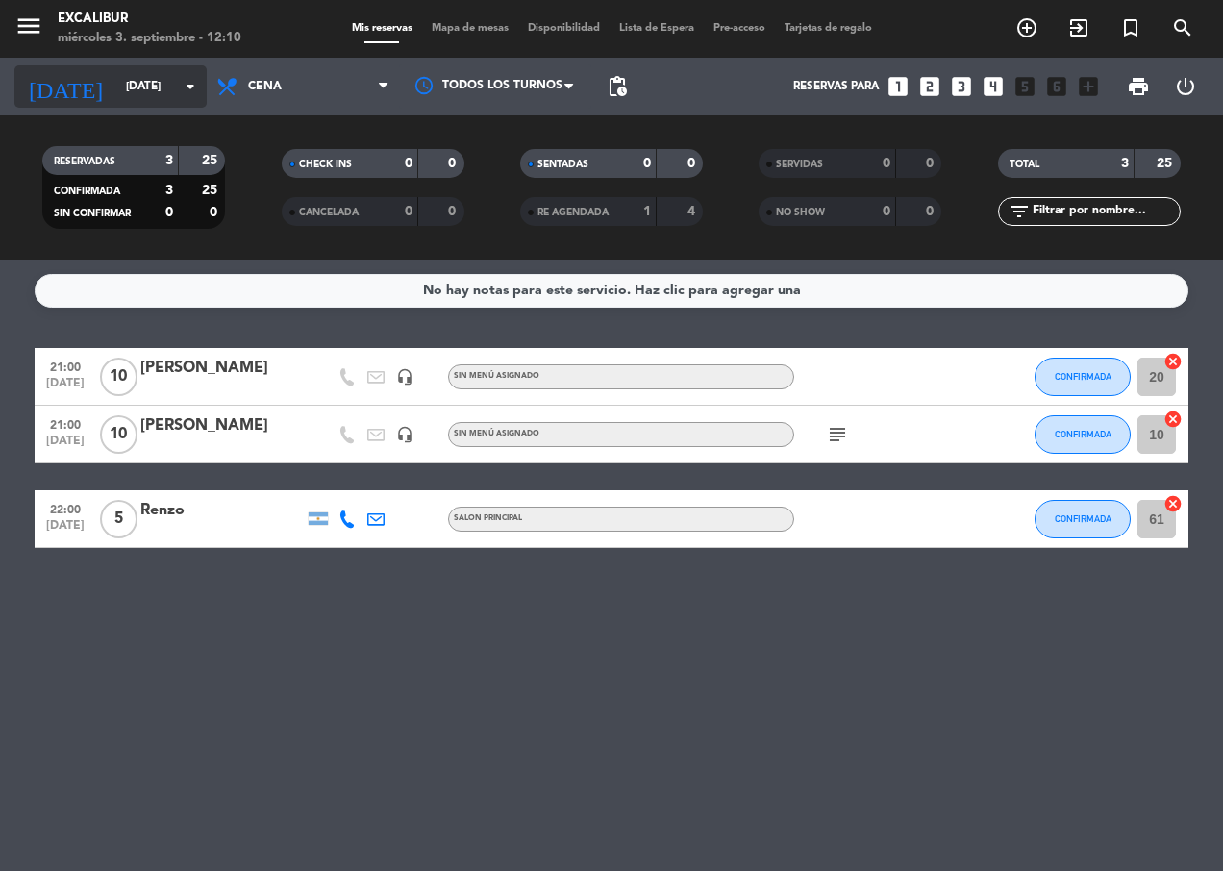
click at [150, 74] on input "[DATE]" at bounding box center [192, 86] width 152 height 33
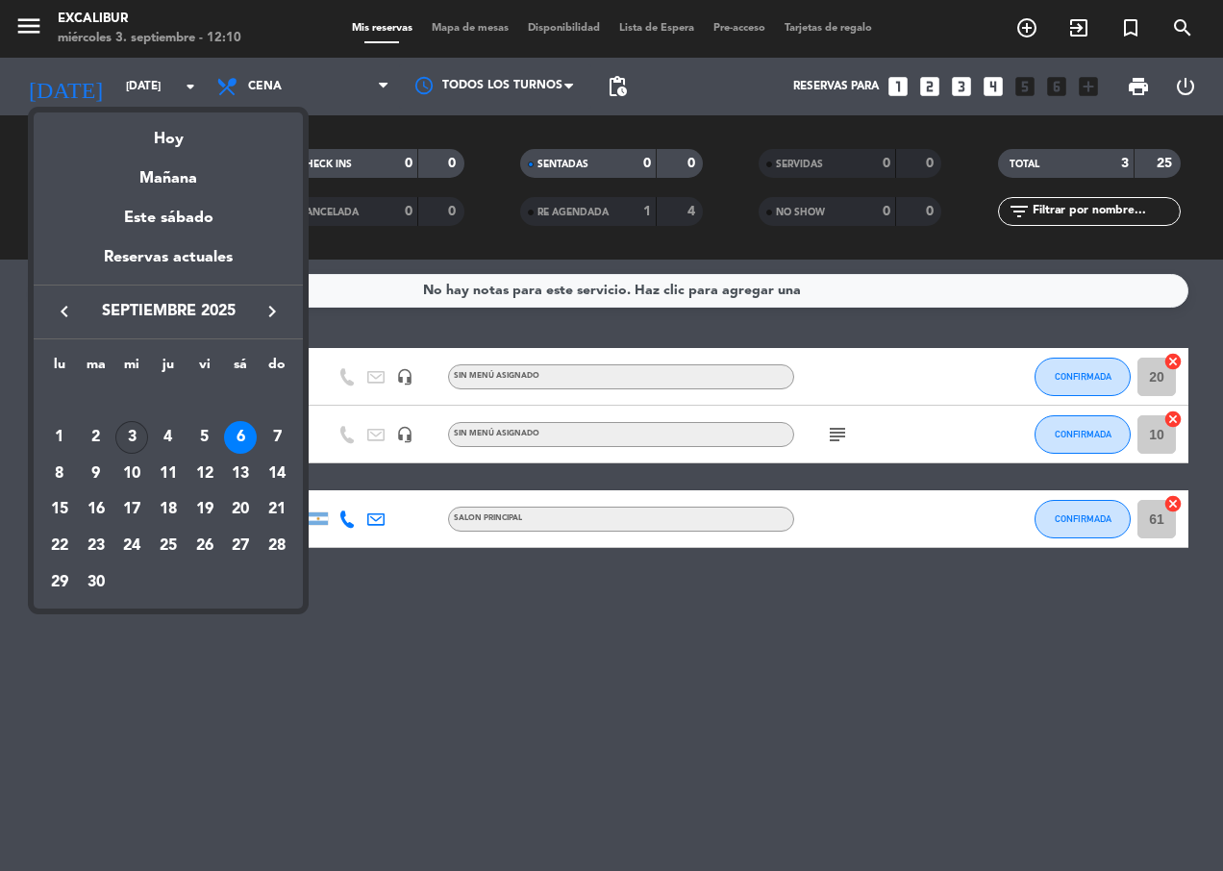
click at [138, 441] on div "3" at bounding box center [131, 437] width 33 height 33
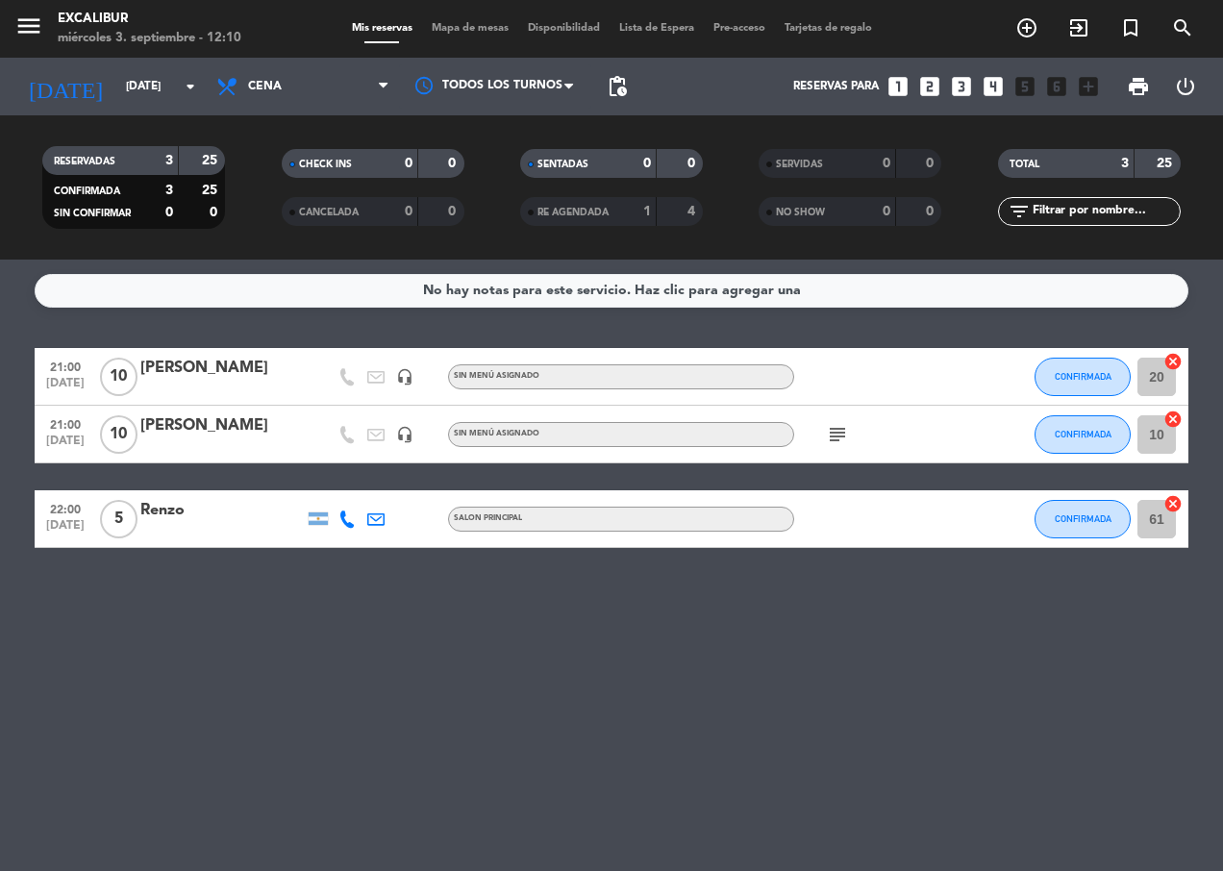
type input "[DATE]"
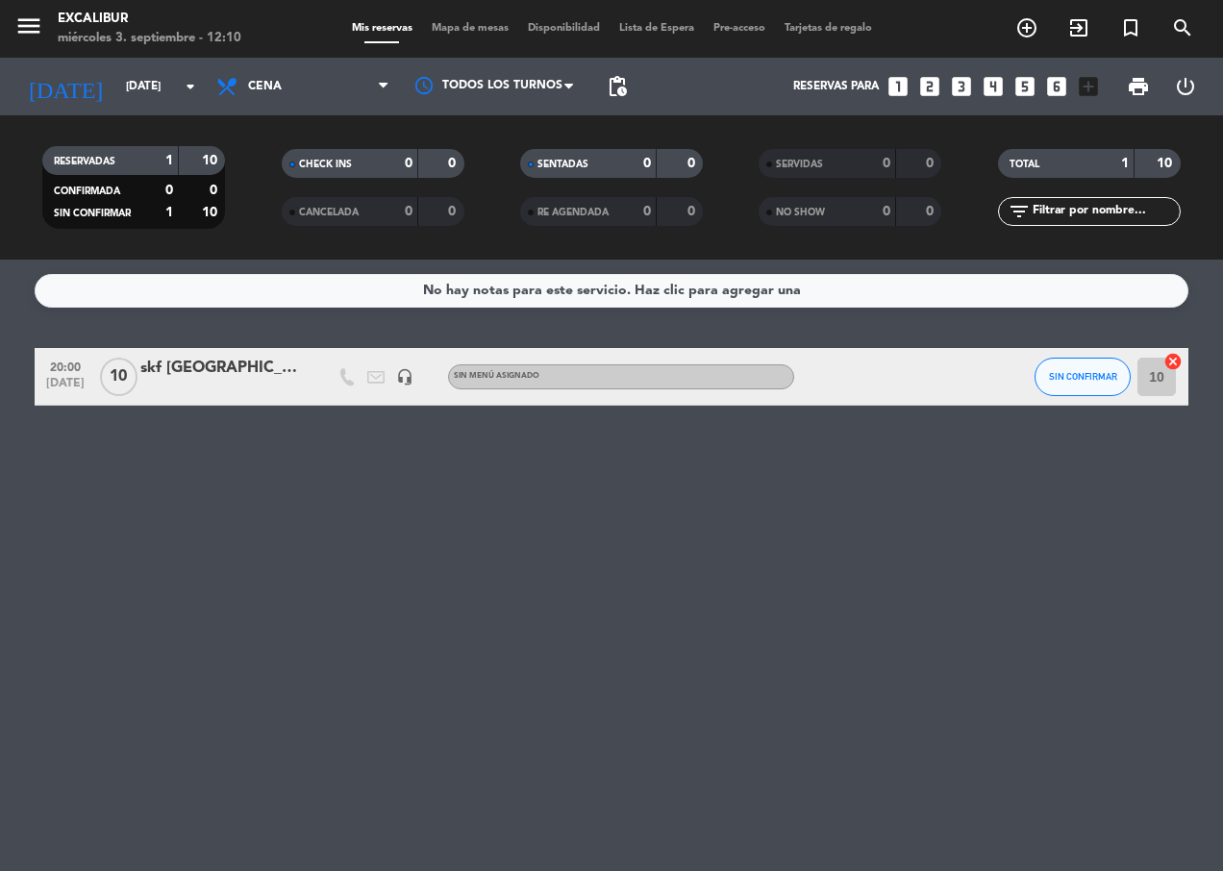
click at [473, 39] on div "menu Excalibur [DATE] 3. septiembre - 12:10 Mis reservas Mapa de mesas Disponib…" at bounding box center [611, 29] width 1223 height 58
click at [465, 31] on span "Mapa de mesas" at bounding box center [470, 28] width 96 height 11
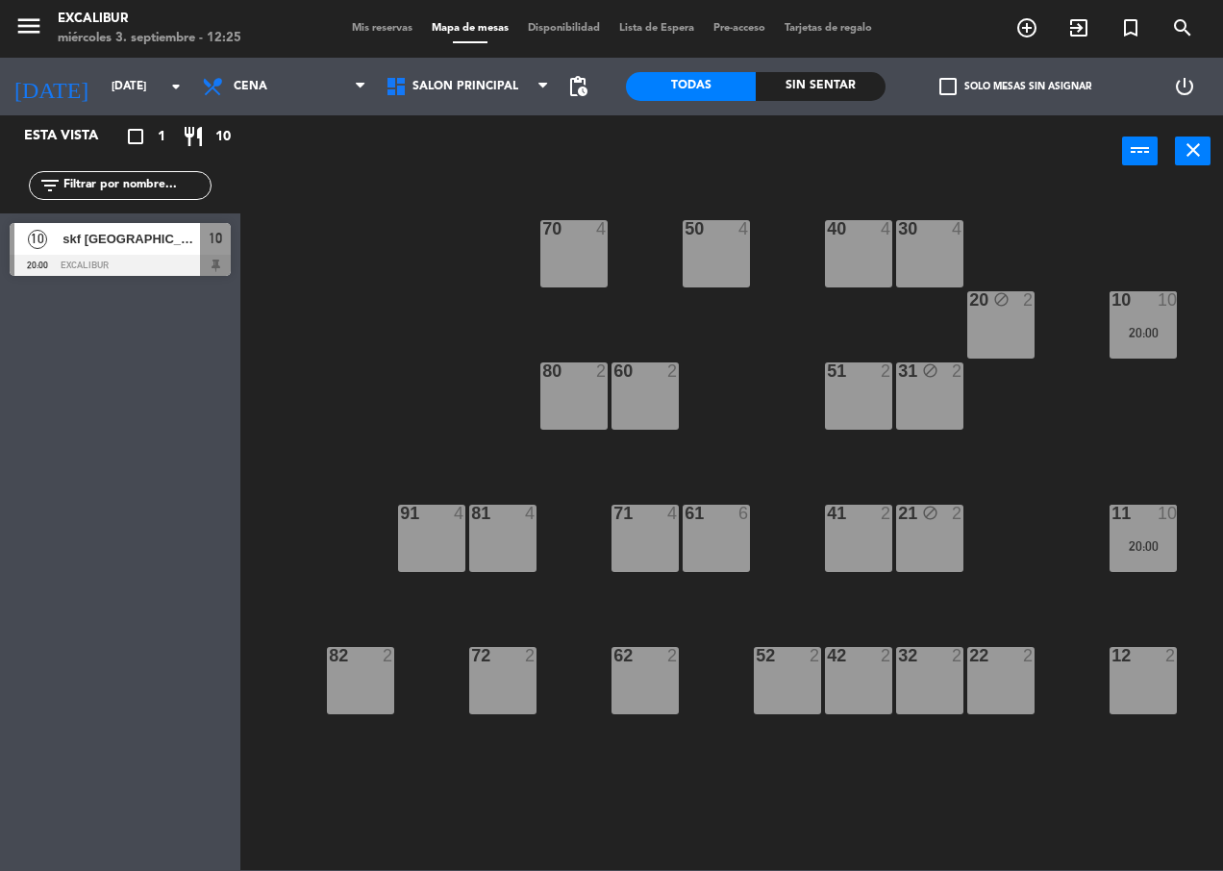
drag, startPoint x: 101, startPoint y: 248, endPoint x: 112, endPoint y: 248, distance: 11.5
click at [103, 248] on div "10 skf [GEOGRAPHIC_DATA] 20:00 Excalibur 10" at bounding box center [120, 249] width 240 height 72
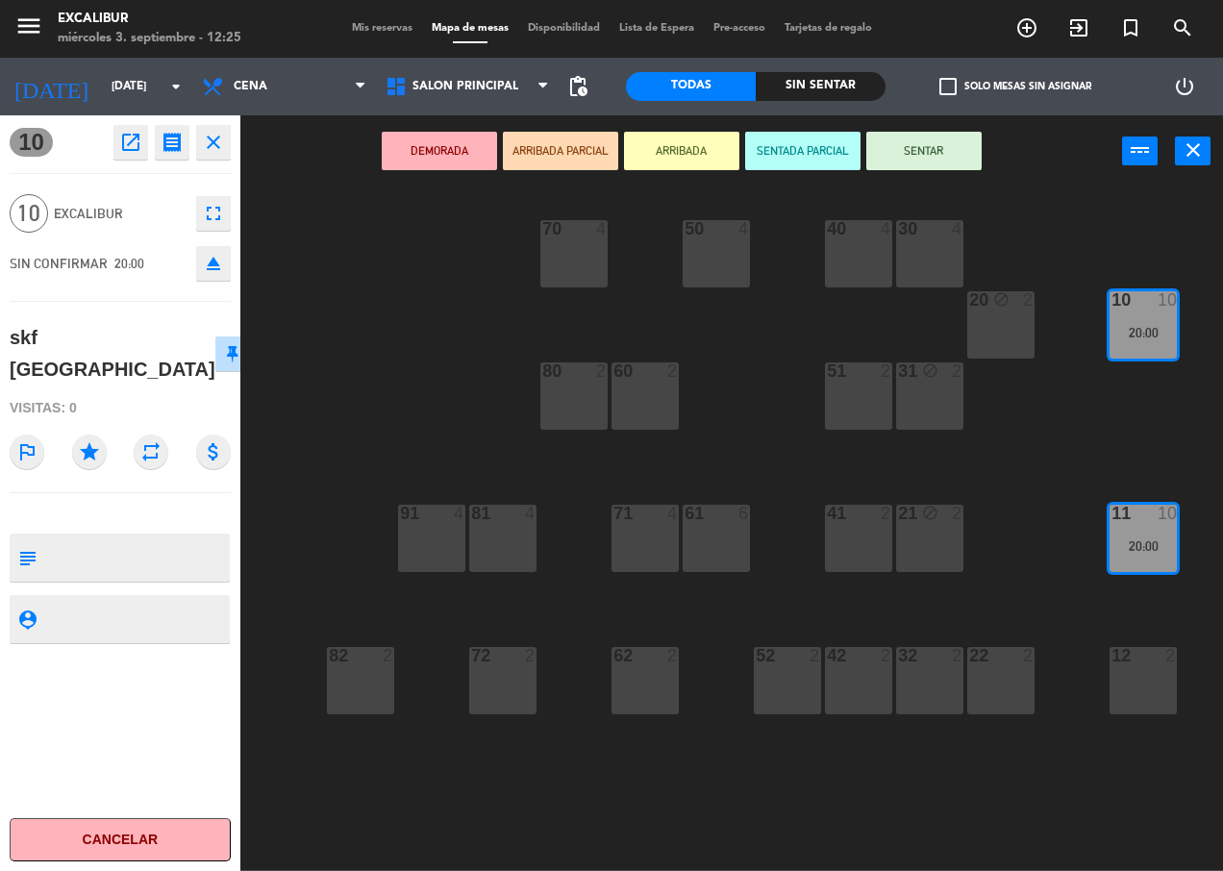
click at [213, 127] on button "close" at bounding box center [213, 142] width 35 height 35
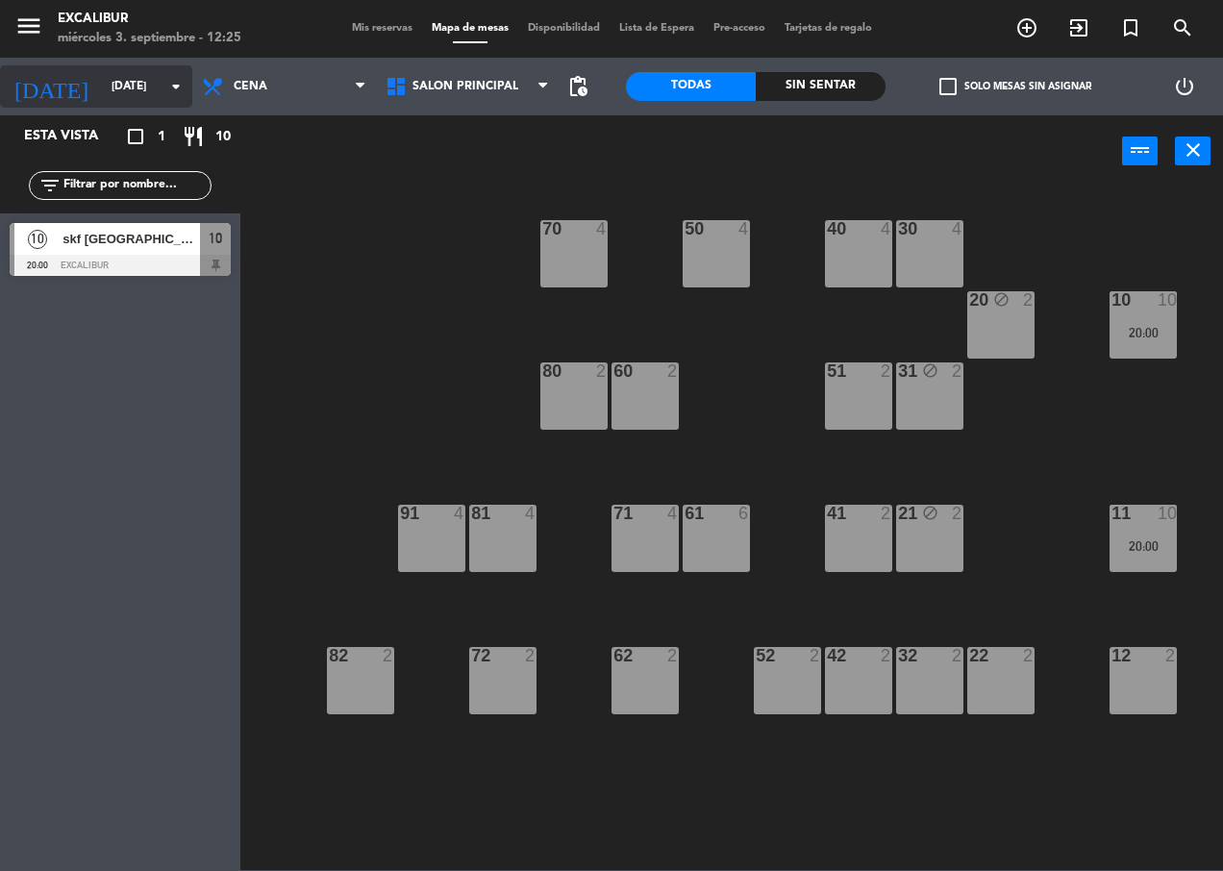
click at [111, 86] on input "[DATE]" at bounding box center [178, 86] width 152 height 33
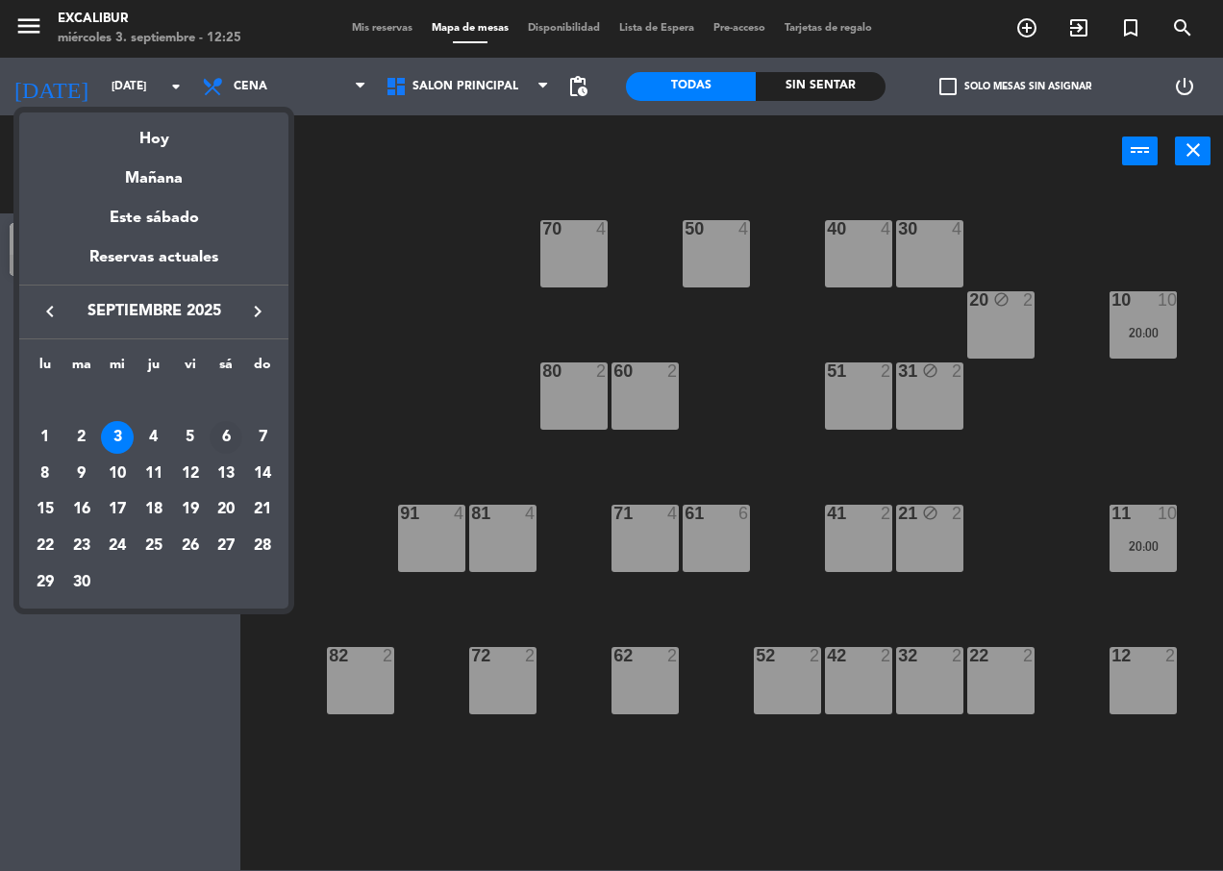
click at [219, 440] on div "6" at bounding box center [226, 437] width 33 height 33
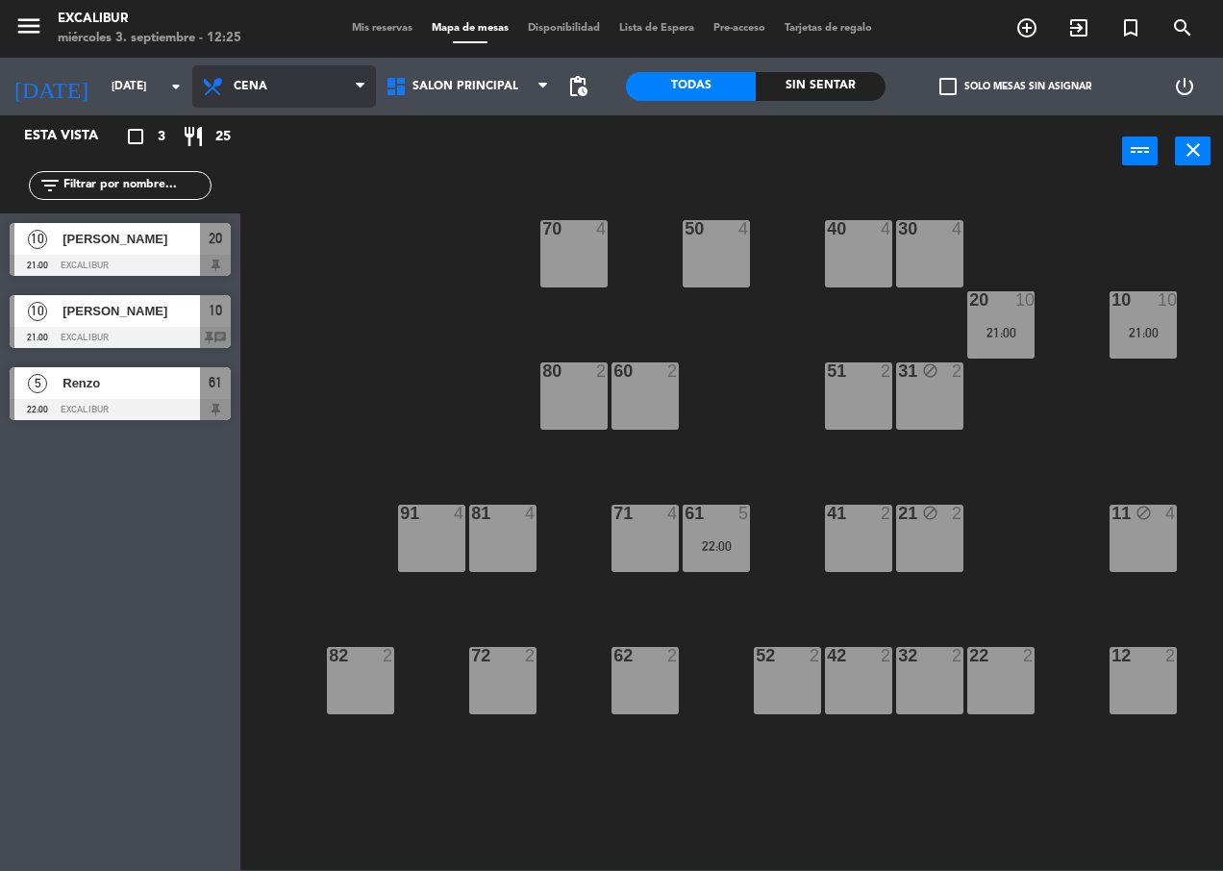
click at [219, 87] on icon at bounding box center [215, 86] width 28 height 23
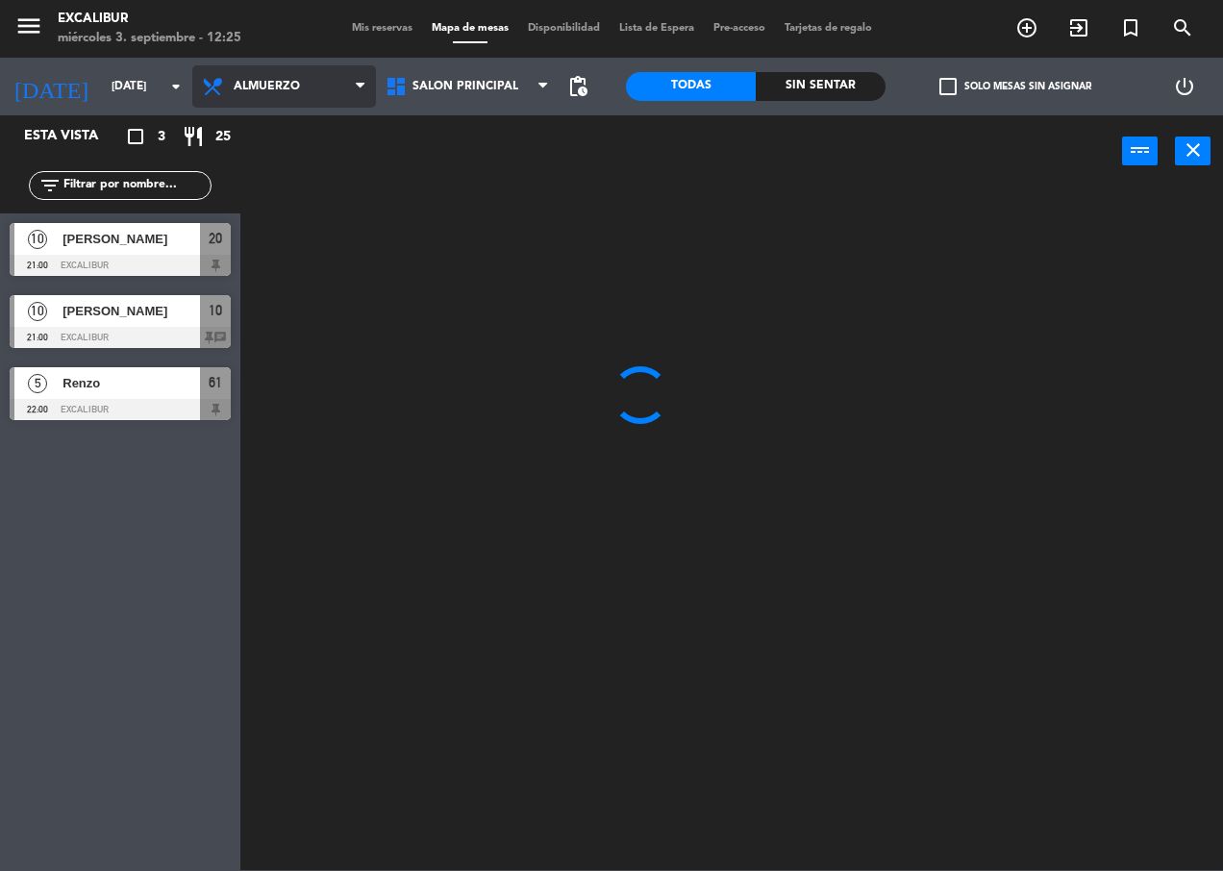
click at [289, 126] on ng-component "menu Excalibur [DATE] 3. septiembre - 12:25 Mis reservas Mapa de mesas Disponib…" at bounding box center [611, 435] width 1223 height 870
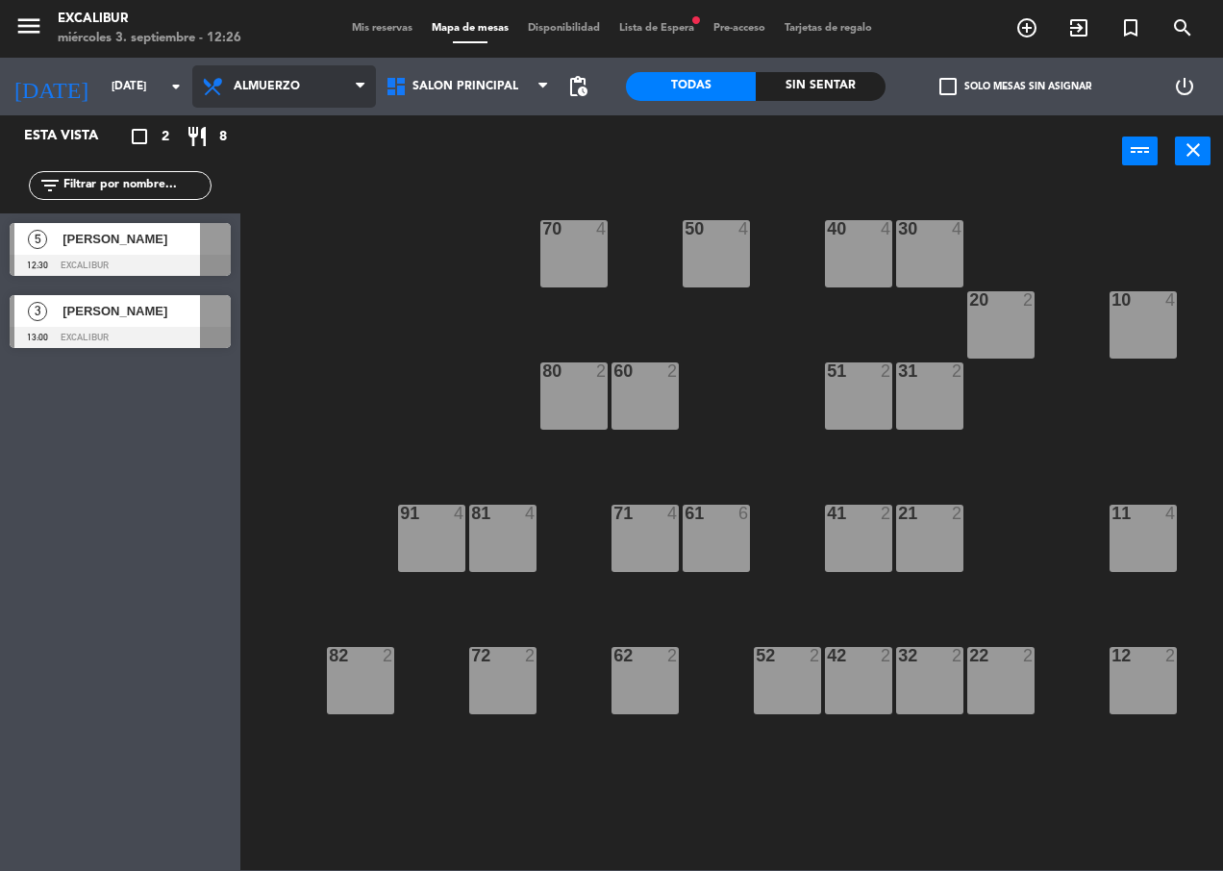
click at [289, 85] on span "Almuerzo" at bounding box center [267, 86] width 66 height 13
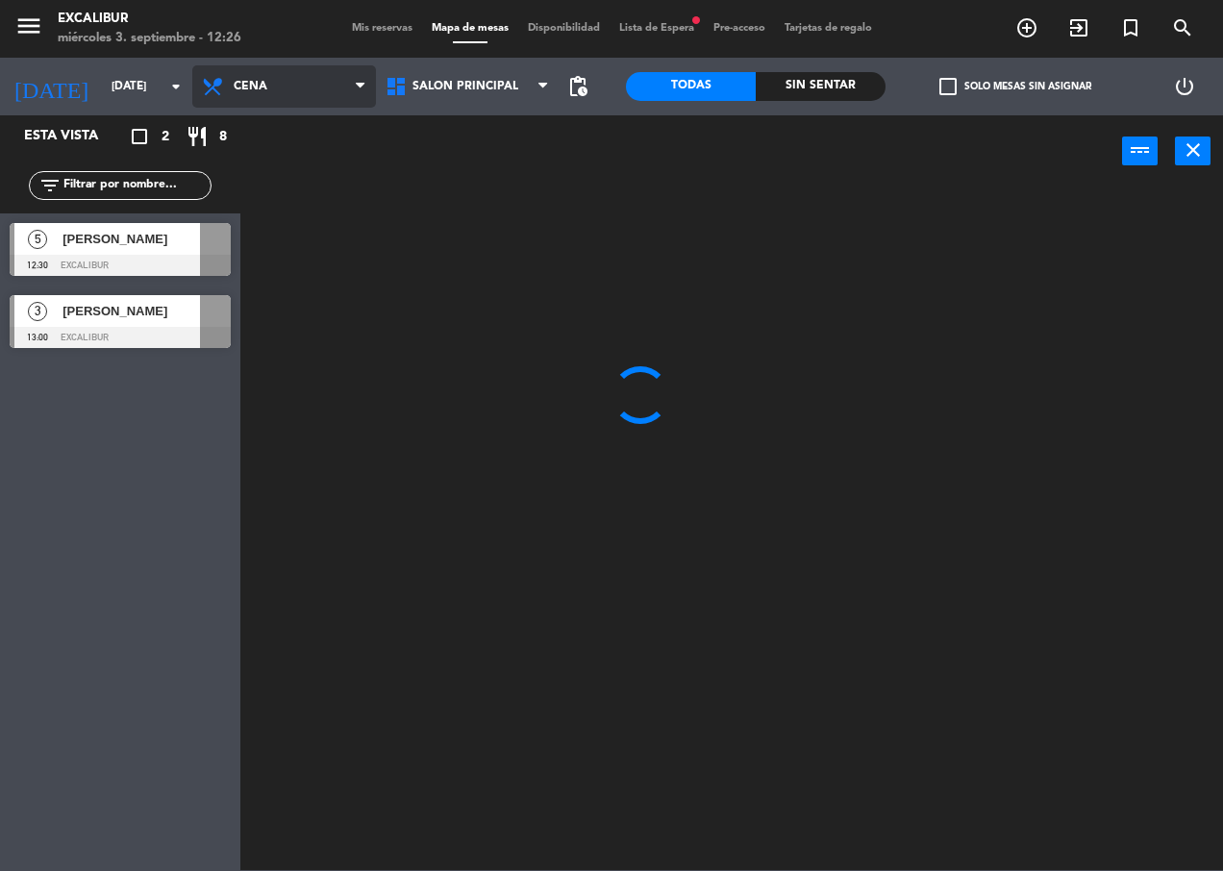
click at [286, 162] on ng-component "menu Excalibur [DATE] 3. septiembre - 12:26 Mis reservas Mapa de mesas Disponib…" at bounding box center [611, 435] width 1223 height 870
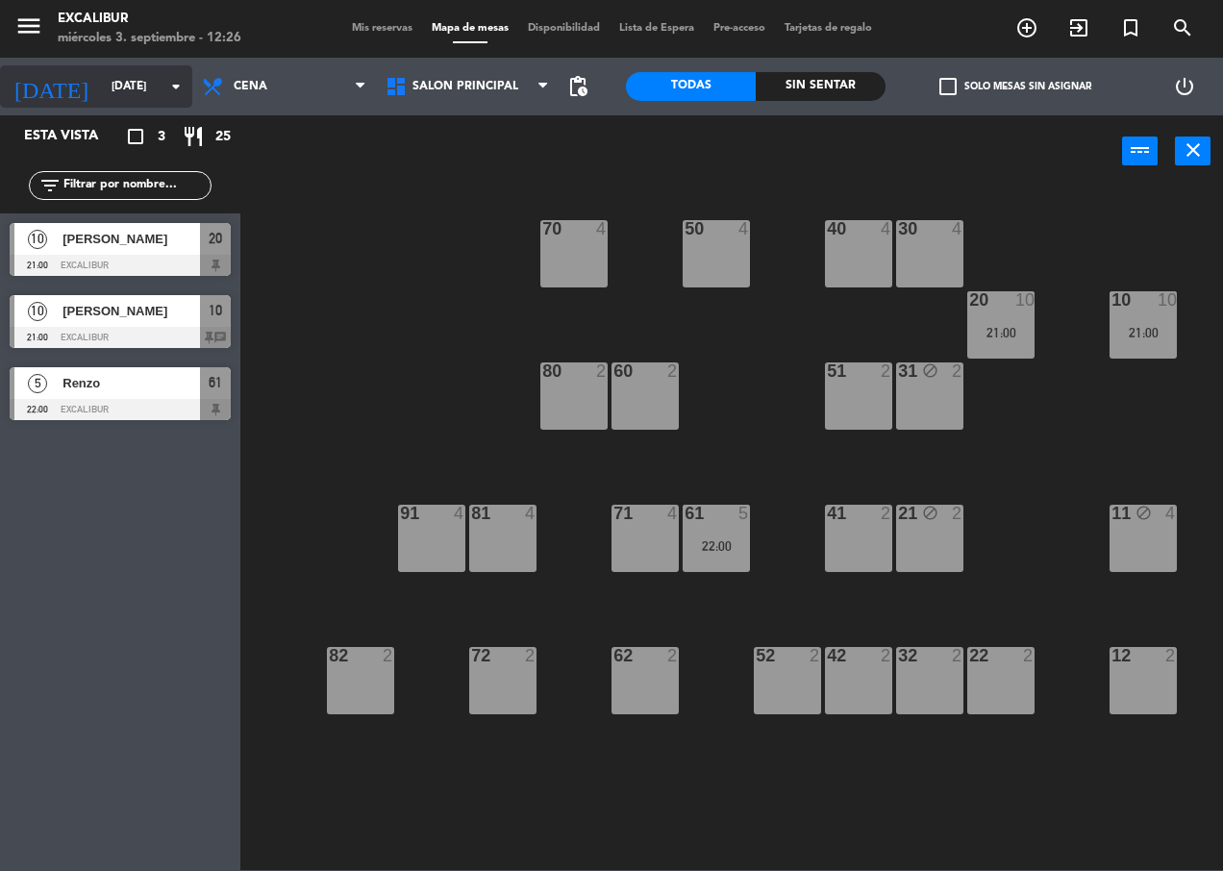
click at [119, 81] on input "[DATE]" at bounding box center [178, 86] width 152 height 33
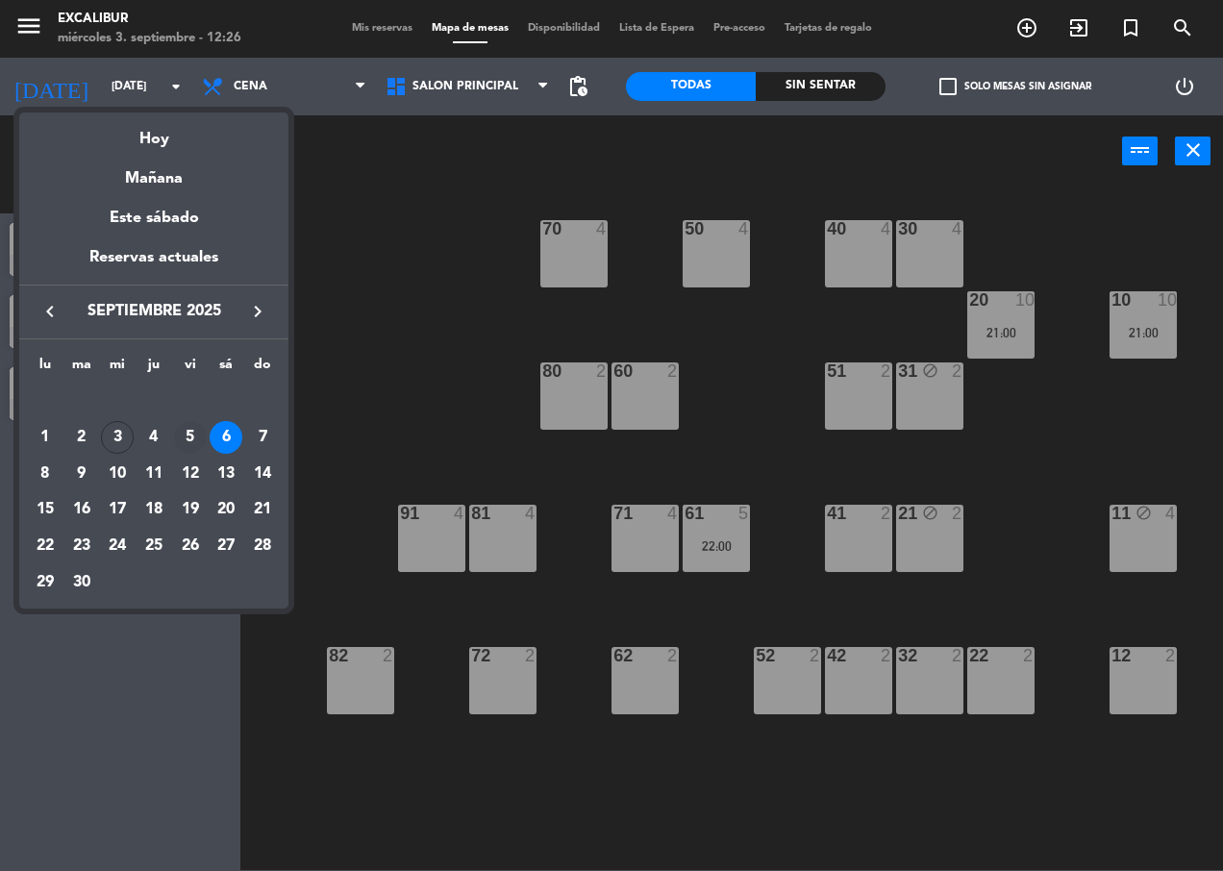
click at [196, 439] on div "5" at bounding box center [190, 437] width 33 height 33
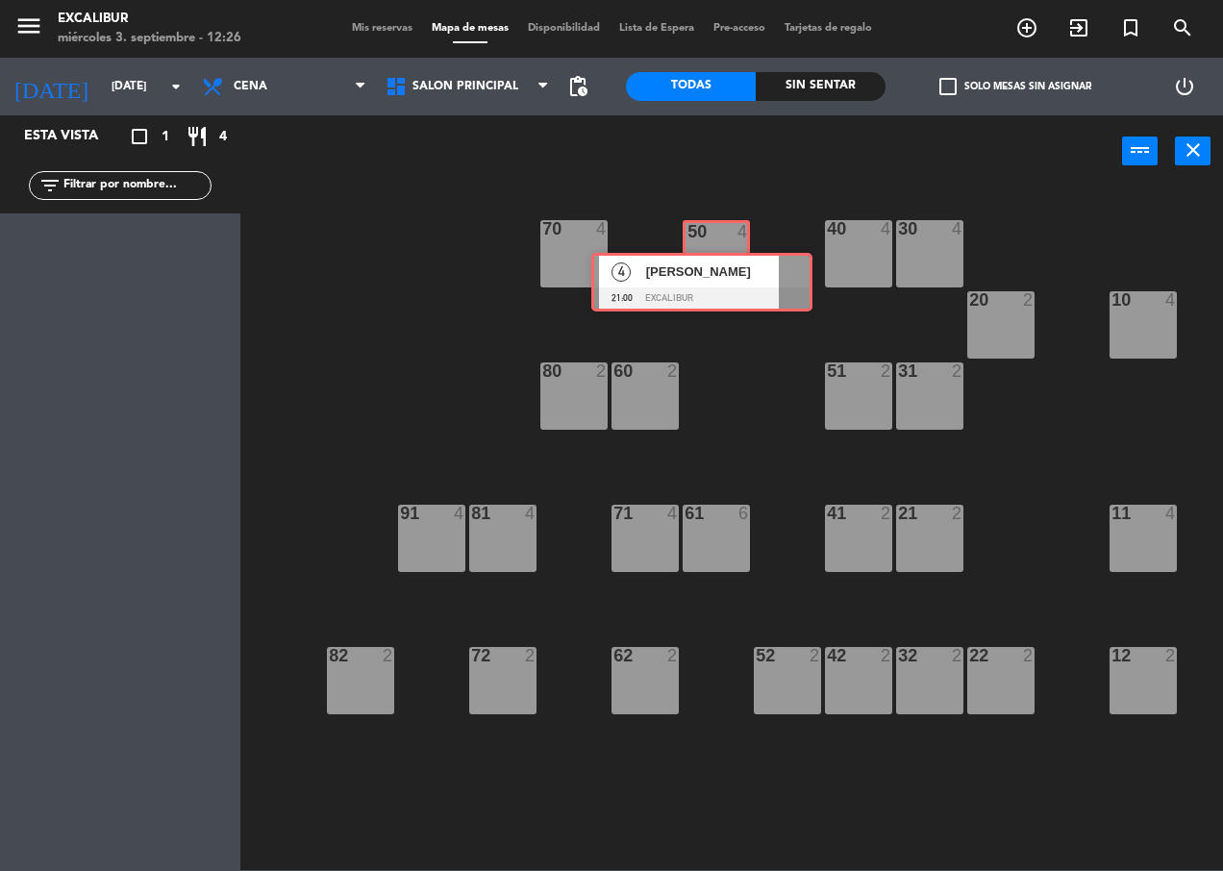
drag, startPoint x: 129, startPoint y: 243, endPoint x: 710, endPoint y: 273, distance: 582.4
click at [710, 273] on div "Esta vista crop_square 1 restaurant 4 filter_list 4 [PERSON_NAME] 21:00 Excalib…" at bounding box center [611, 492] width 1223 height 755
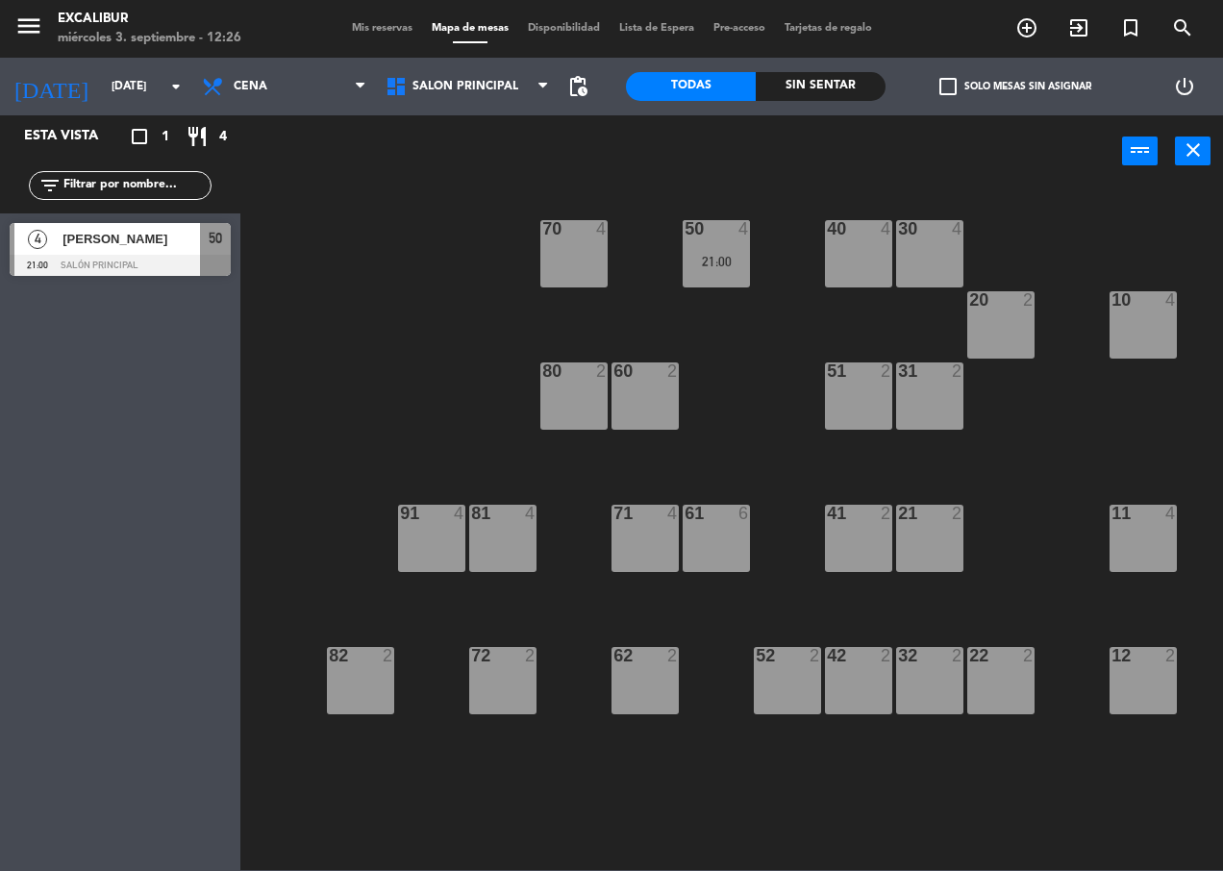
drag, startPoint x: 710, startPoint y: 268, endPoint x: 637, endPoint y: 234, distance: 80.8
click at [711, 268] on div "21:00" at bounding box center [716, 261] width 67 height 13
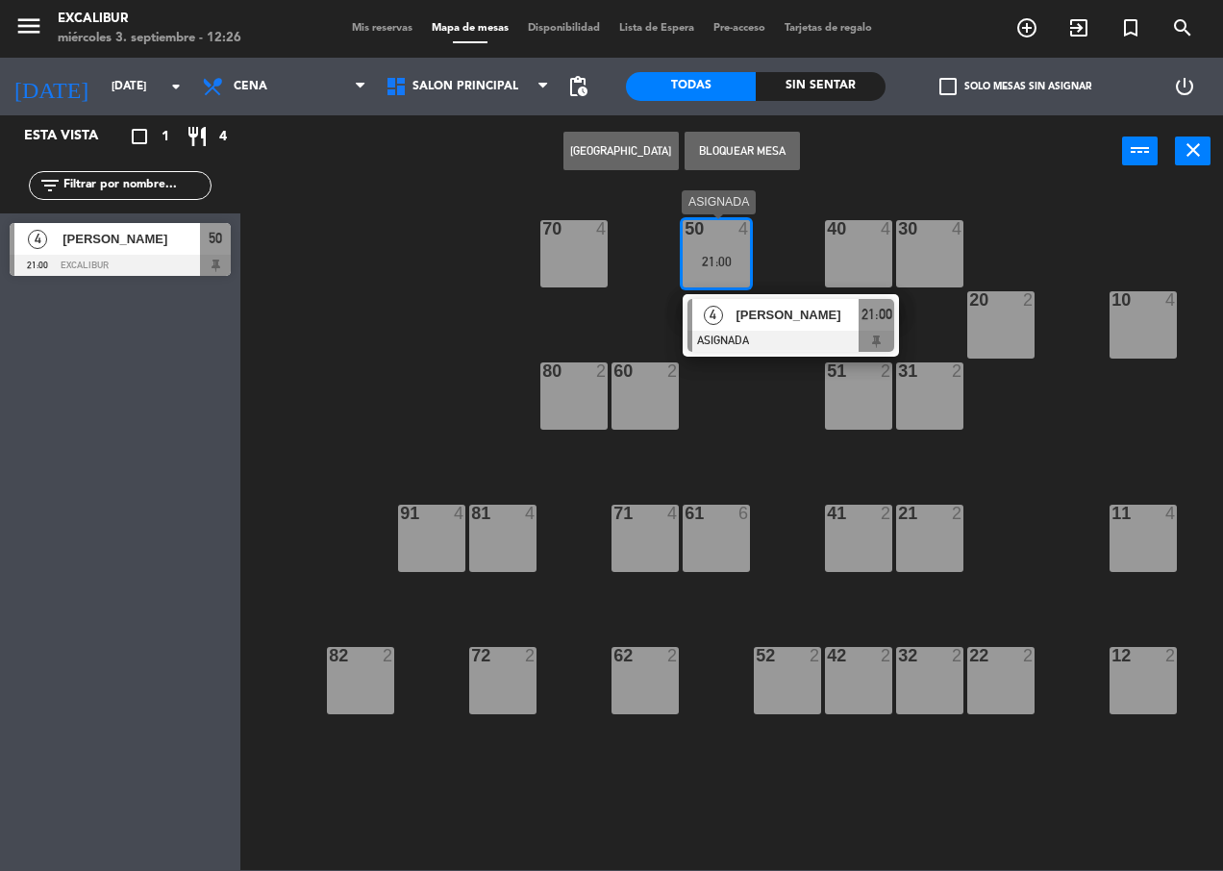
click at [748, 330] on div "[PERSON_NAME]" at bounding box center [796, 315] width 125 height 32
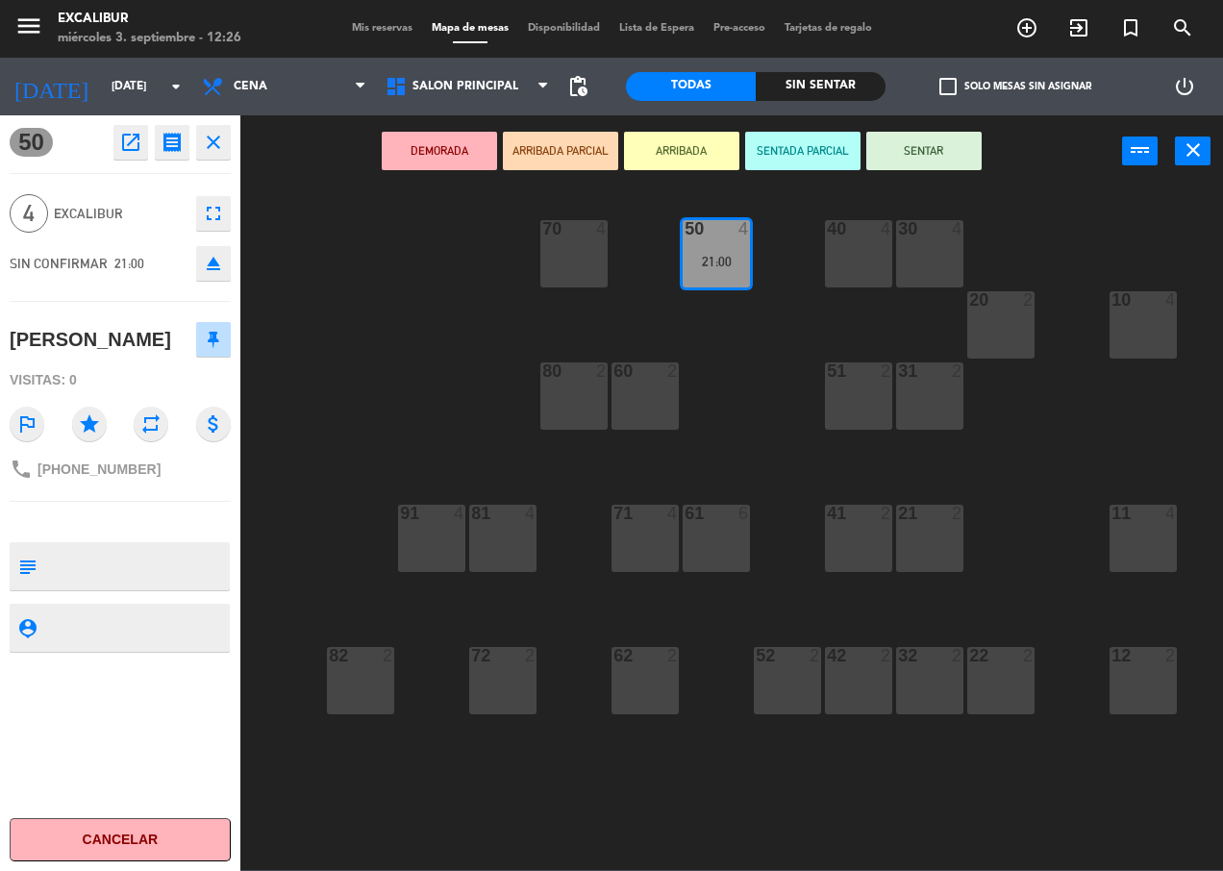
click at [212, 134] on icon "close" at bounding box center [213, 142] width 23 height 23
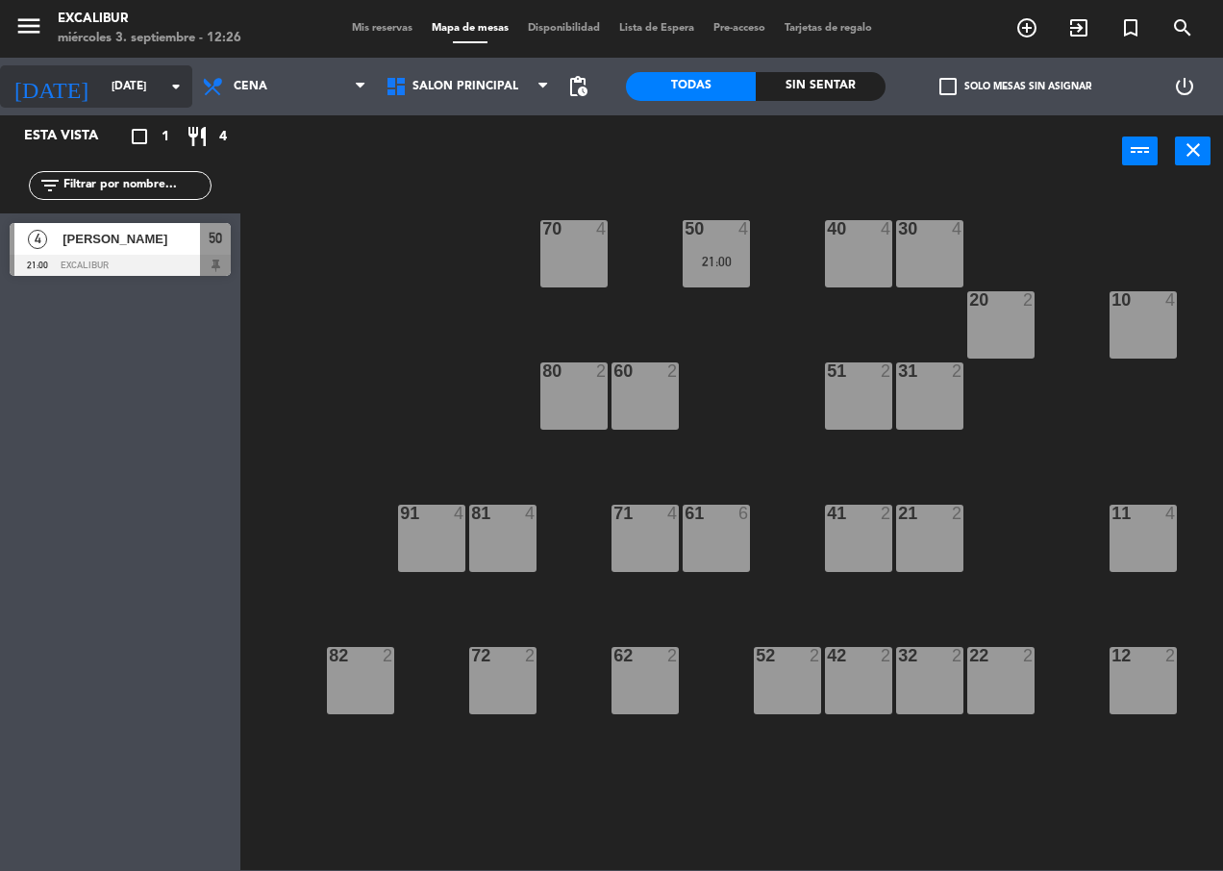
click at [175, 80] on icon "arrow_drop_down" at bounding box center [175, 86] width 23 height 23
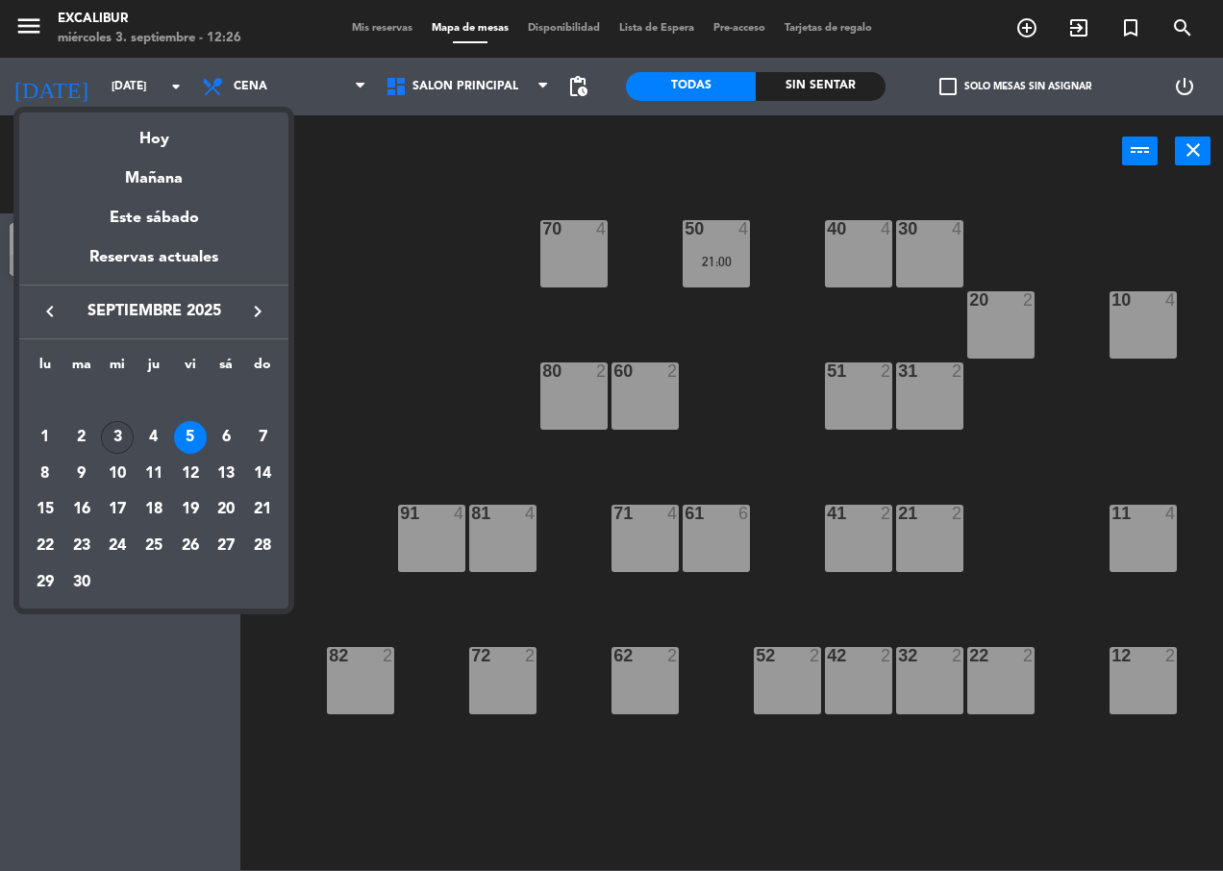
click at [119, 430] on div "3" at bounding box center [117, 437] width 33 height 33
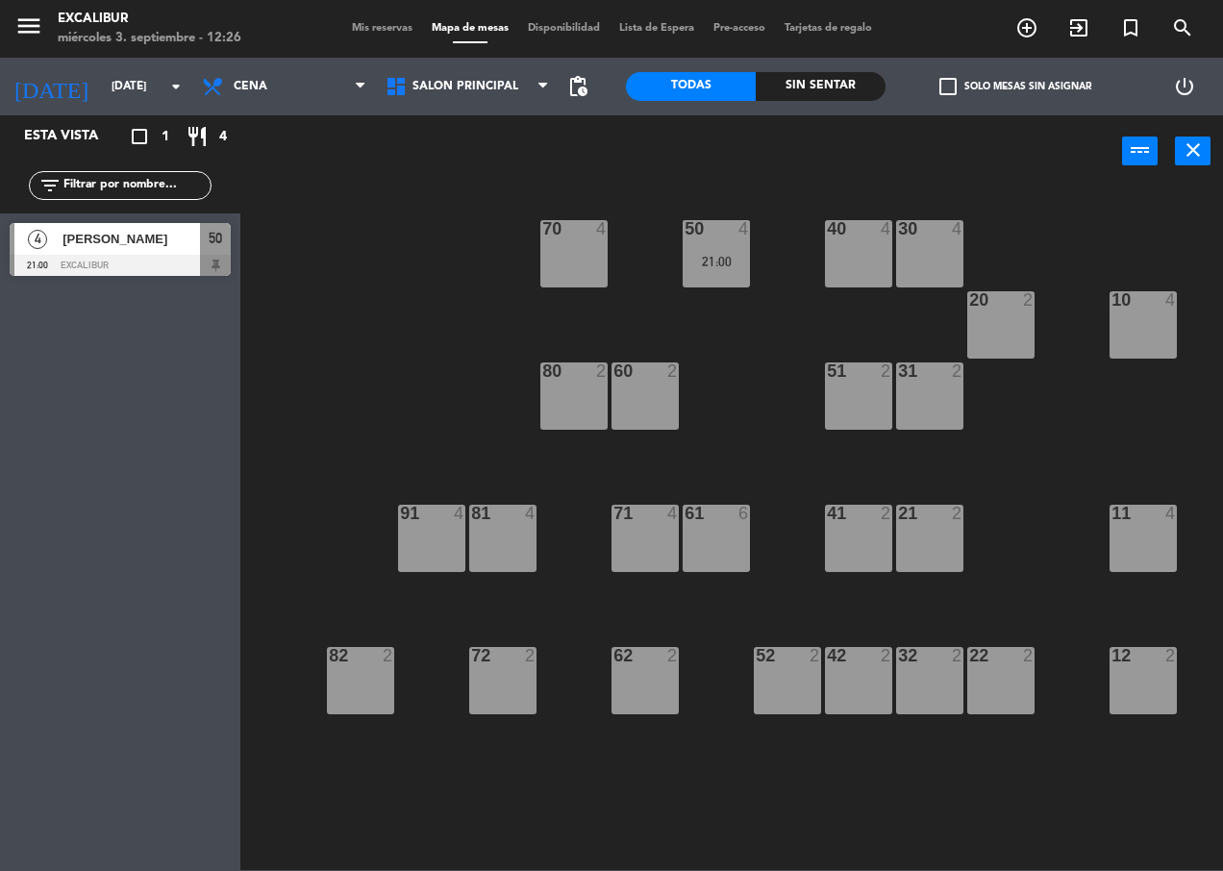
type input "[DATE]"
click at [276, 102] on span "Cena" at bounding box center [284, 86] width 184 height 42
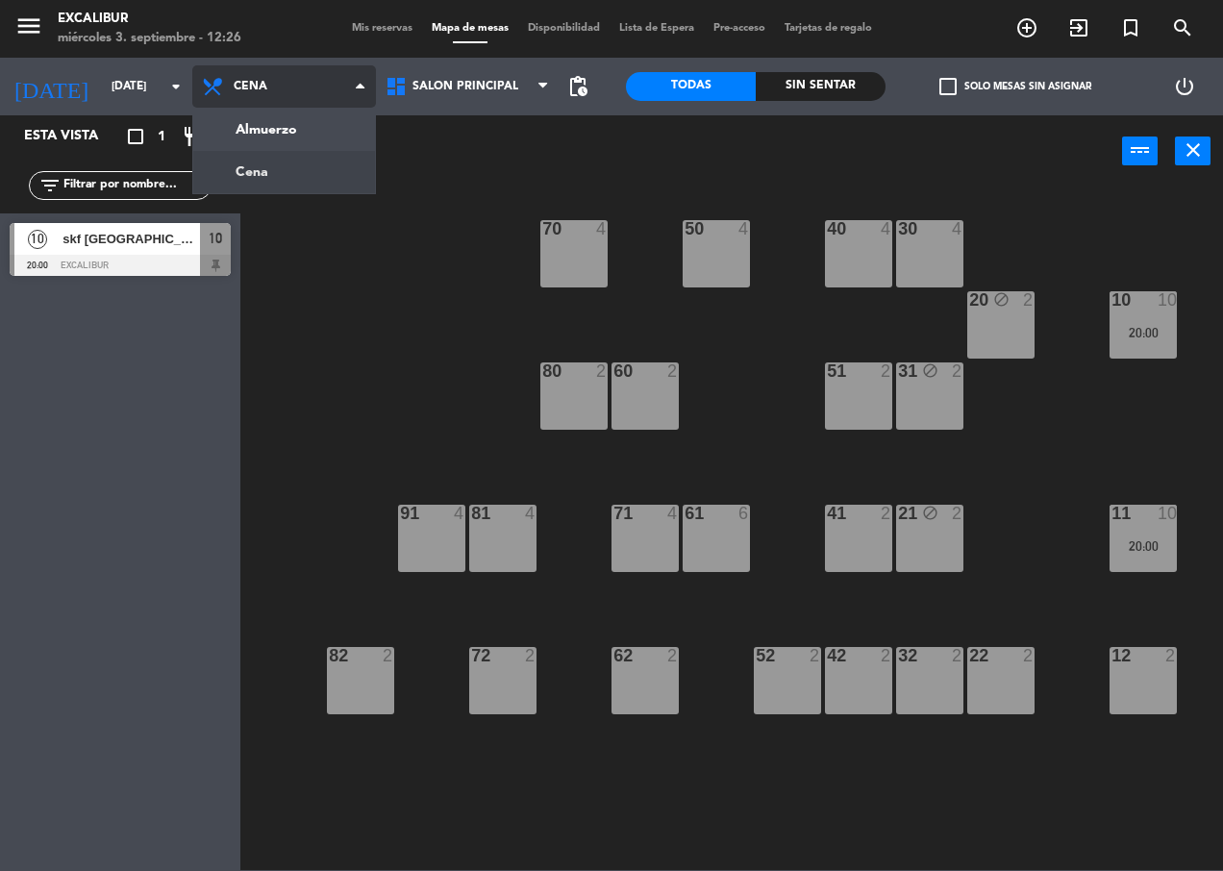
click at [285, 137] on ng-component "menu Excalibur [DATE] 3. septiembre - 12:26 Mis reservas Mapa de mesas Disponib…" at bounding box center [611, 435] width 1223 height 870
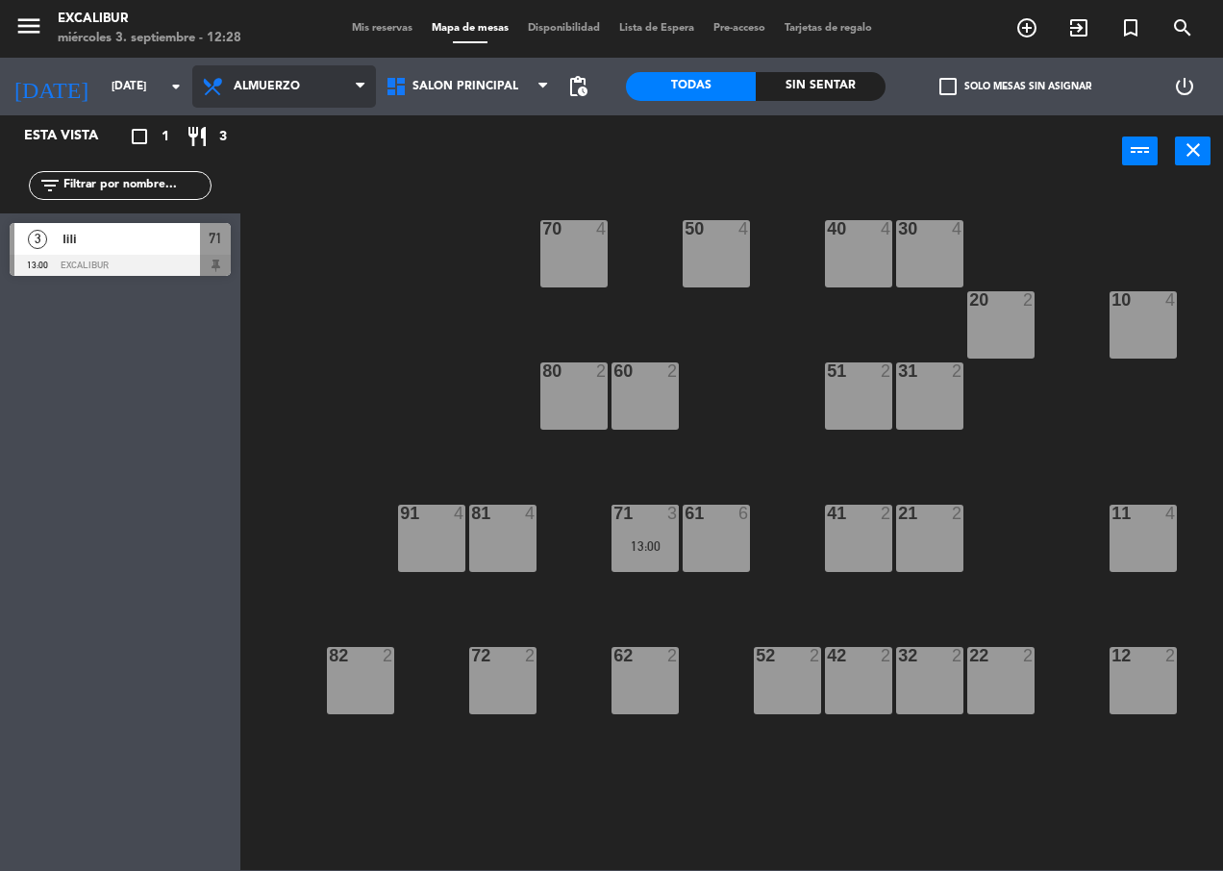
click at [248, 86] on span "Almuerzo" at bounding box center [267, 86] width 66 height 13
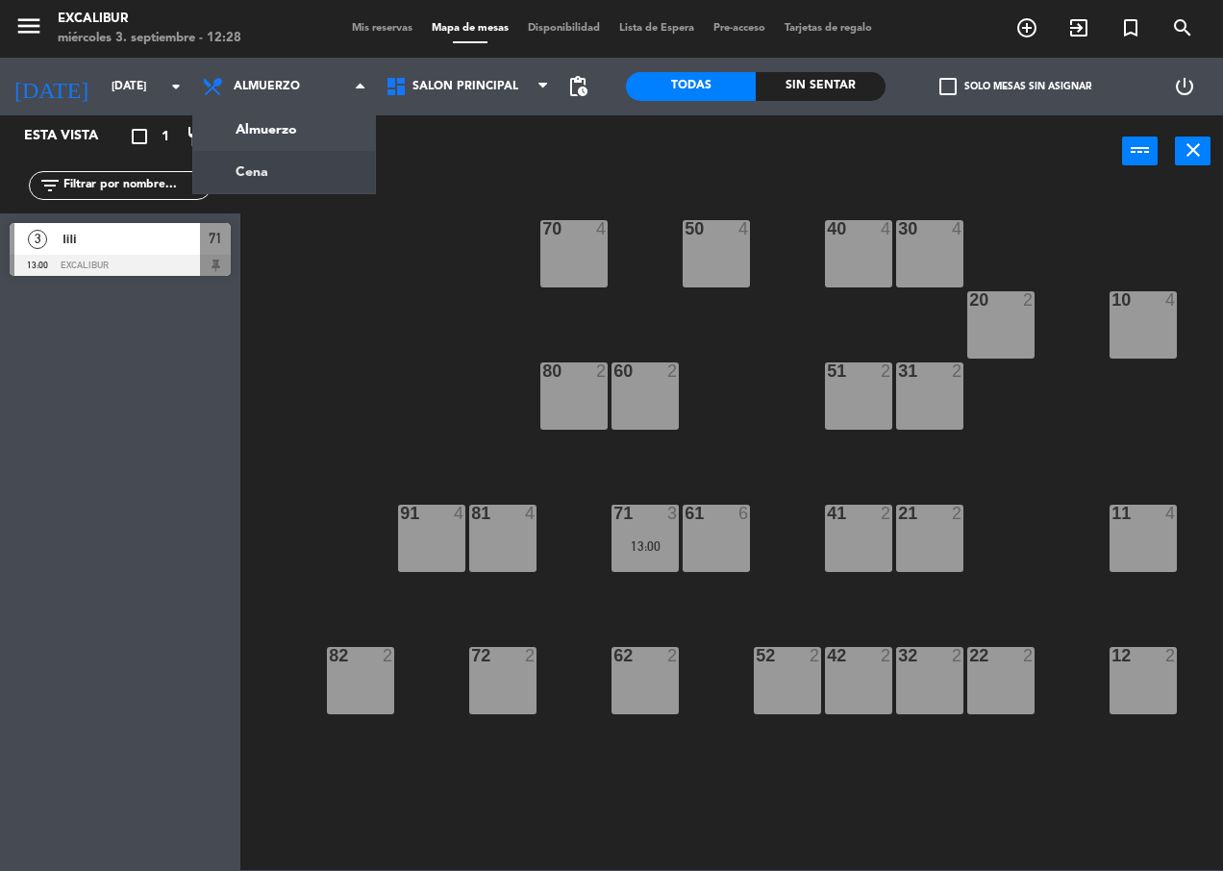
click at [251, 169] on ng-component "menu Excalibur [DATE] 3. septiembre - 12:28 Mis reservas Mapa de mesas Disponib…" at bounding box center [611, 435] width 1223 height 870
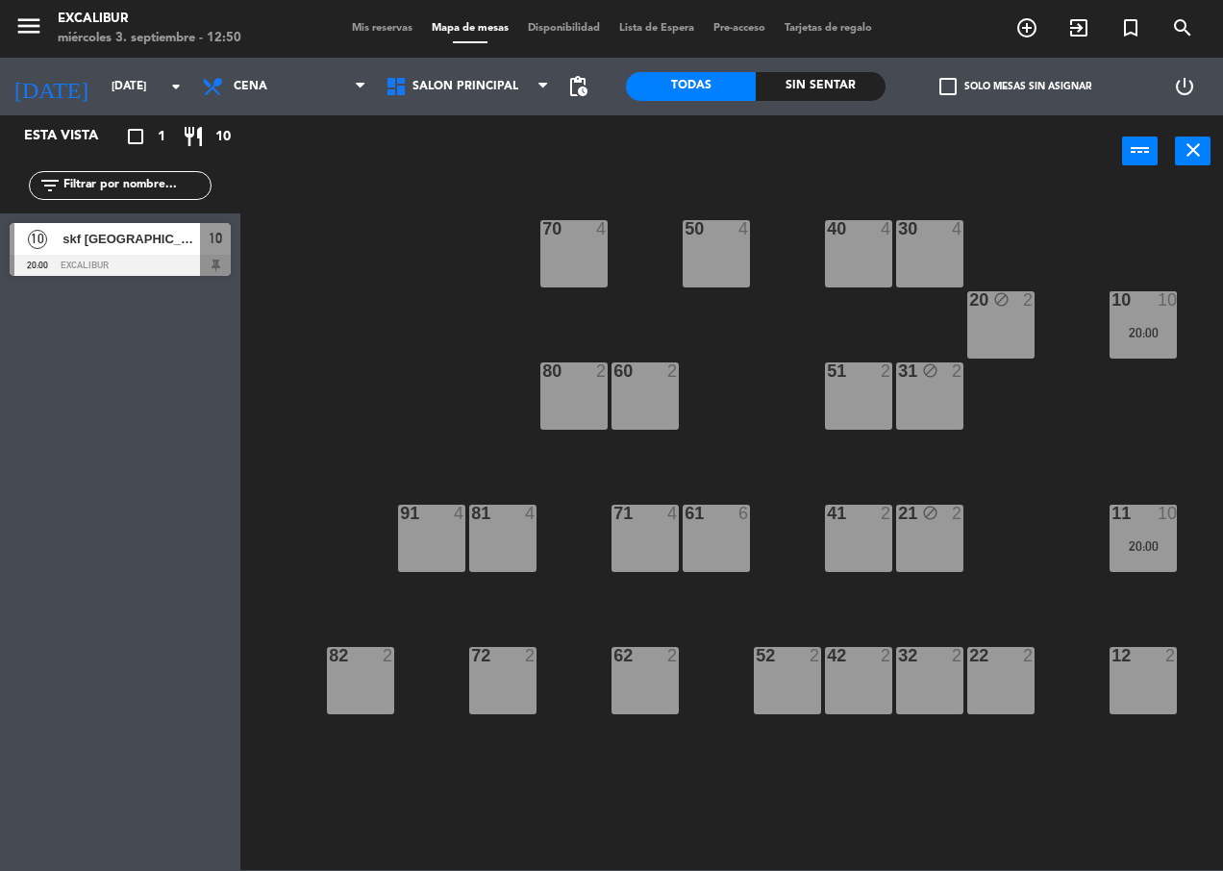
click at [647, 387] on div "60 2" at bounding box center [644, 395] width 67 height 67
click at [641, 373] on div at bounding box center [646, 370] width 32 height 17
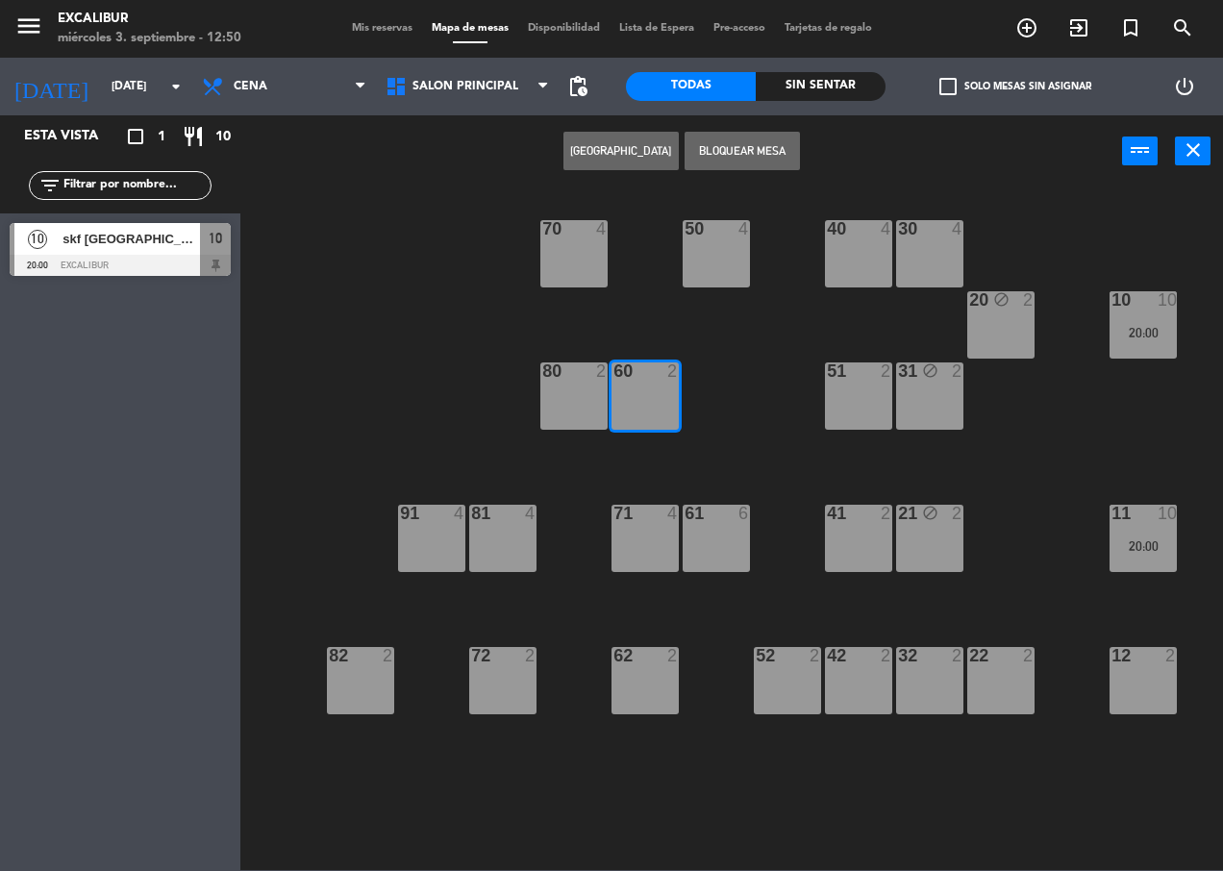
click at [645, 164] on button "[GEOGRAPHIC_DATA]" at bounding box center [620, 151] width 115 height 38
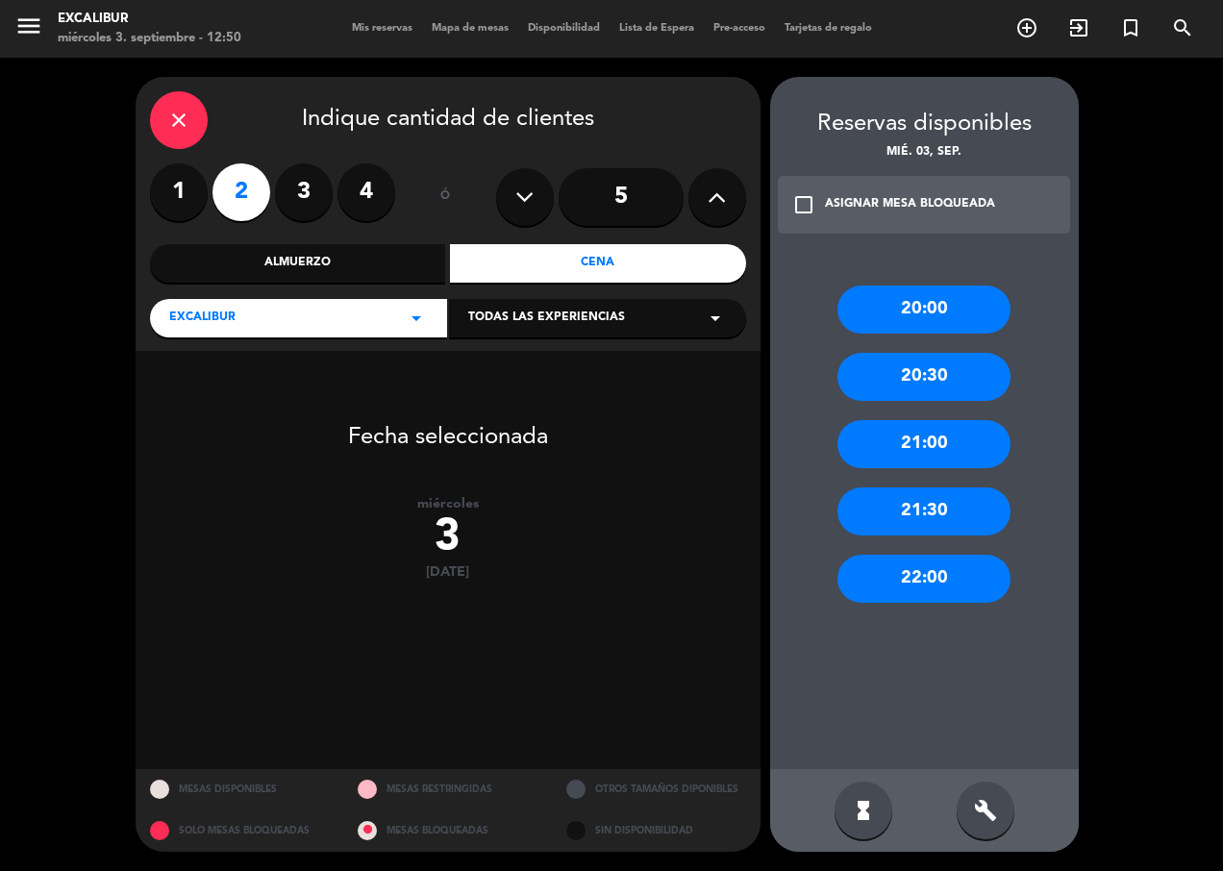
click at [933, 576] on div "22:00" at bounding box center [923, 579] width 173 height 48
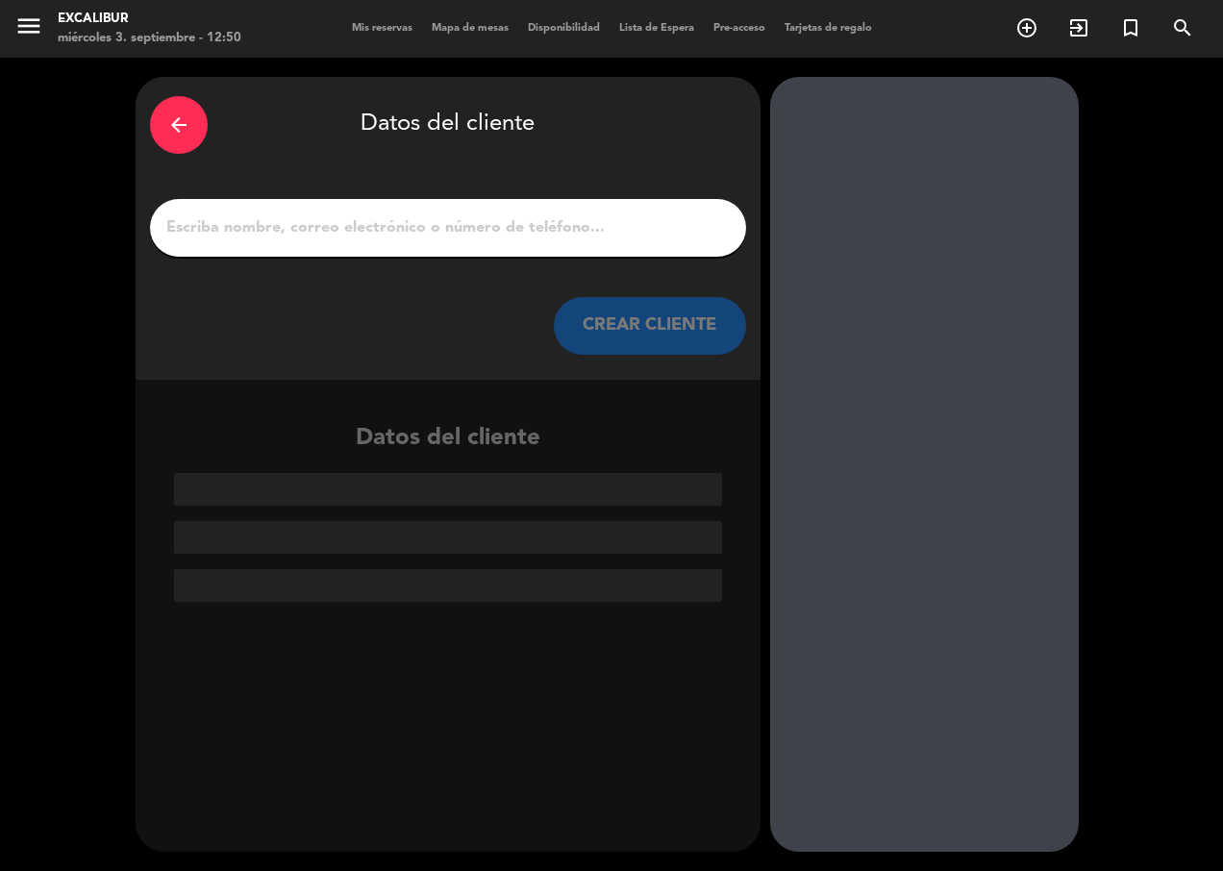
click at [386, 225] on input "1" at bounding box center [447, 227] width 567 height 27
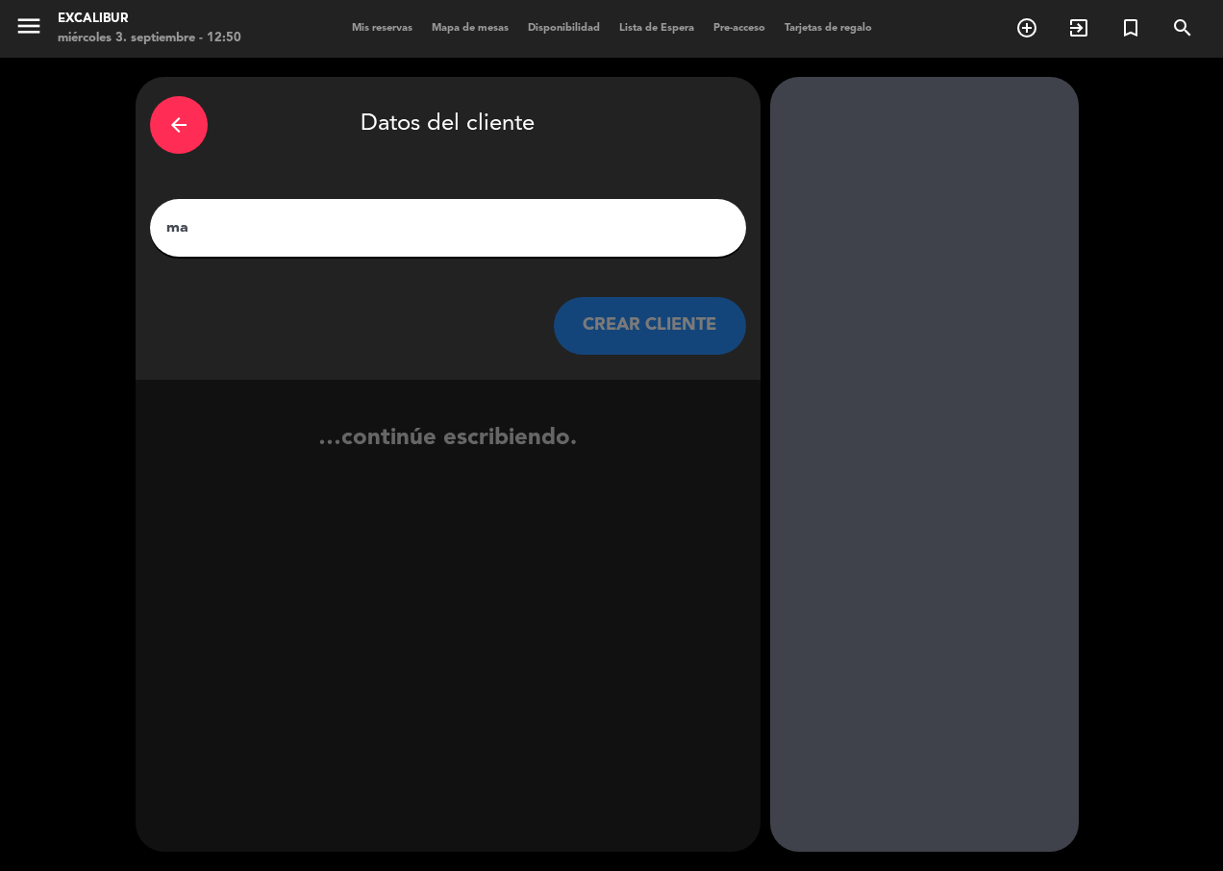
type input "m"
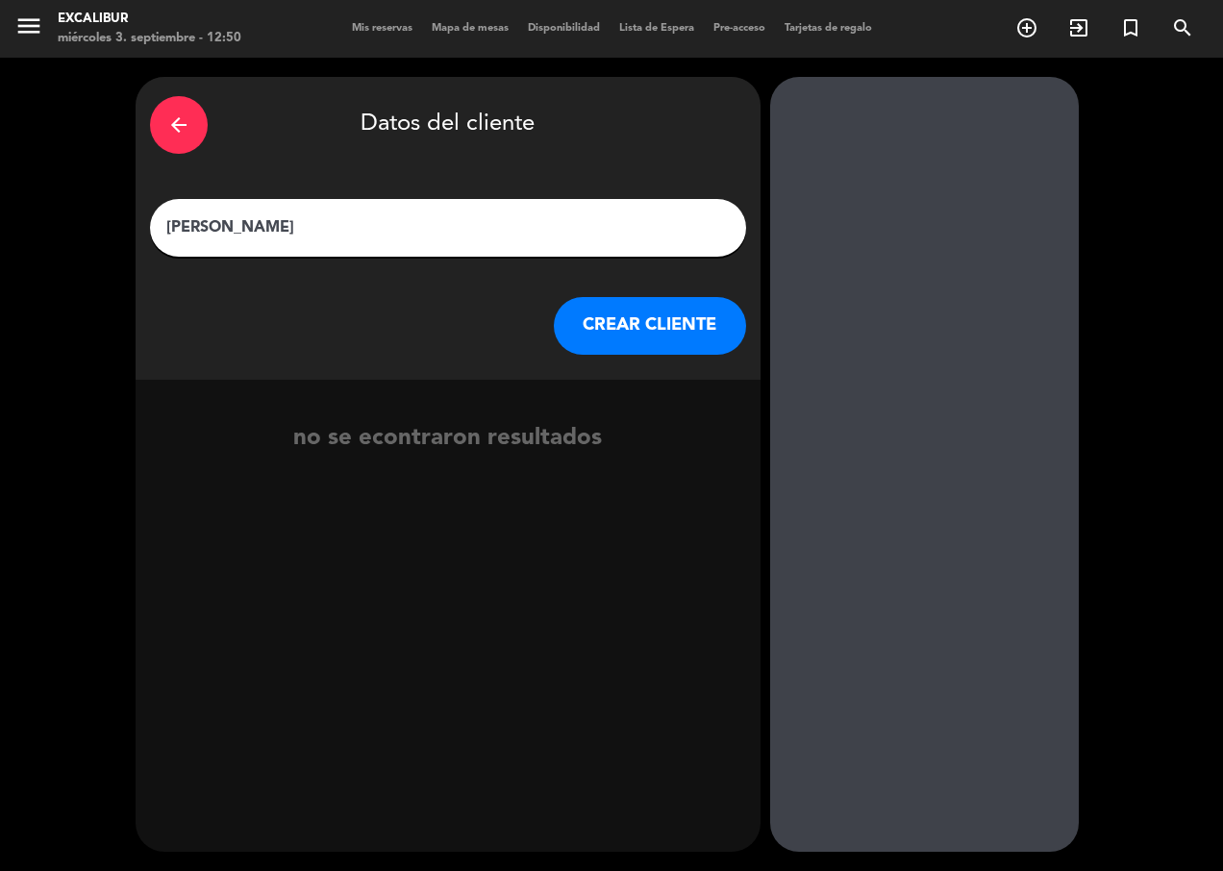
click at [238, 229] on input "[PERSON_NAME]" at bounding box center [447, 227] width 567 height 27
type input "[PERSON_NAME]"
click at [610, 331] on button "CREAR CLIENTE" at bounding box center [650, 326] width 192 height 58
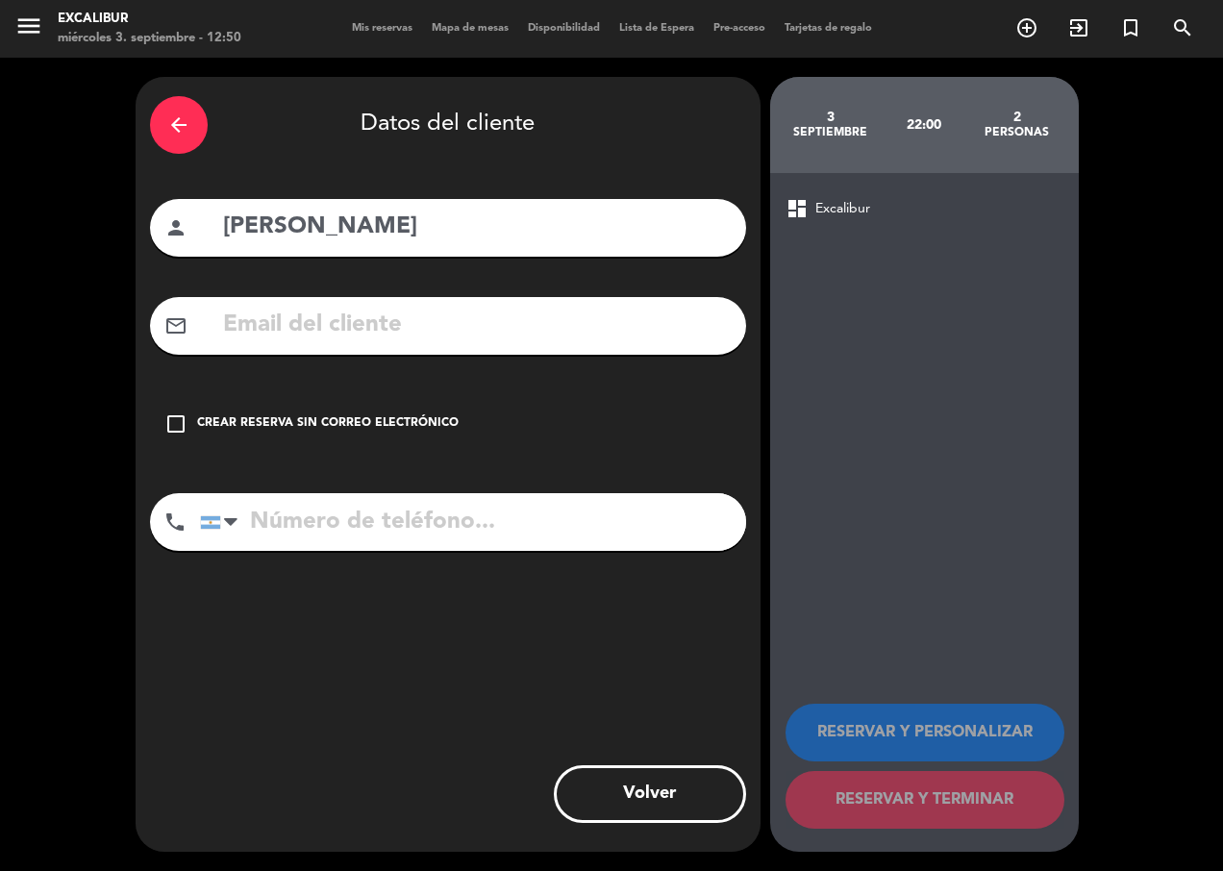
click at [396, 411] on div "check_box_outline_blank Crear reserva sin correo electrónico" at bounding box center [448, 424] width 596 height 58
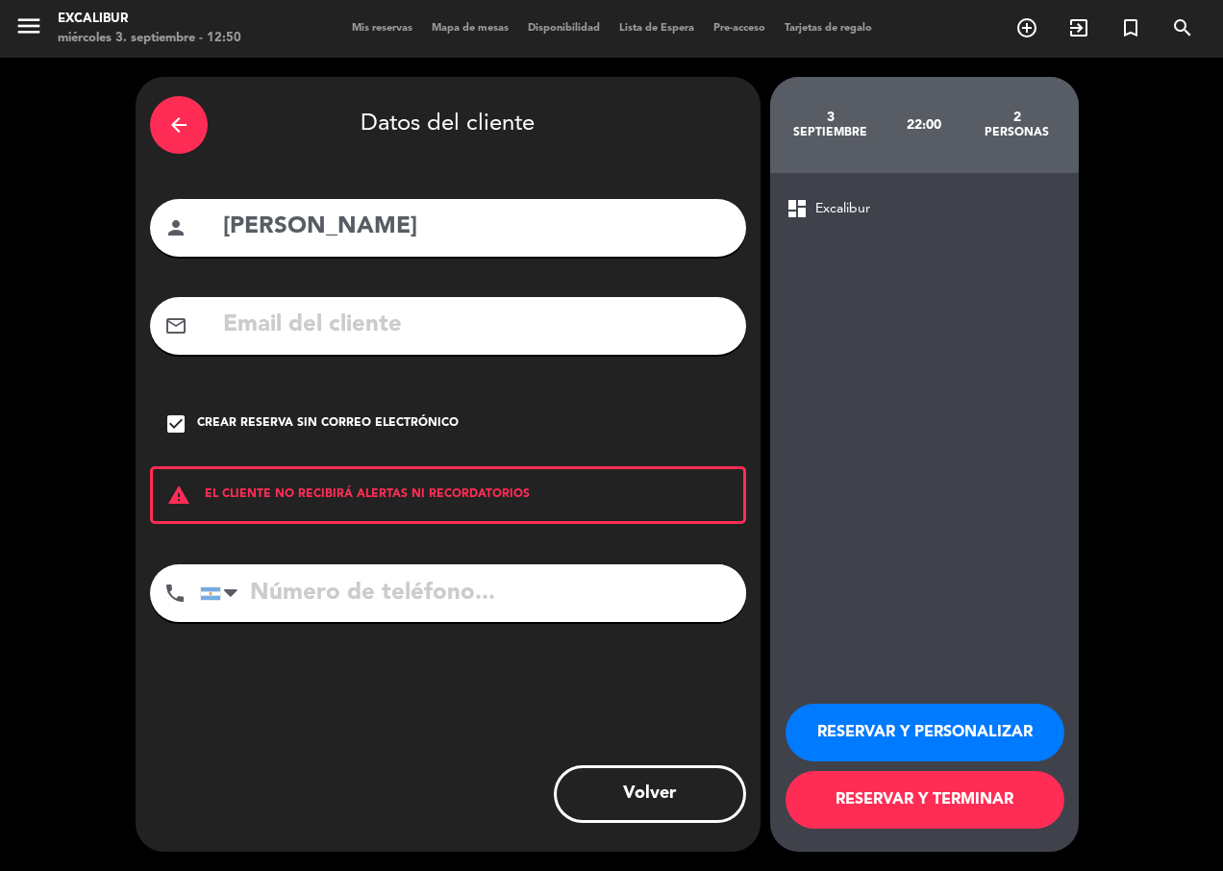
click at [597, 596] on input "tel" at bounding box center [473, 593] width 546 height 58
type input "3415867305"
click at [947, 802] on button "RESERVAR Y TERMINAR" at bounding box center [924, 800] width 279 height 58
